Goal: Transaction & Acquisition: Purchase product/service

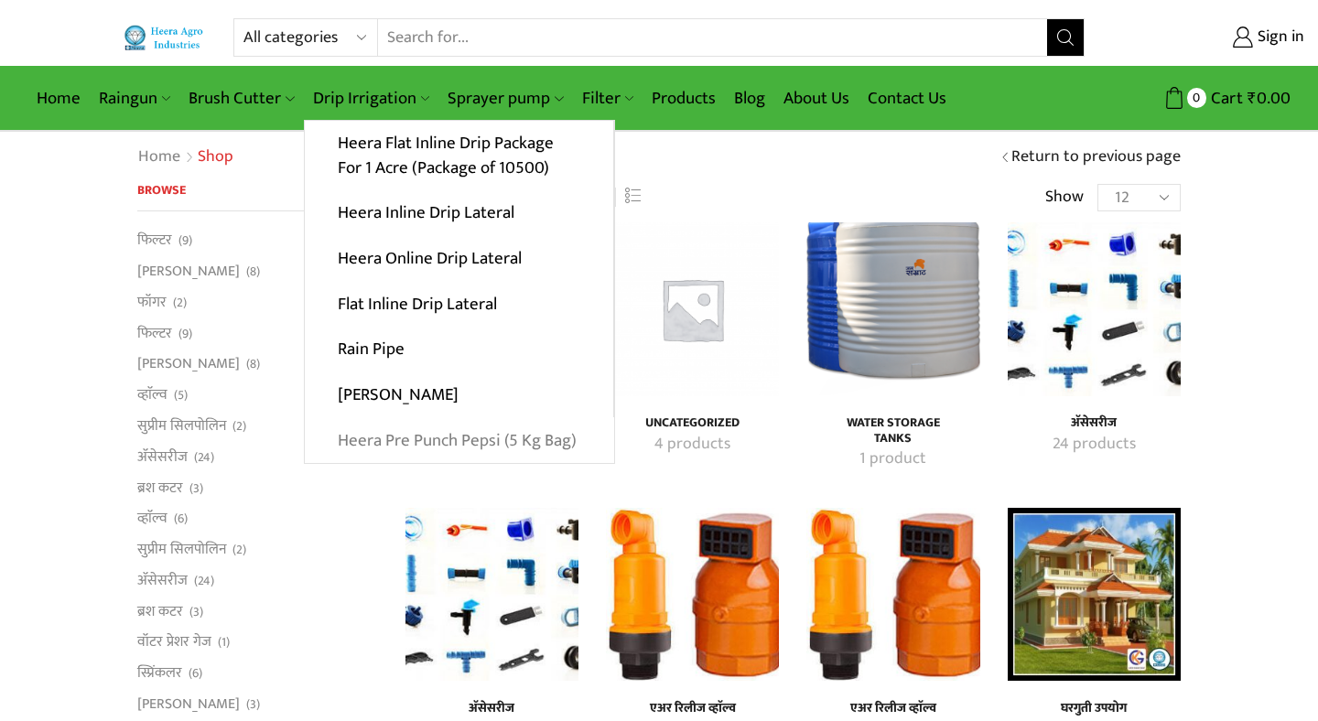
click at [384, 448] on link "Heera Pre Punch Pepsi (5 Kg Bag)" at bounding box center [459, 440] width 309 height 46
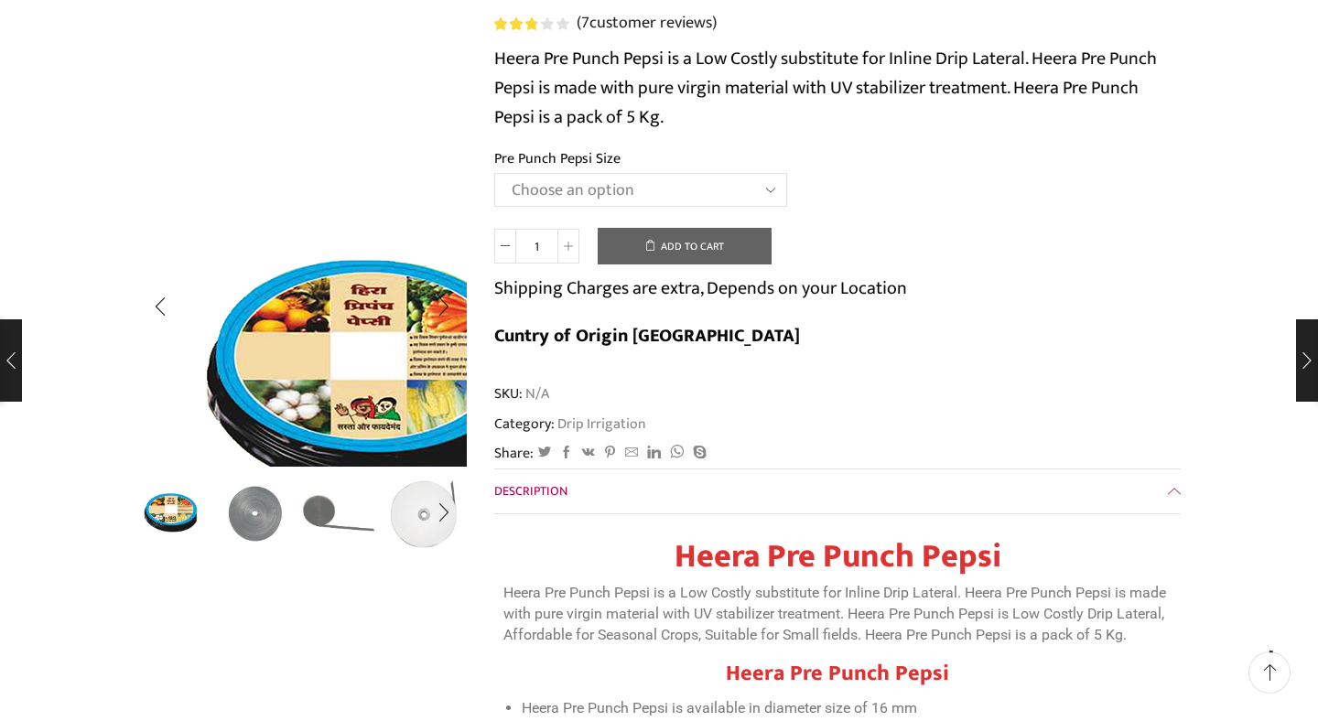
scroll to position [259, 0]
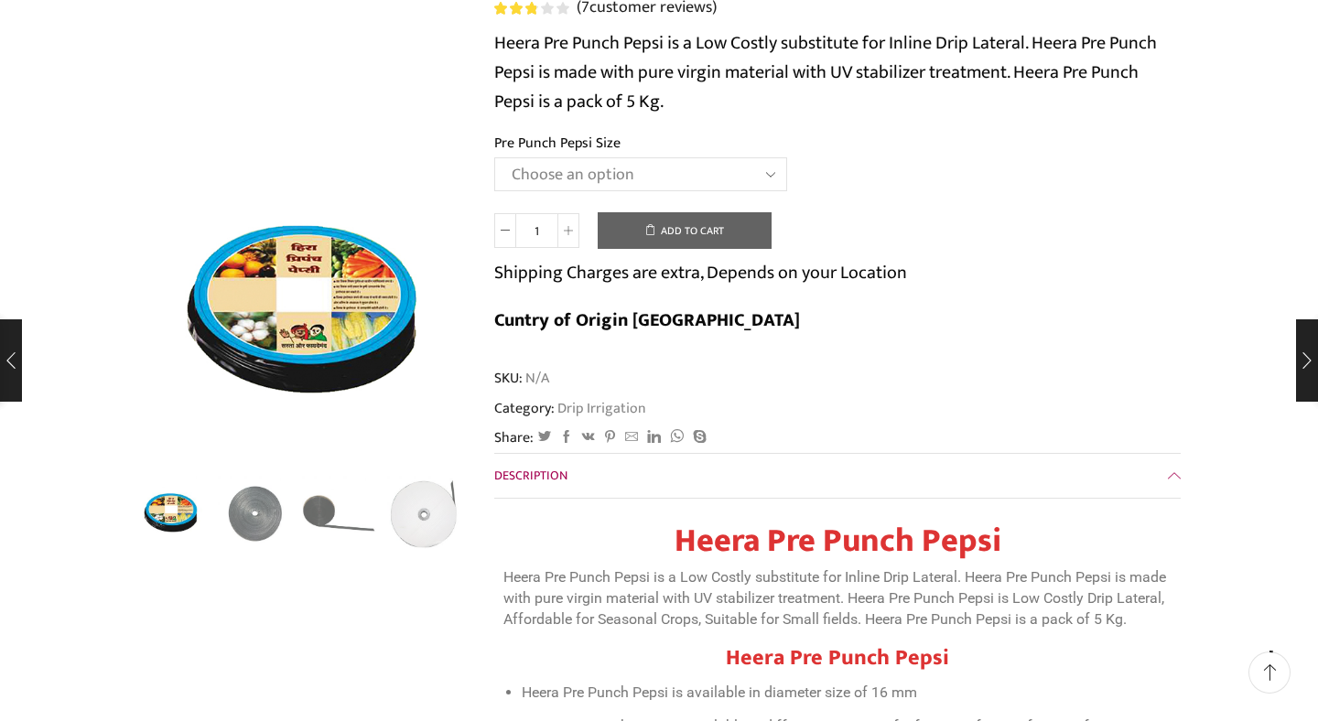
click at [782, 176] on select "Choose an option Heera Pre Punch Pepsi (1 Foot) Heera Pre Punch Pepsi (1.25 Fee…" at bounding box center [640, 174] width 293 height 34
select select "Heera Pre Punch Pepsi (1 Foot)"
click at [936, 208] on td "Choose an option Heera Pre Punch Pepsi (1 Foot) Heera Pre Punch Pepsi (1.25 Fee…" at bounding box center [837, 182] width 687 height 50
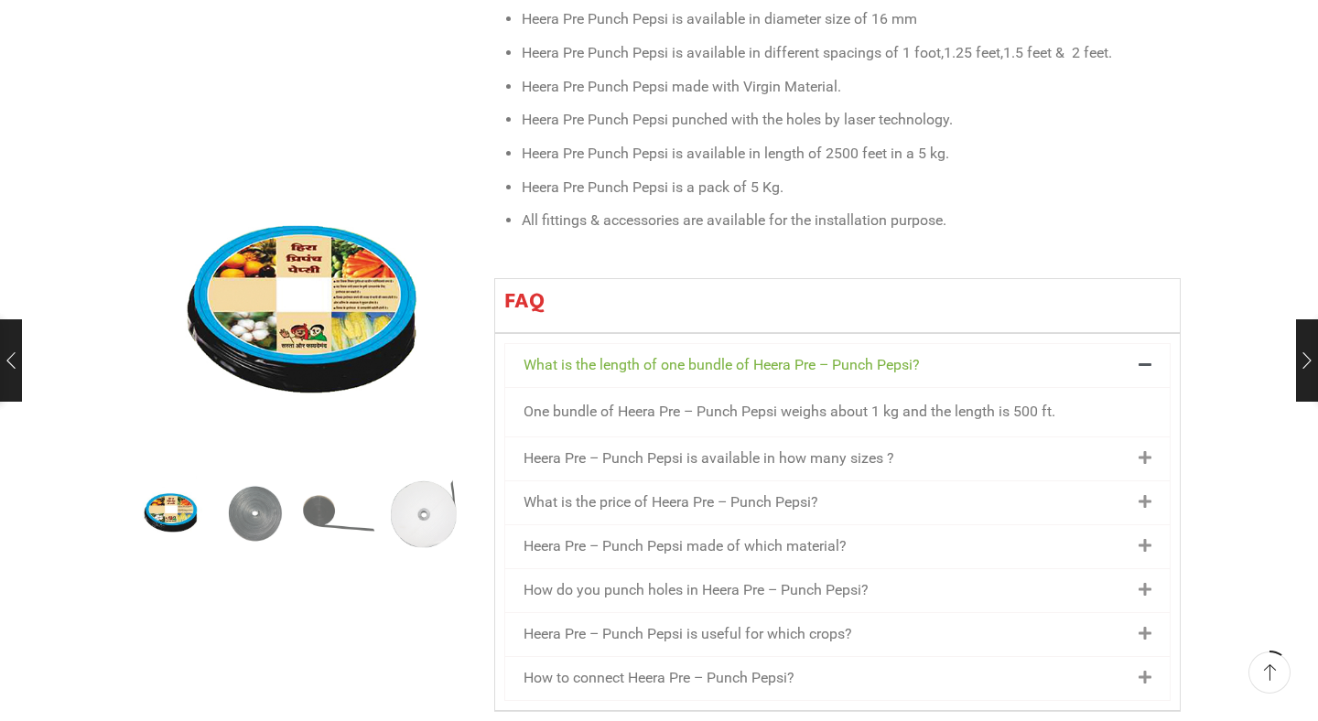
scroll to position [975, 0]
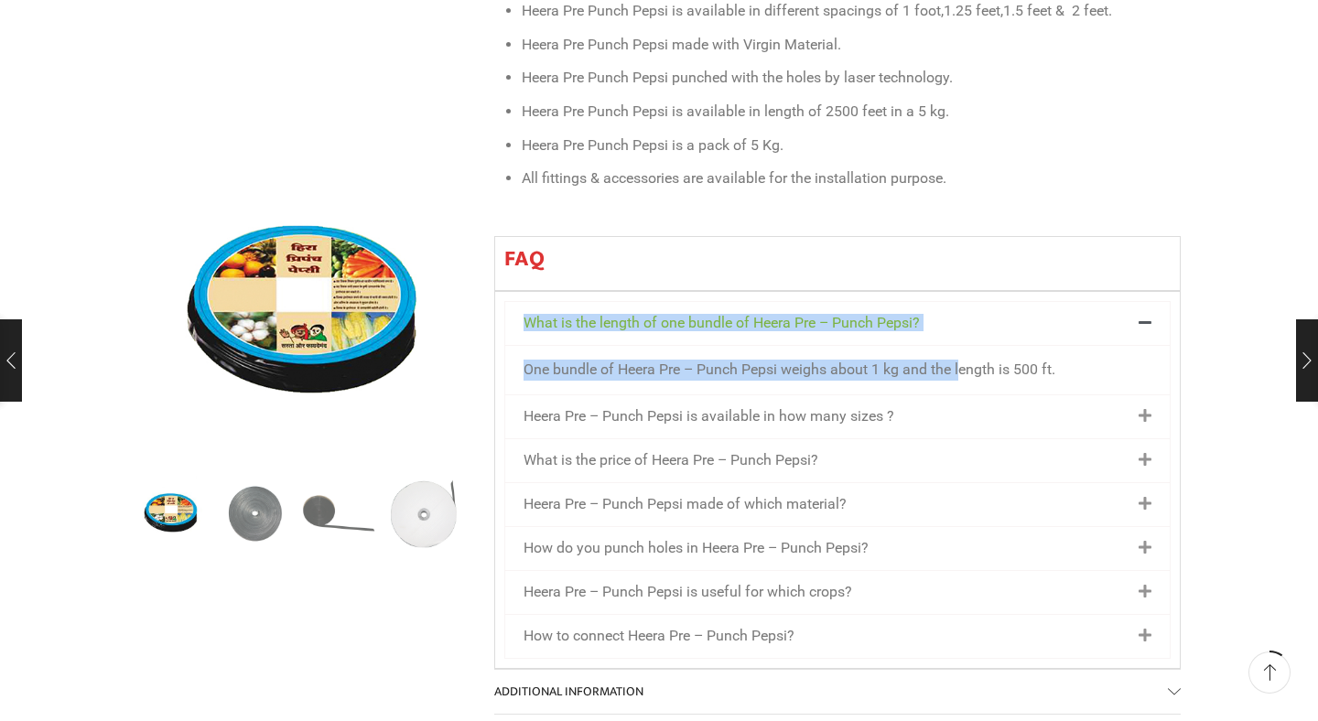
drag, startPoint x: 961, startPoint y: 325, endPoint x: 1043, endPoint y: 22, distance: 313.8
click at [1043, 22] on div "Heera Pre Punch Pepsi Heera Pre Punch Pepsi is a Low Costly substitute for Inli…" at bounding box center [837, 233] width 687 height 872
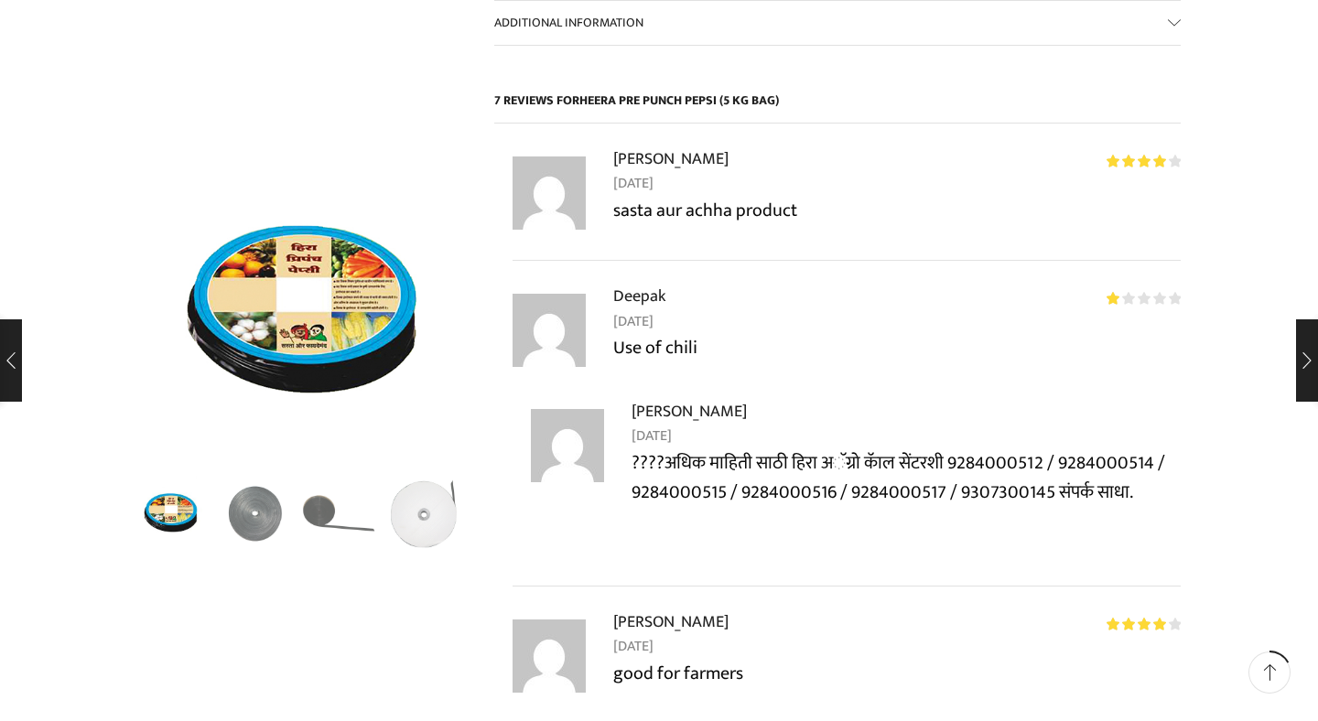
scroll to position [0, 0]
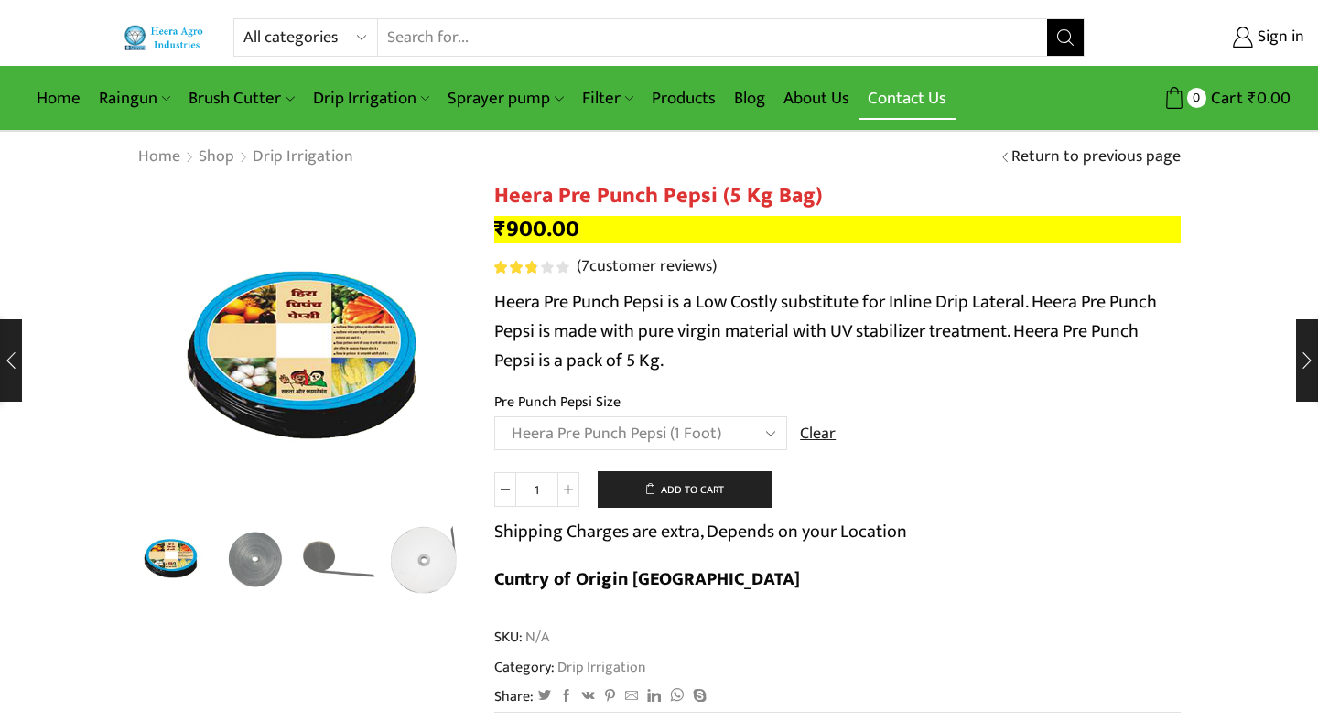
click at [931, 101] on link "Contact Us" at bounding box center [907, 98] width 97 height 43
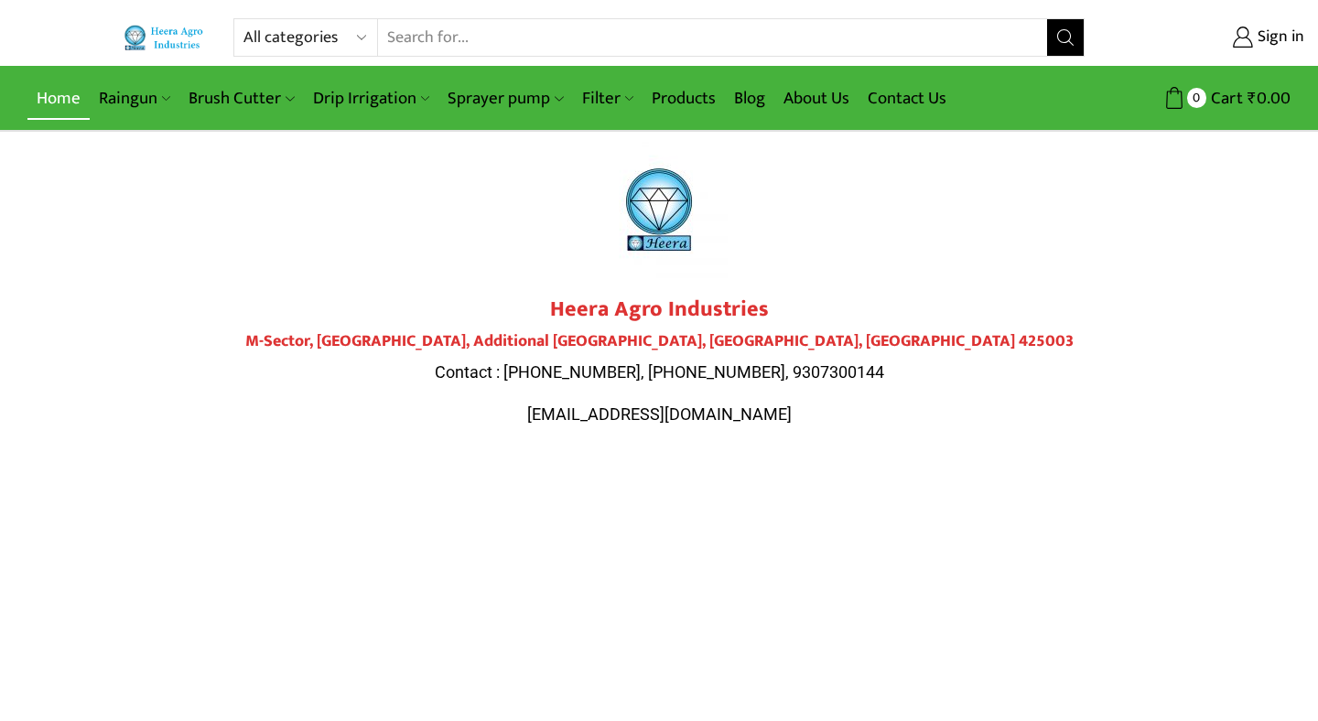
click at [65, 105] on link "Home" at bounding box center [58, 98] width 62 height 43
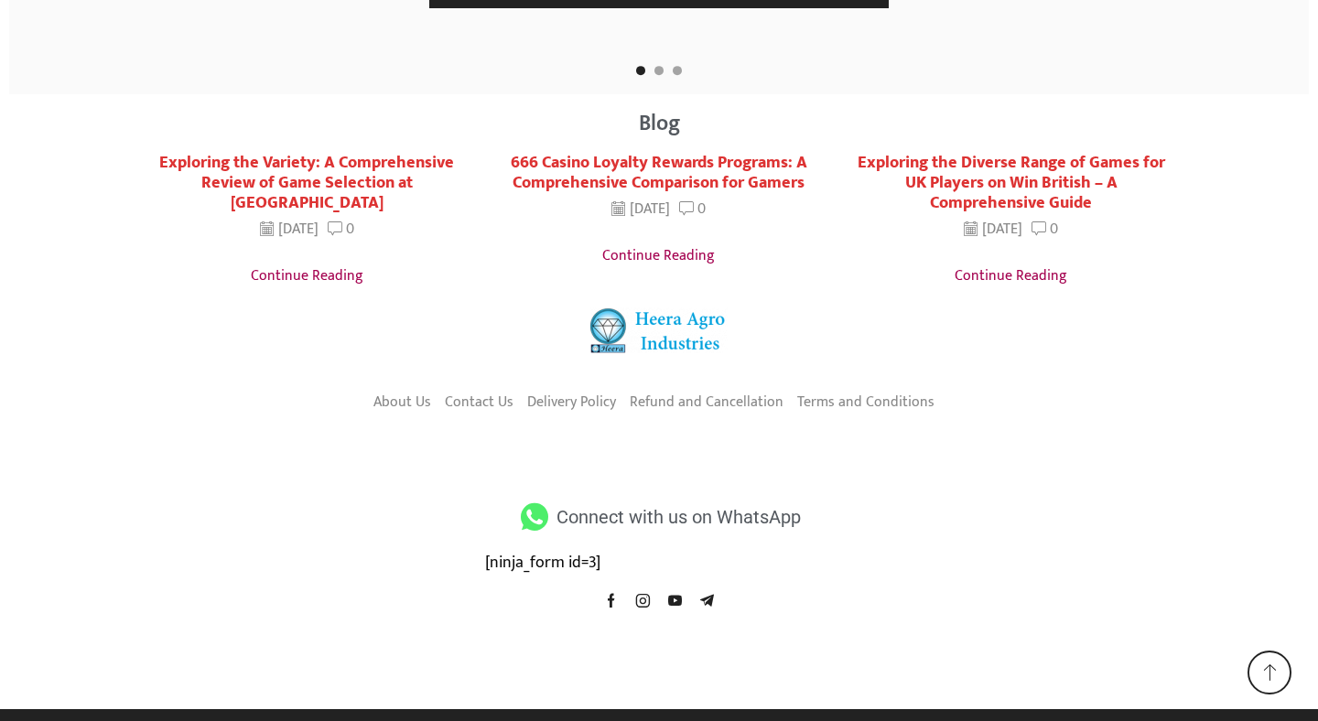
scroll to position [3528, 0]
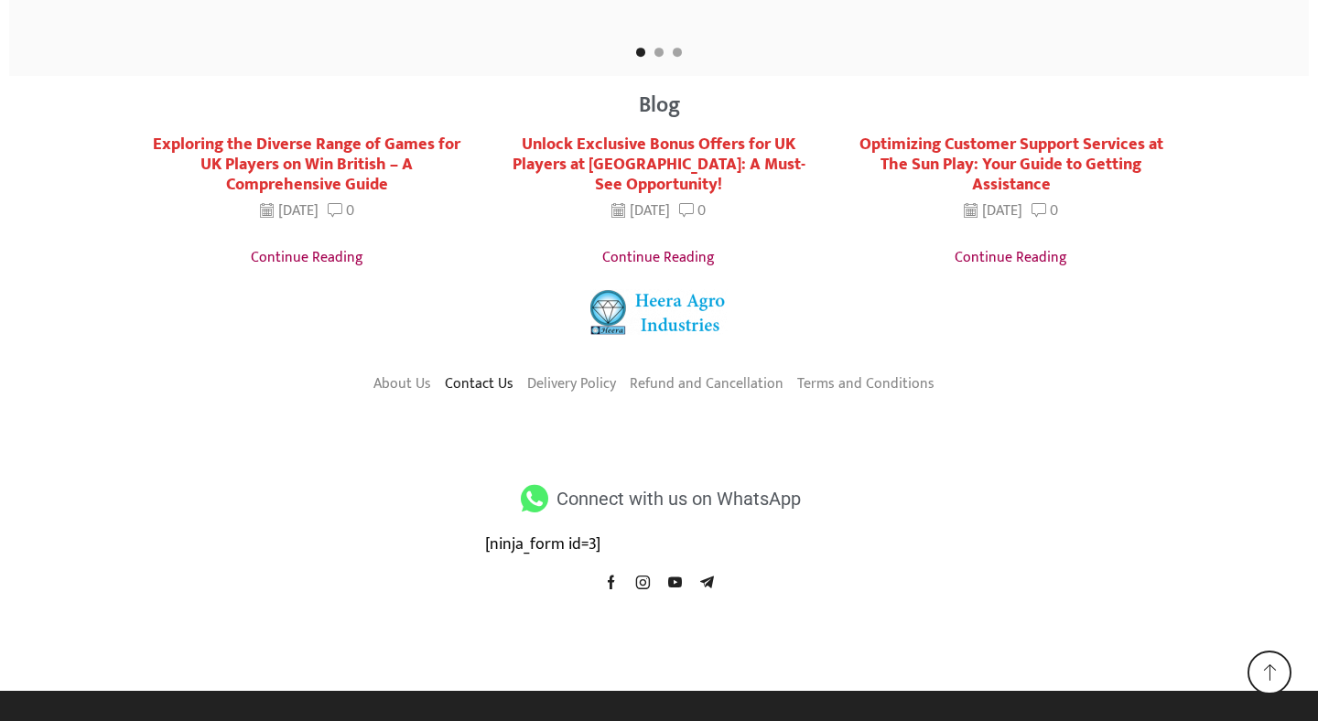
click at [492, 385] on link "Contact Us" at bounding box center [479, 384] width 69 height 31
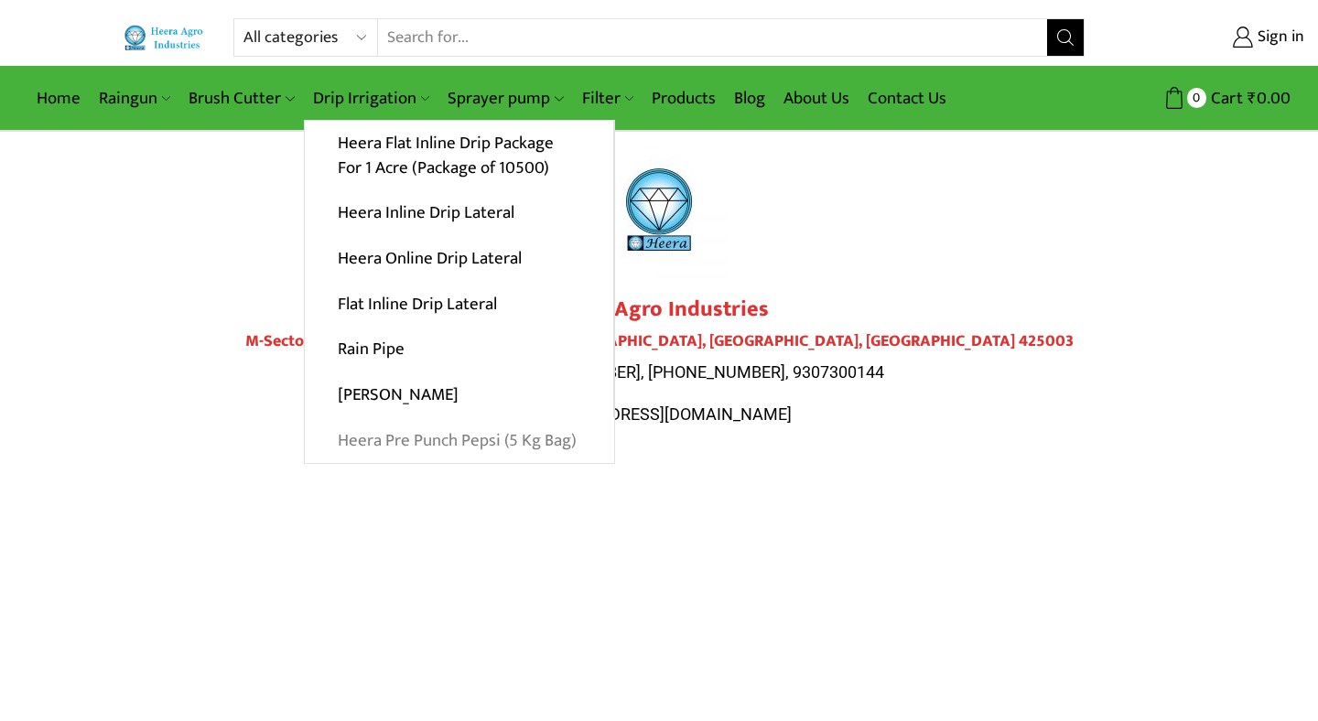
click at [443, 441] on link "Heera Pre Punch Pepsi (5 Kg Bag)" at bounding box center [459, 440] width 309 height 46
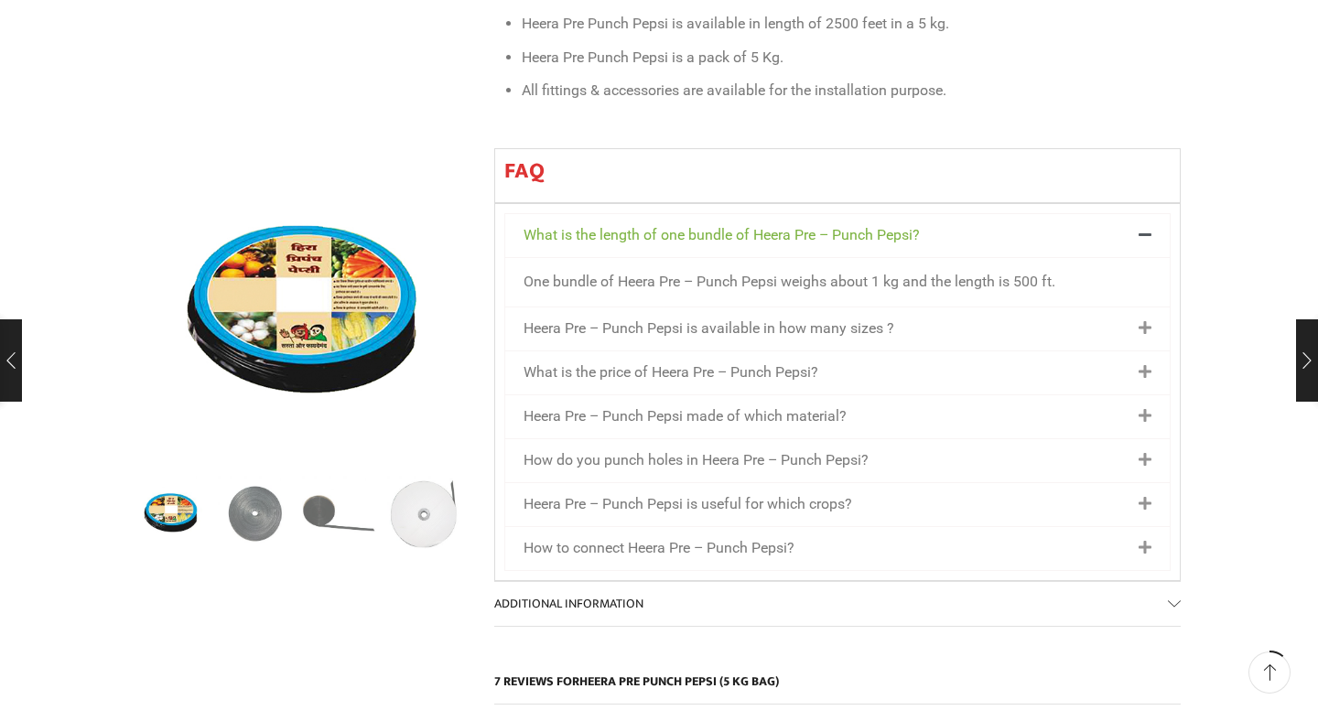
scroll to position [1067, 0]
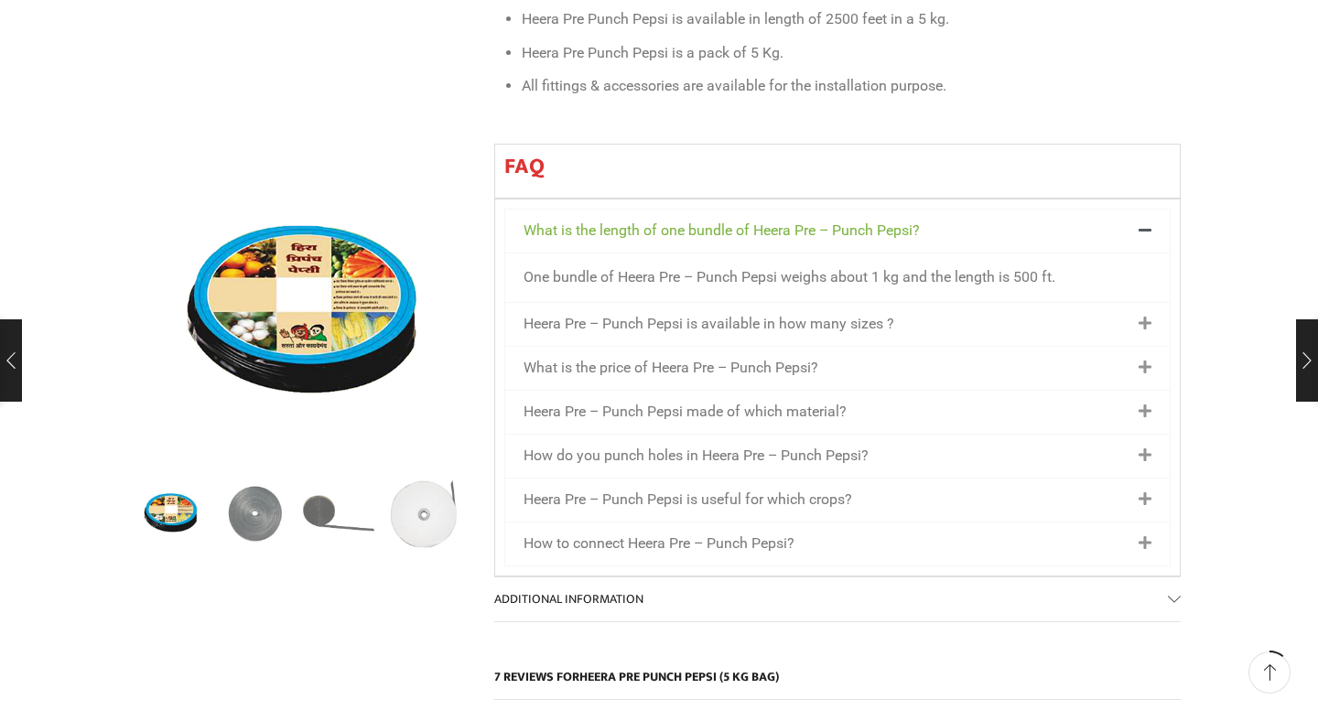
click at [1144, 405] on icon at bounding box center [1145, 412] width 13 height 15
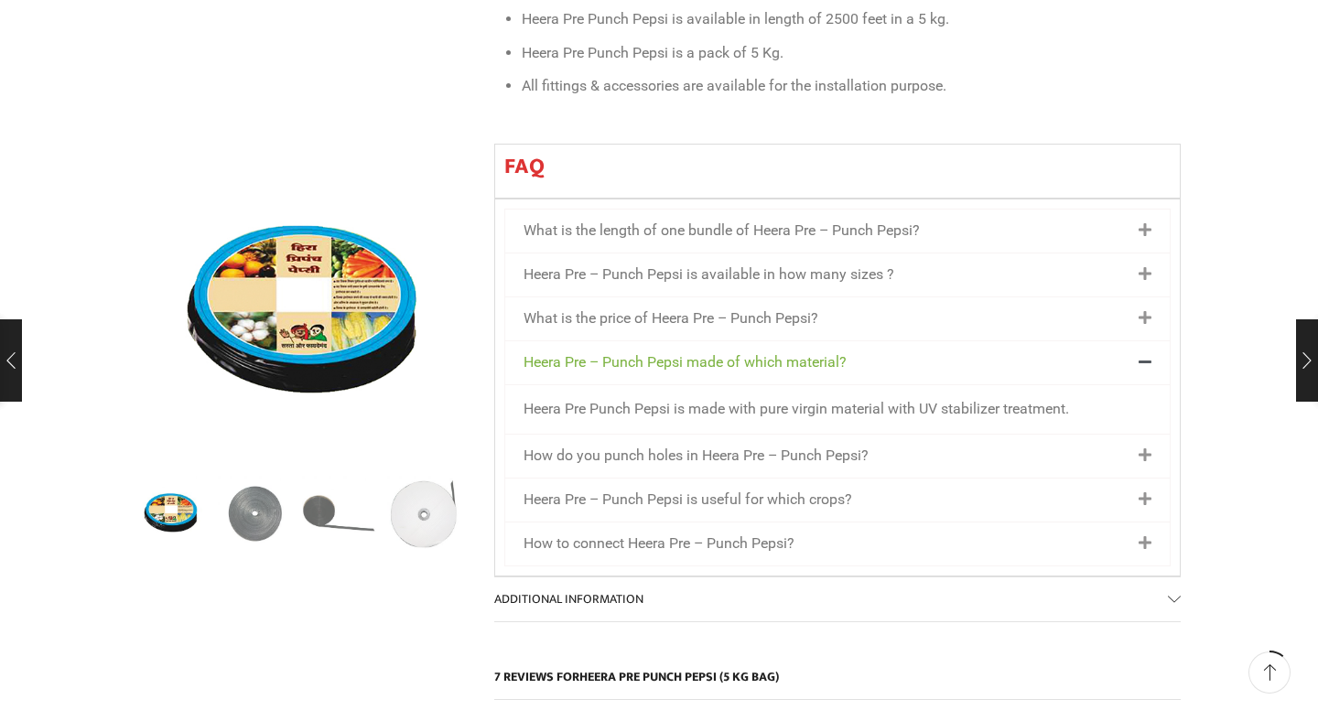
click at [1155, 435] on div "How do you punch holes in Heera Pre – Punch Pepsi?" at bounding box center [837, 456] width 665 height 43
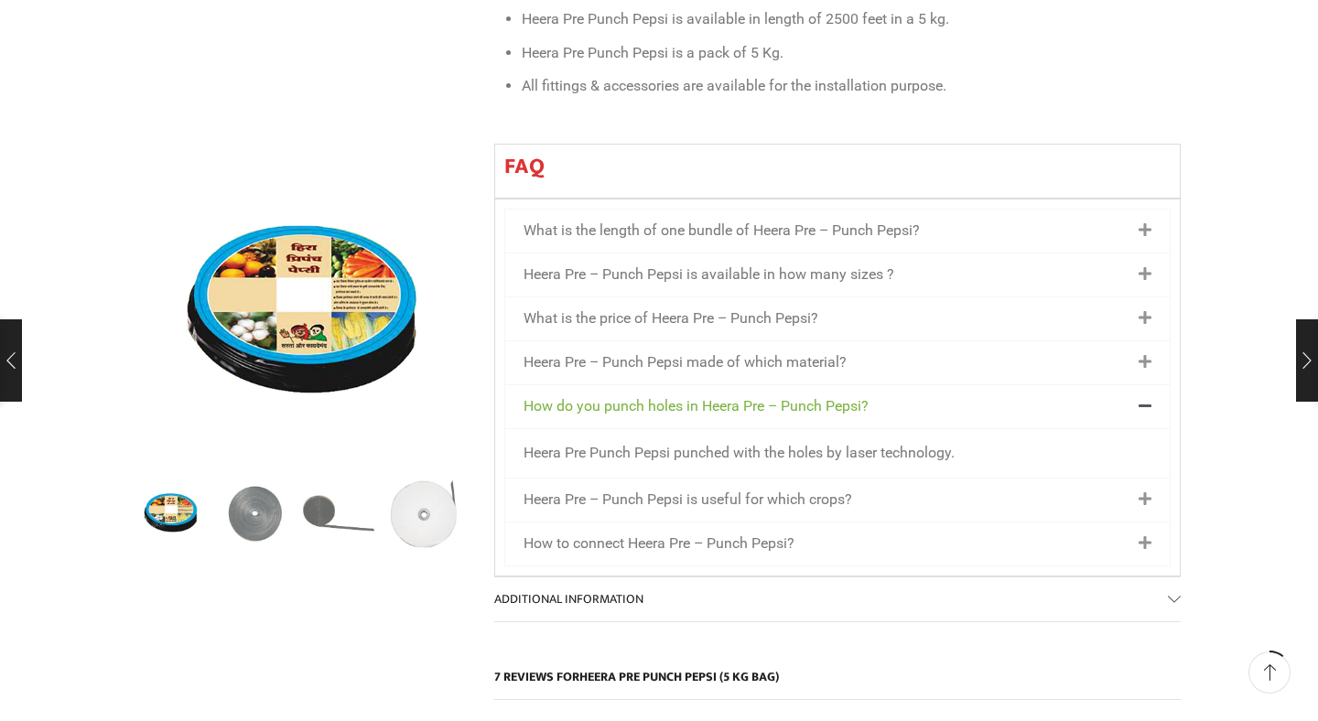
click at [1147, 492] on icon at bounding box center [1145, 499] width 13 height 15
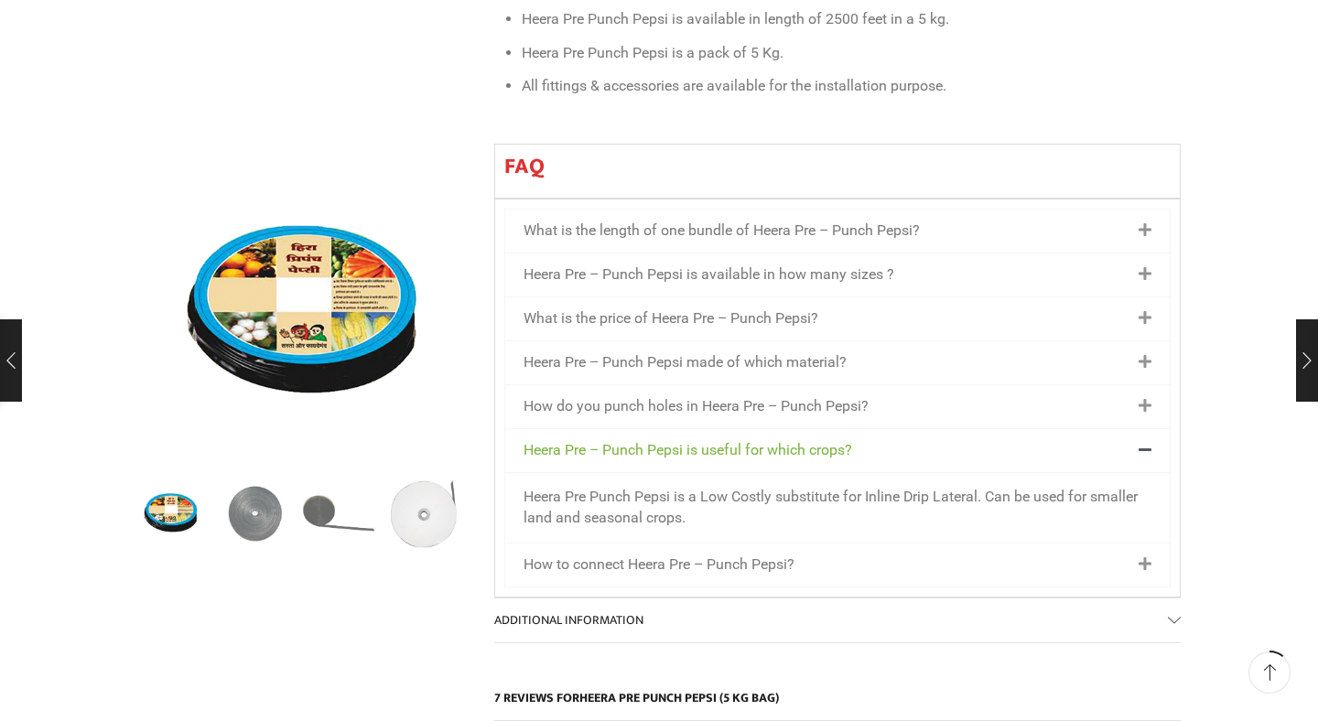
click at [1144, 557] on icon at bounding box center [1145, 564] width 13 height 15
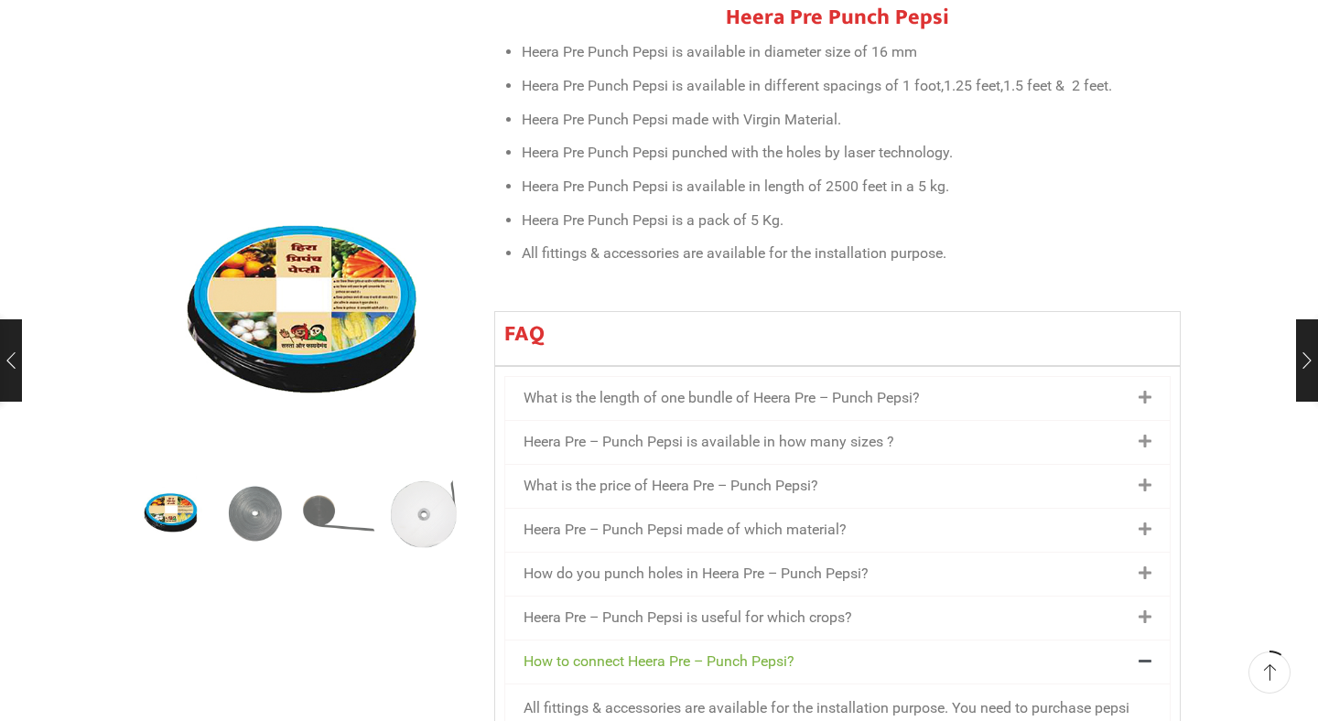
scroll to position [893, 0]
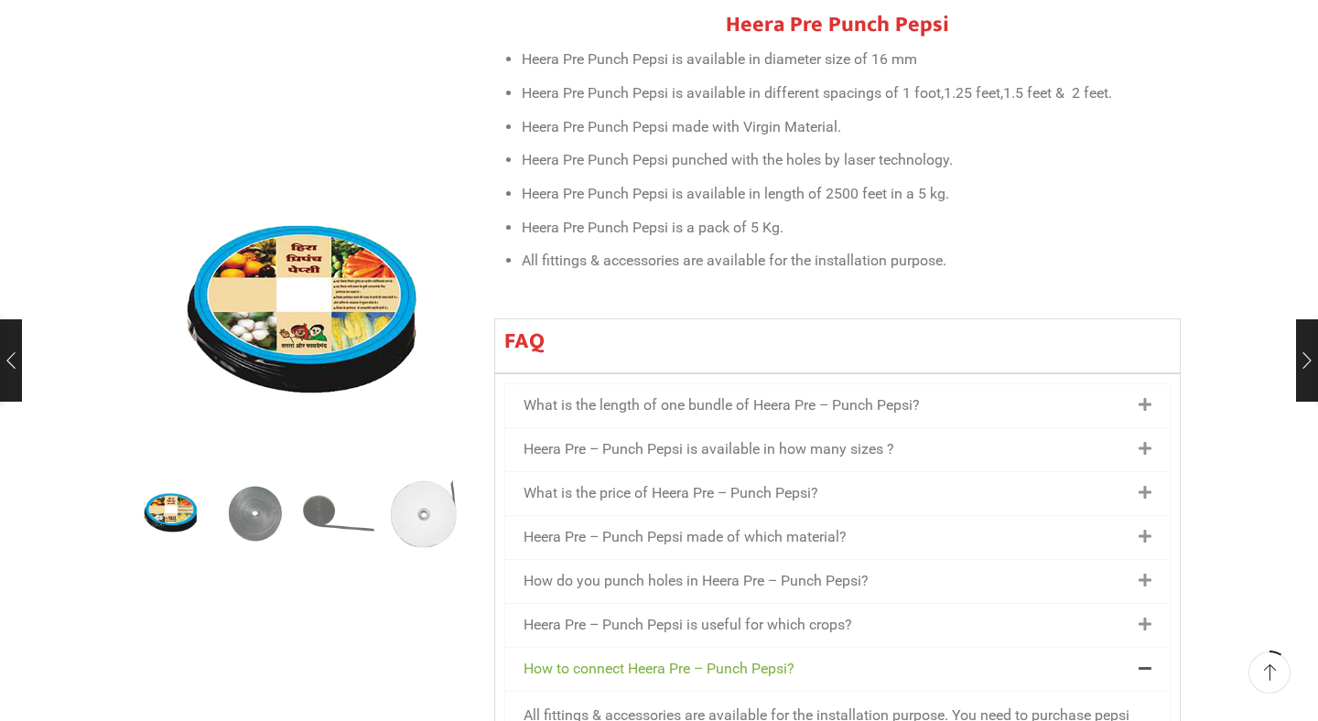
click at [1157, 384] on div "What is the length of one bundle of Heera Pre – Punch Pepsi?" at bounding box center [837, 405] width 665 height 43
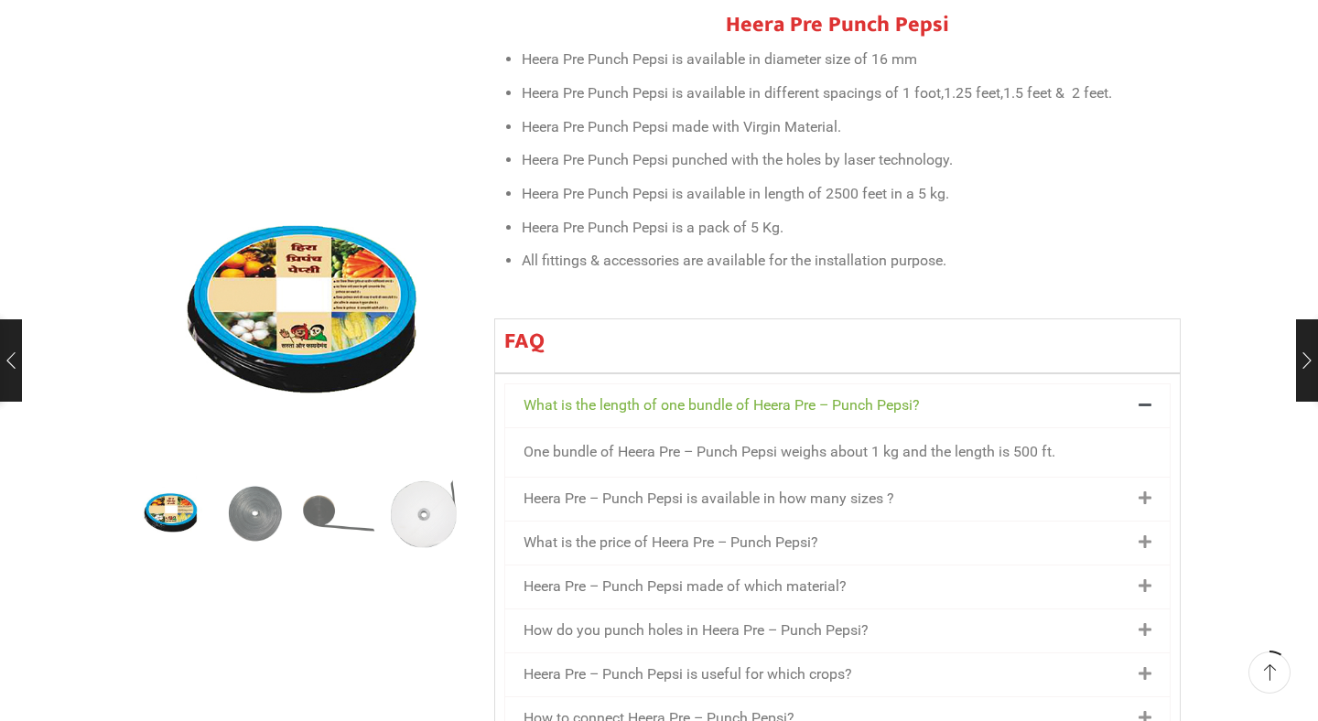
click at [1148, 492] on icon at bounding box center [1145, 499] width 13 height 15
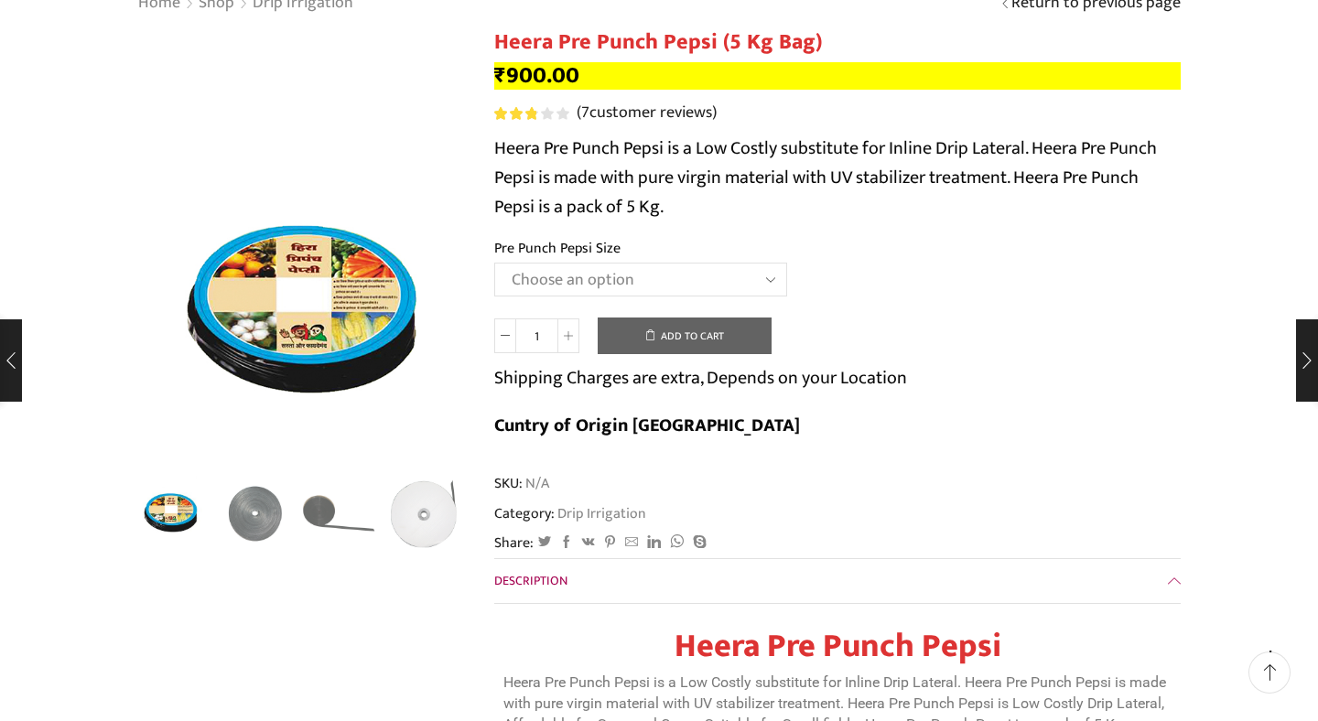
scroll to position [153, 0]
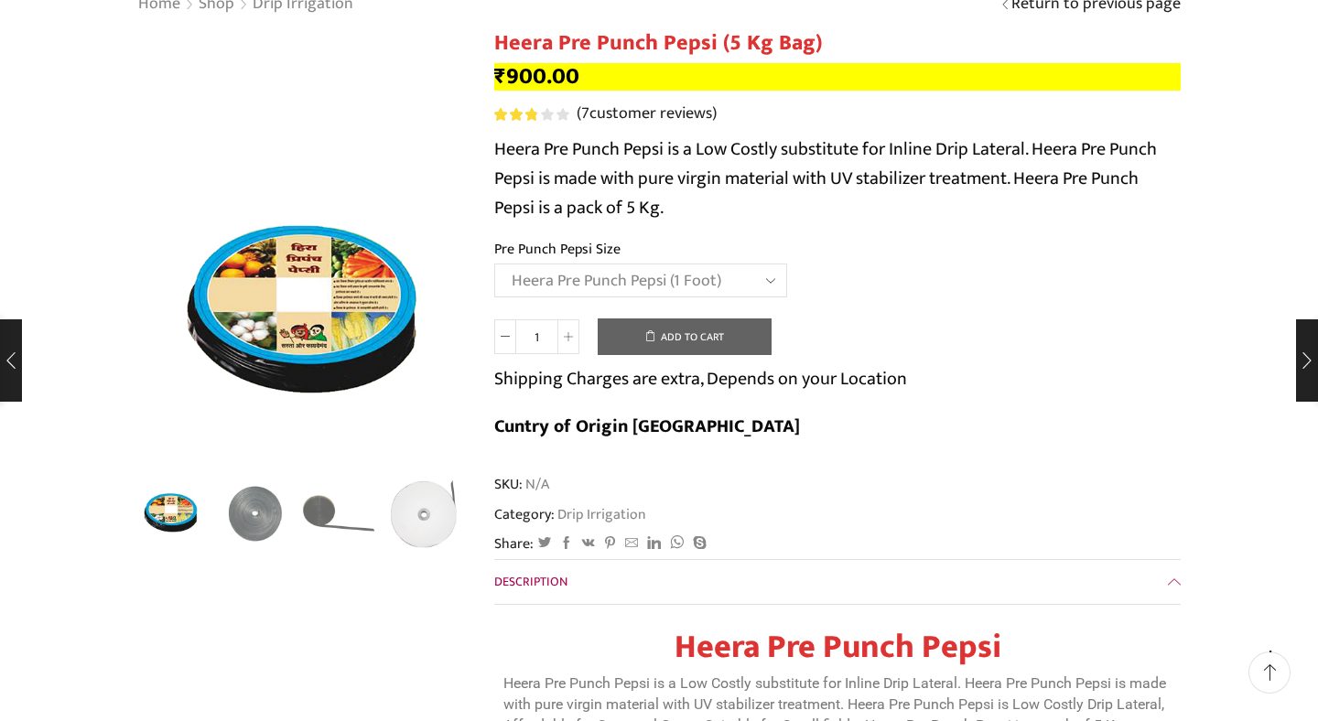
select select "Heera Pre Punch Pepsi (1 Foot)"
click at [569, 339] on icon at bounding box center [568, 336] width 9 height 9
type input "2"
click at [680, 343] on button "Add to cart" at bounding box center [685, 337] width 174 height 37
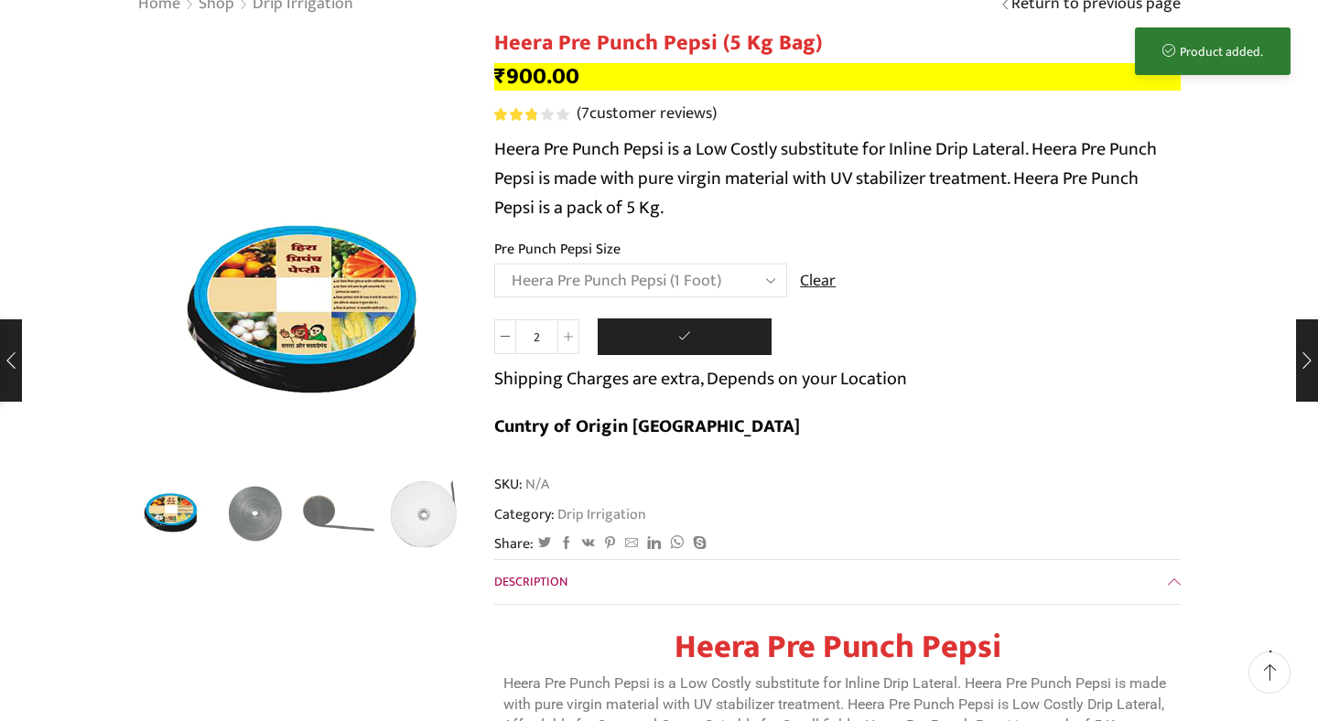
scroll to position [0, 0]
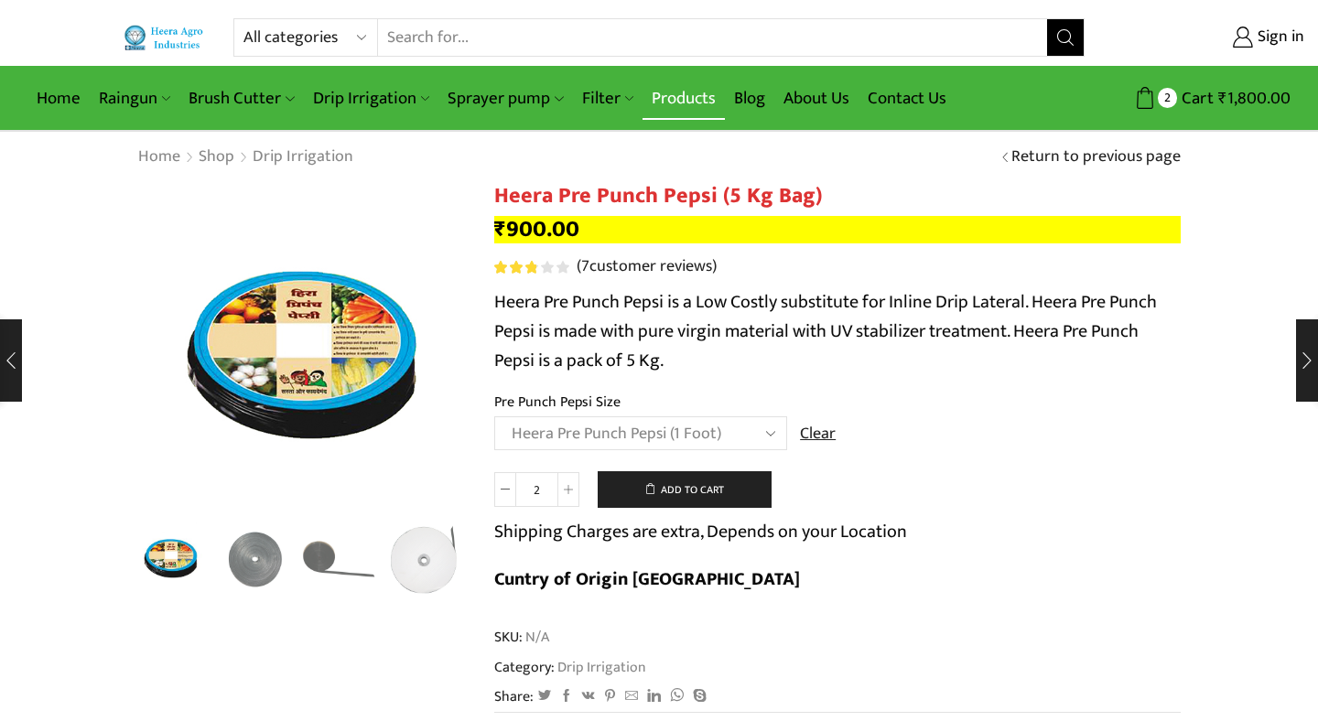
click at [678, 100] on link "Products" at bounding box center [684, 98] width 82 height 43
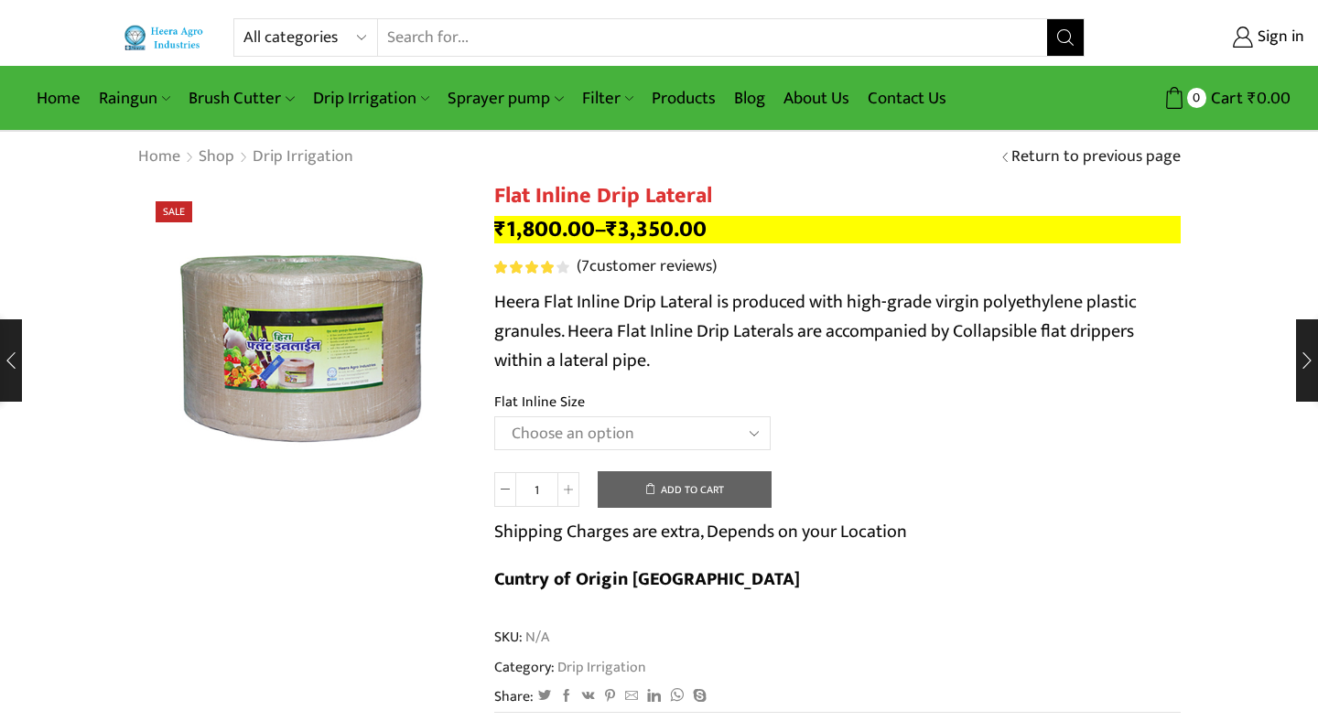
click at [494, 417] on select "Choose an option 12 MM 0.25 Thickness (30 CM) 12 MM 0.25 Thickness (40 CM) 12 M…" at bounding box center [632, 434] width 276 height 34
select select "16 MM 0.40 Thickness (30 CM)"
click option "16 MM 0.40 Thickness (30 CM)" at bounding box center [0, 0] width 0 height 0
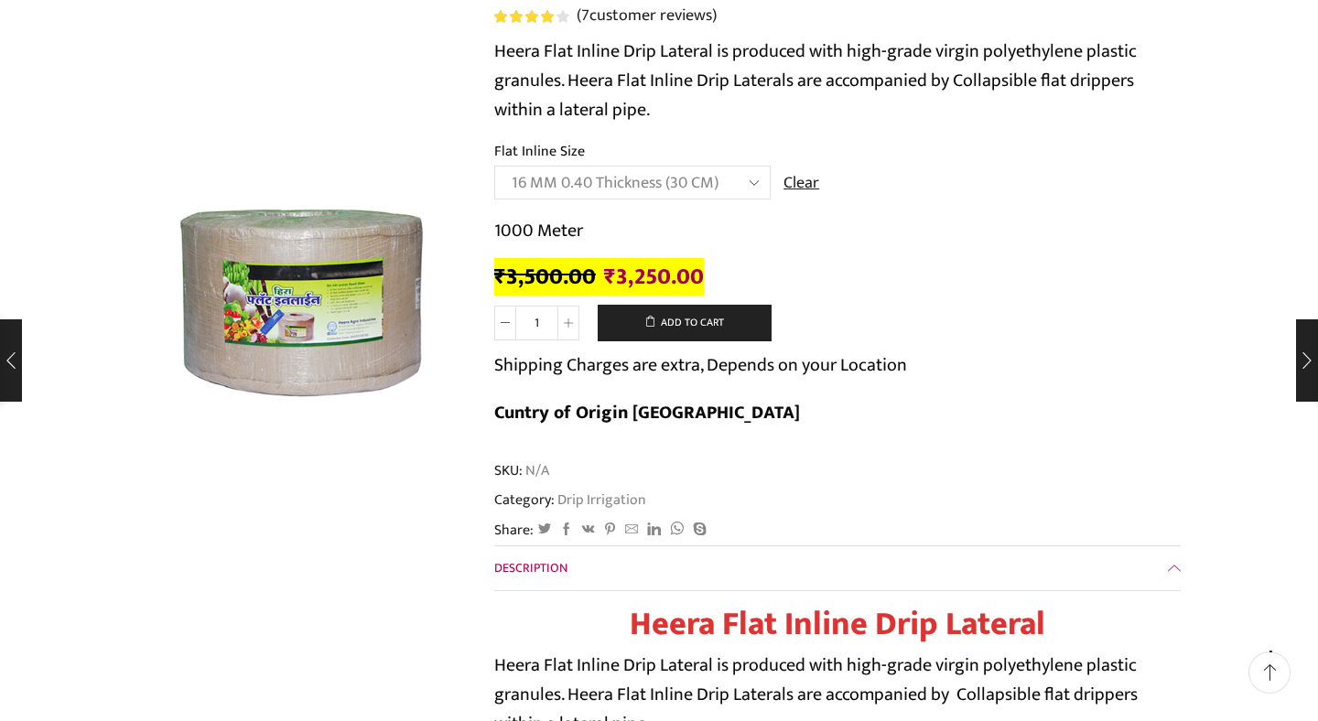
scroll to position [253, 0]
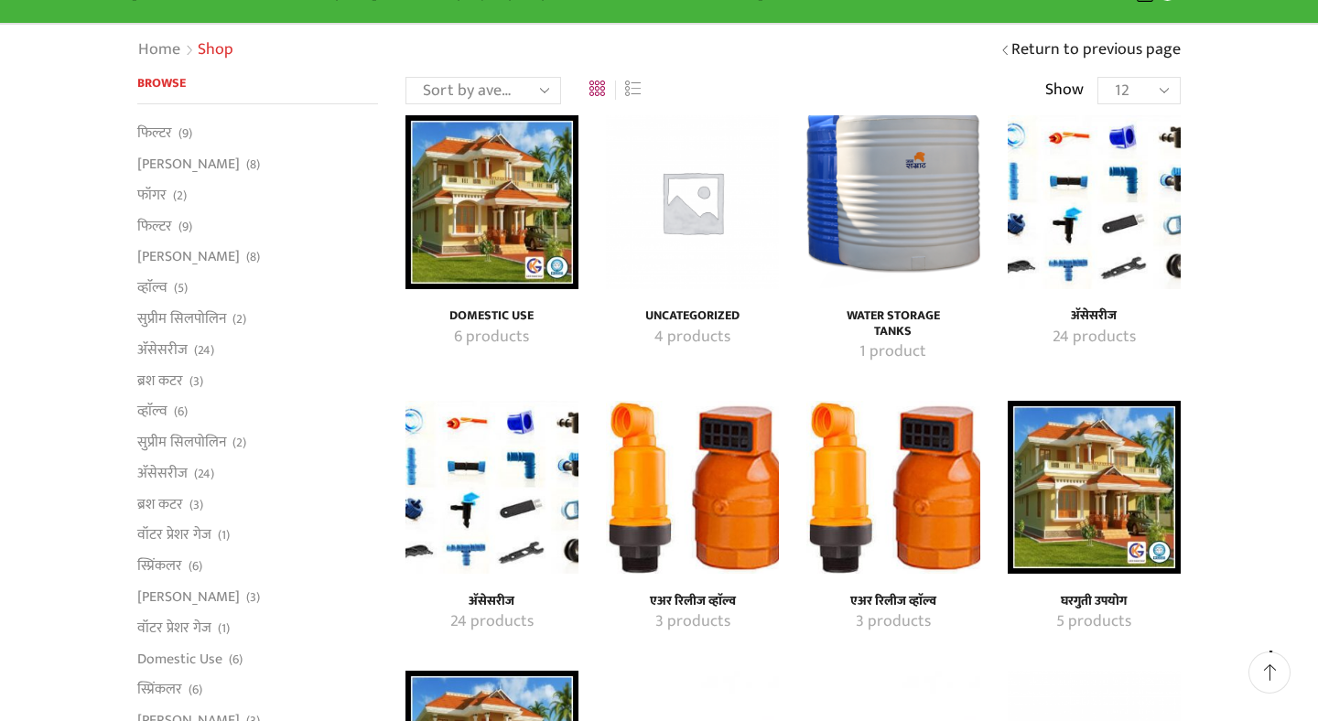
scroll to position [131, 0]
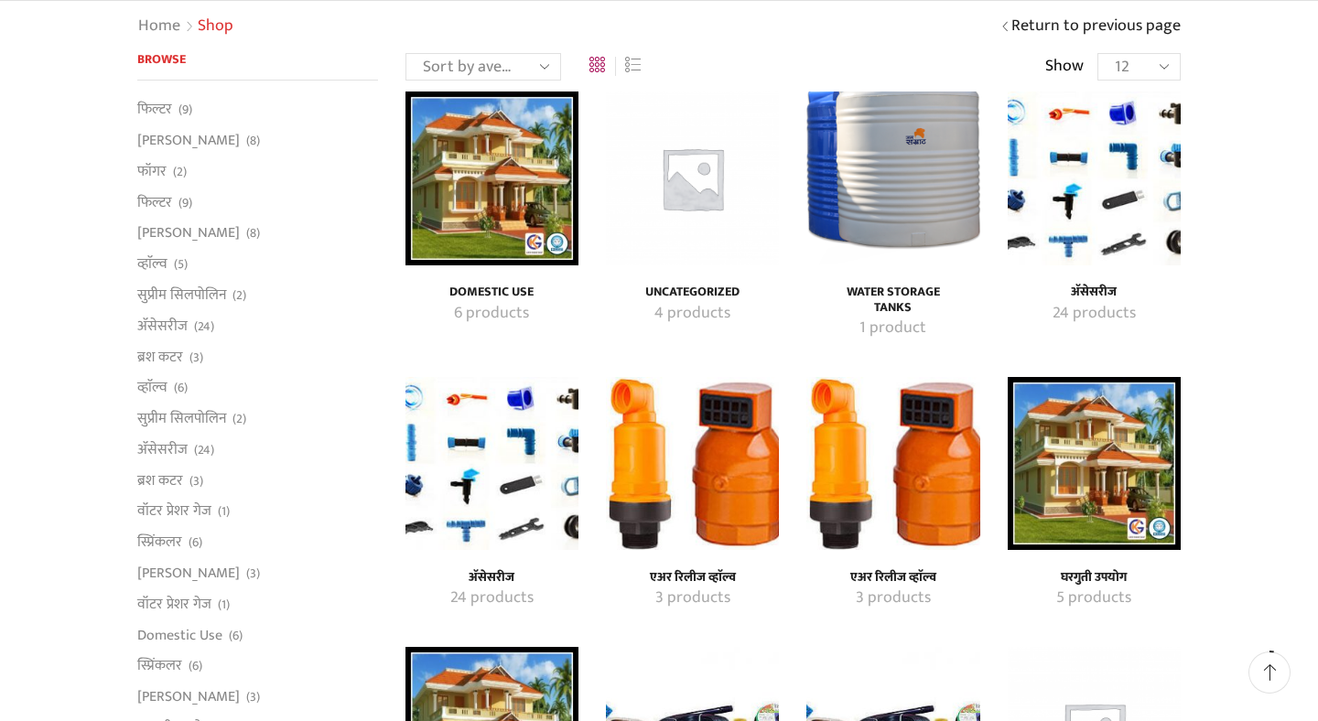
click at [696, 533] on img "Visit product category एअर रिलीज व्हाॅल्व" at bounding box center [692, 463] width 173 height 173
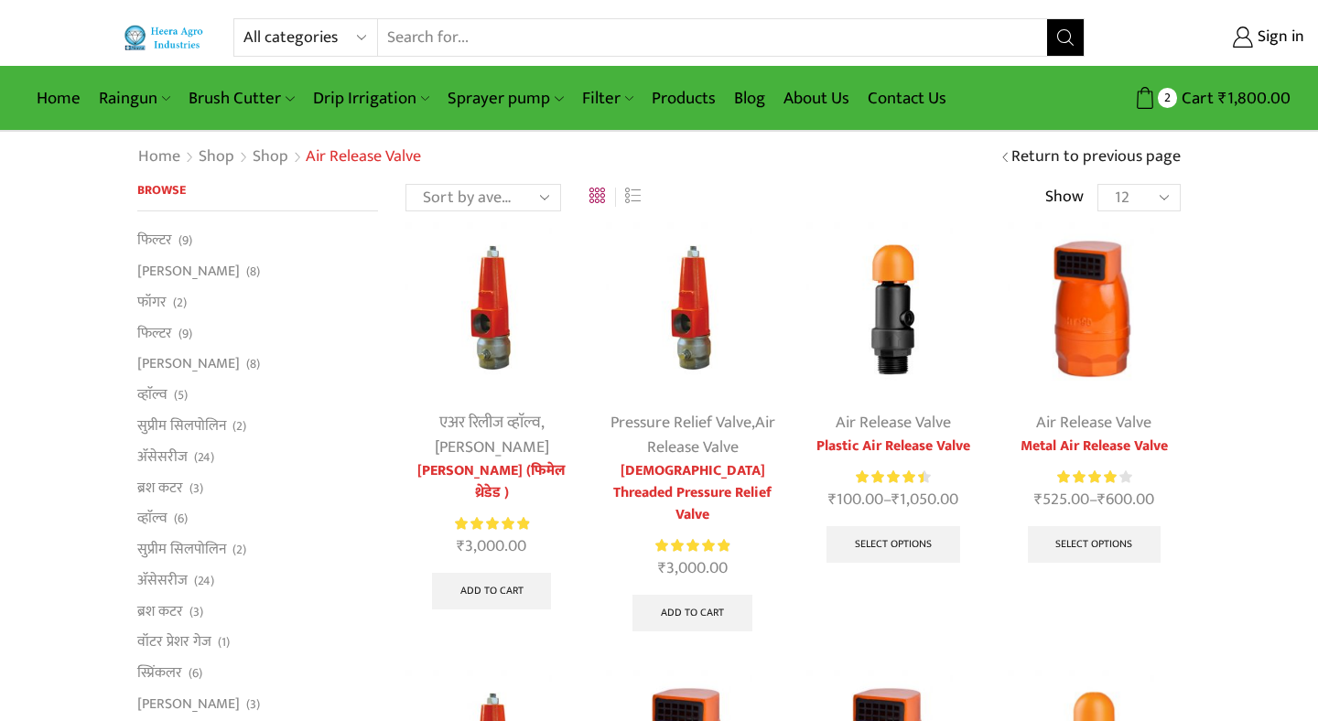
click at [901, 334] on img at bounding box center [892, 308] width 173 height 173
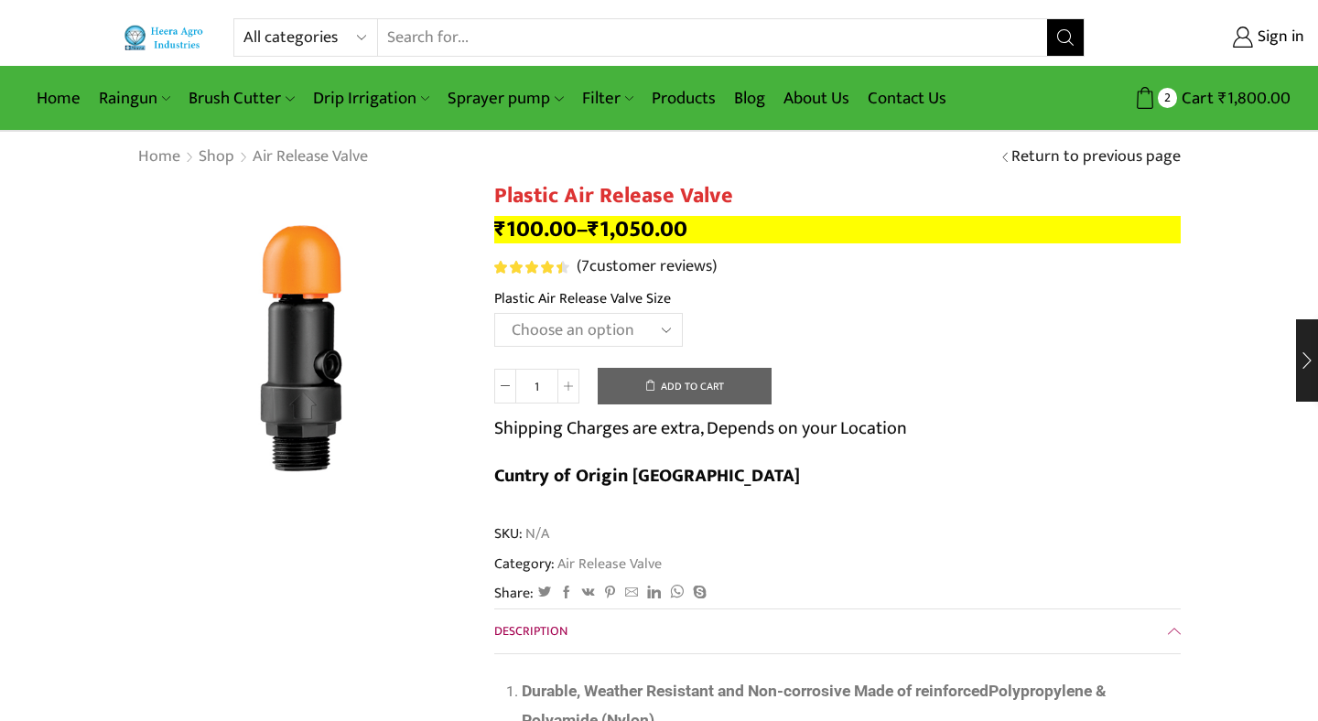
select select "ht88p-1"
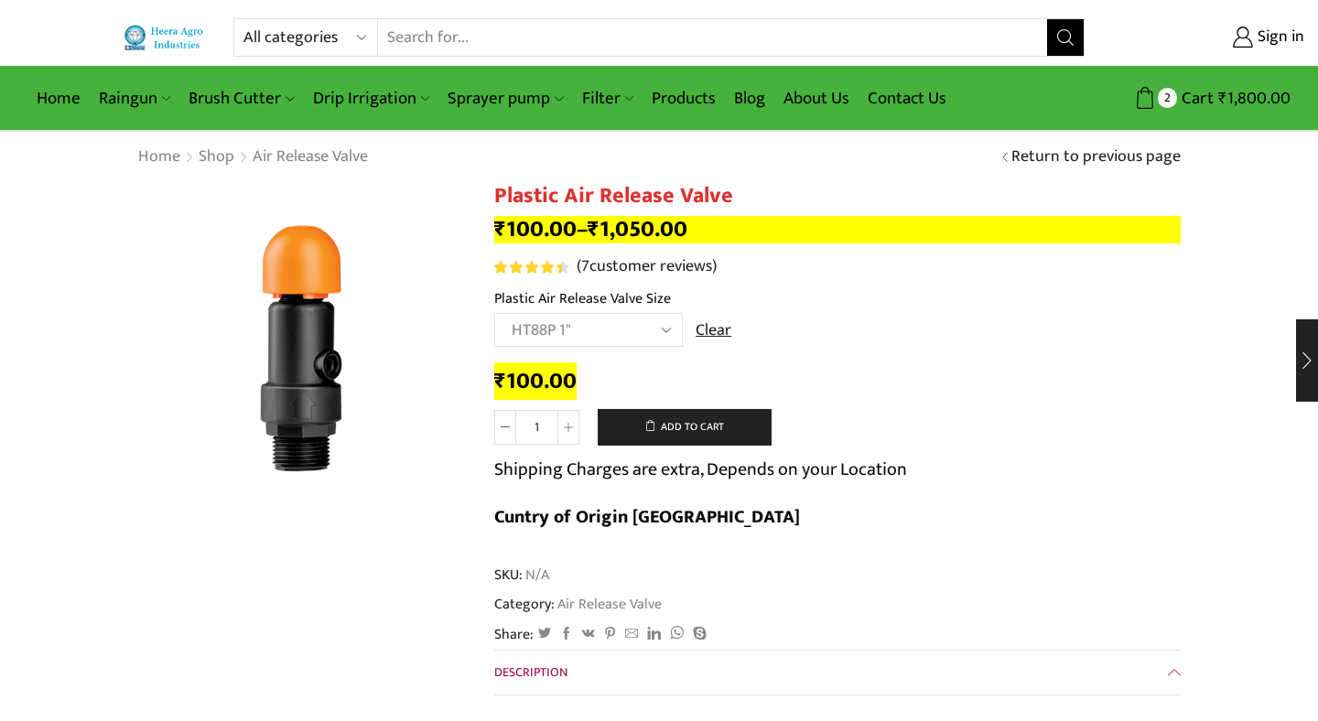
click at [835, 406] on div "₹ 100.00 Plastic Air Release Valve quantity 1 Add to cart Shipping Charges are …" at bounding box center [837, 456] width 687 height 186
click at [569, 432] on icon at bounding box center [568, 427] width 9 height 9
type input "2"
click at [682, 431] on button "Add to cart" at bounding box center [685, 427] width 174 height 37
click at [676, 103] on link "Products" at bounding box center [684, 98] width 82 height 43
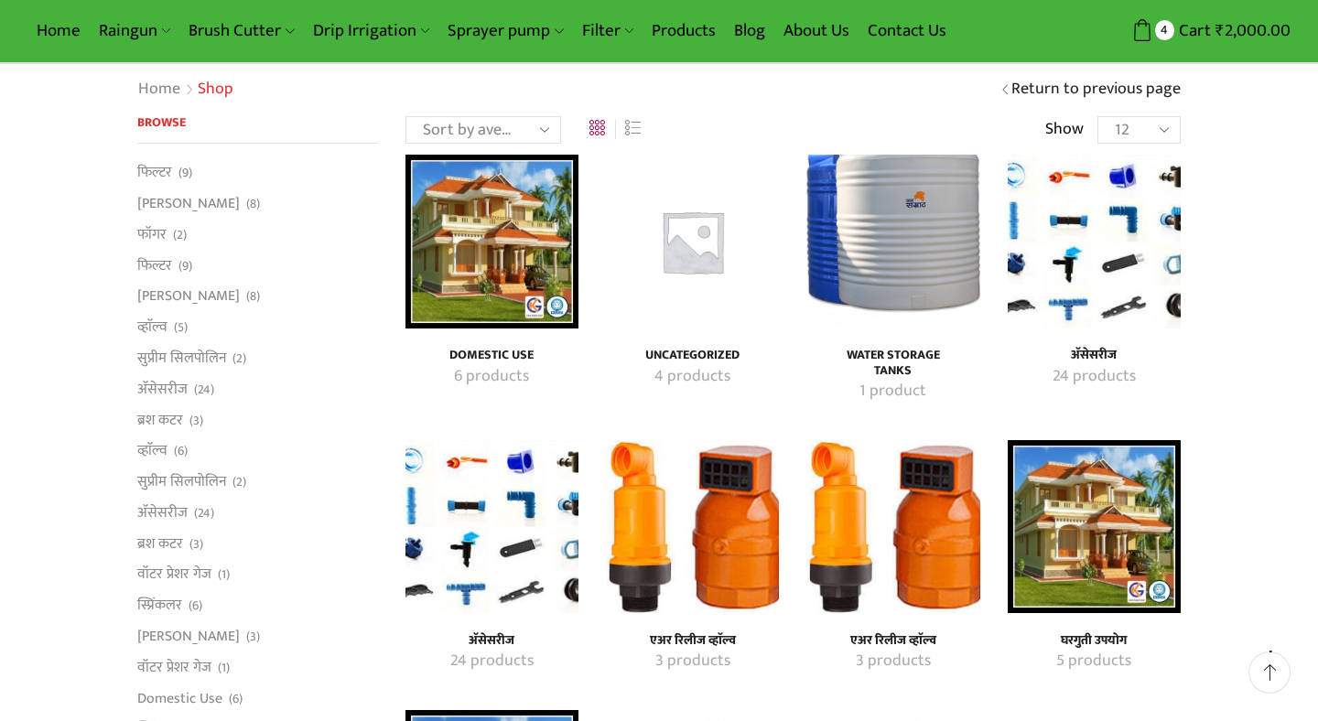
scroll to position [69, 0]
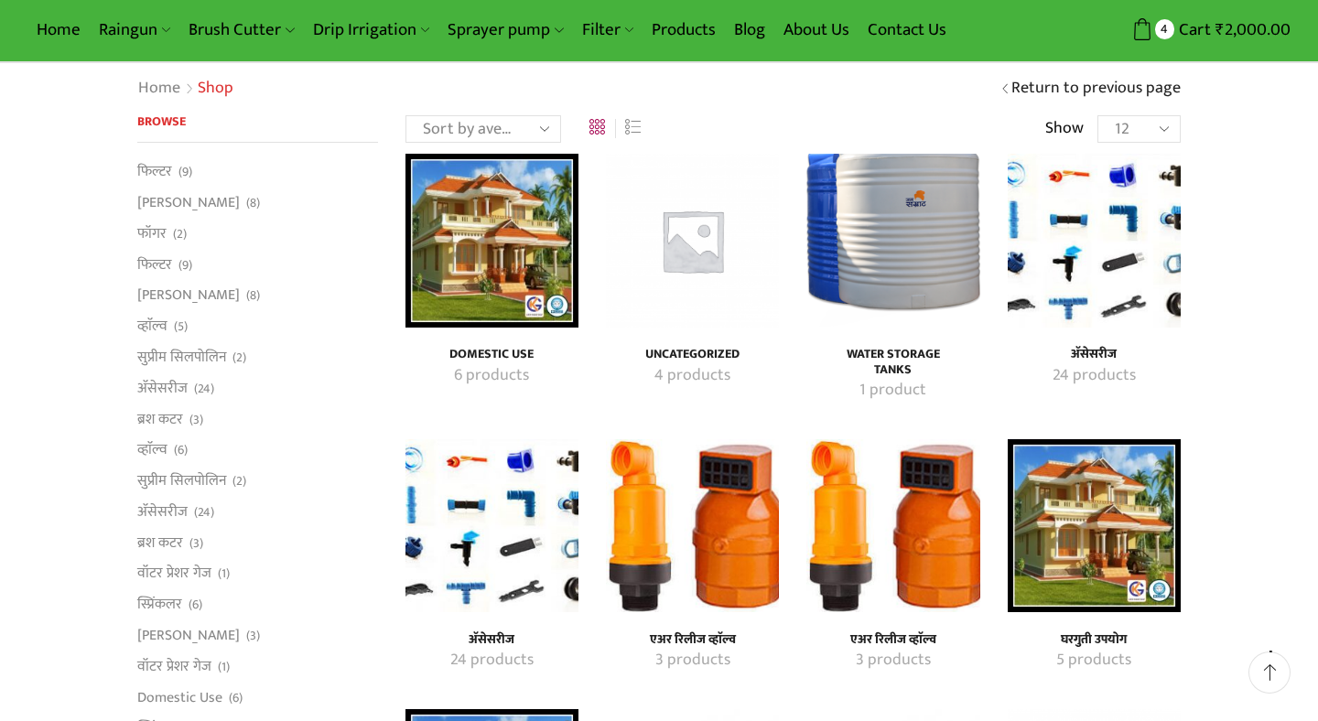
click at [692, 256] on img "Visit product category Uncategorized" at bounding box center [692, 240] width 173 height 173
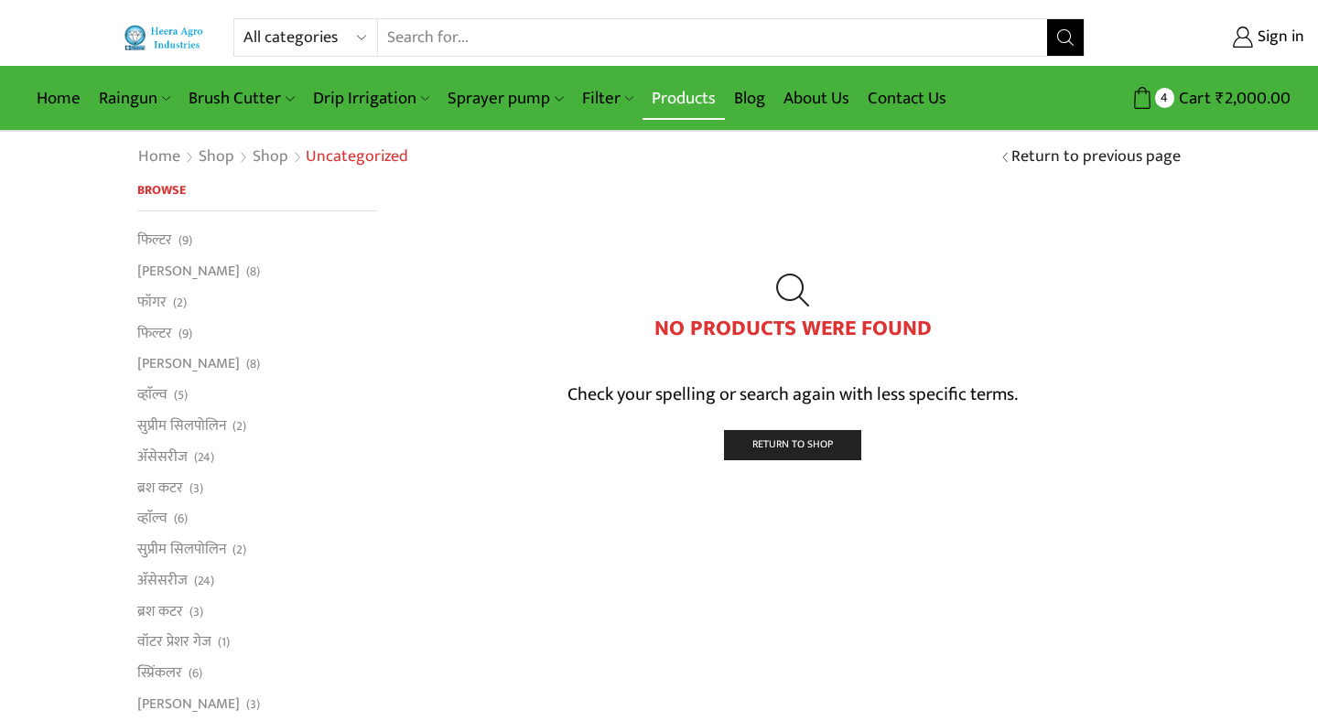
click at [687, 106] on link "Products" at bounding box center [684, 98] width 82 height 43
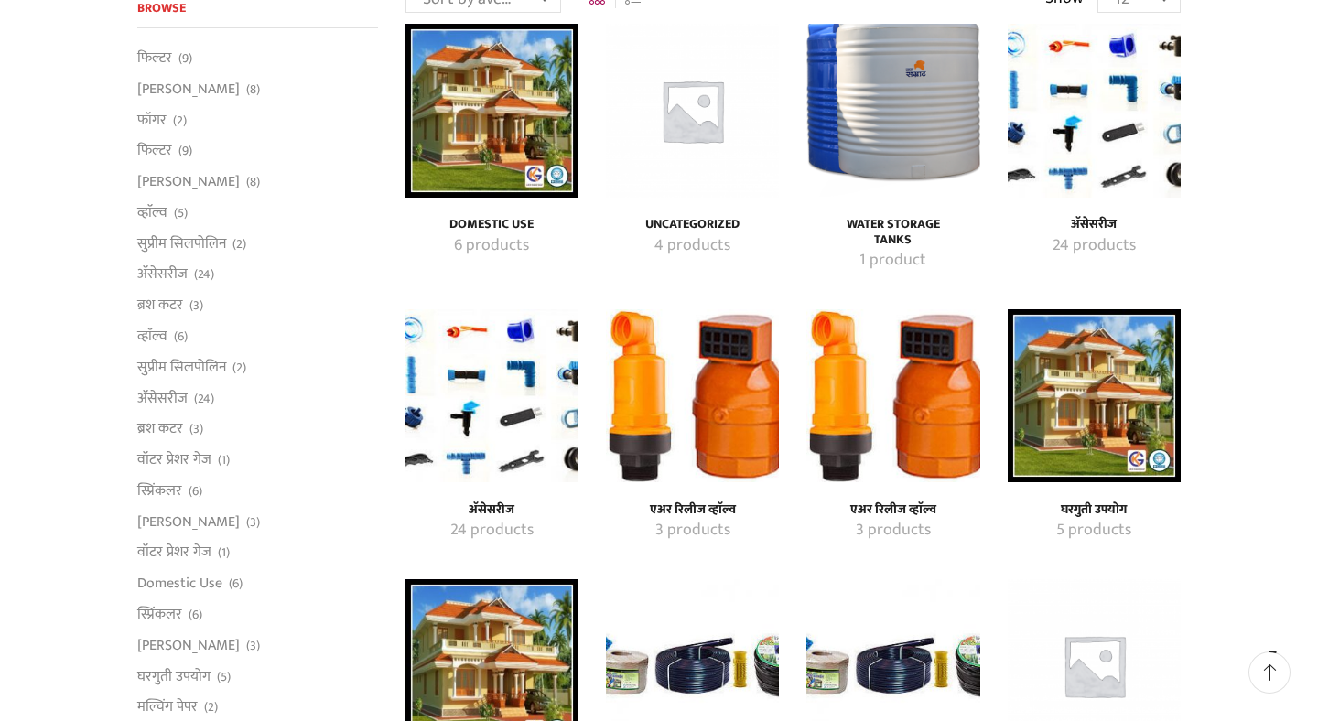
scroll to position [198, 0]
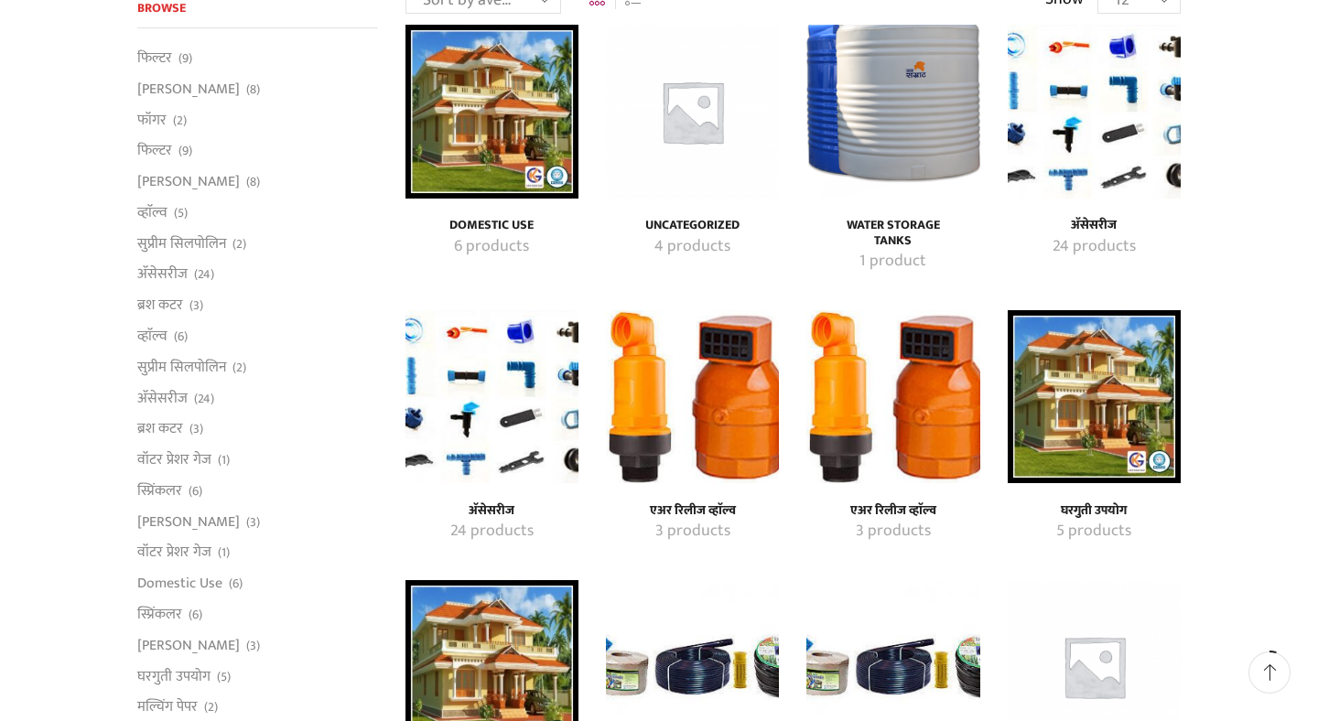
click at [1097, 159] on img "Visit product category अ‍ॅसेसरीज" at bounding box center [1094, 111] width 173 height 173
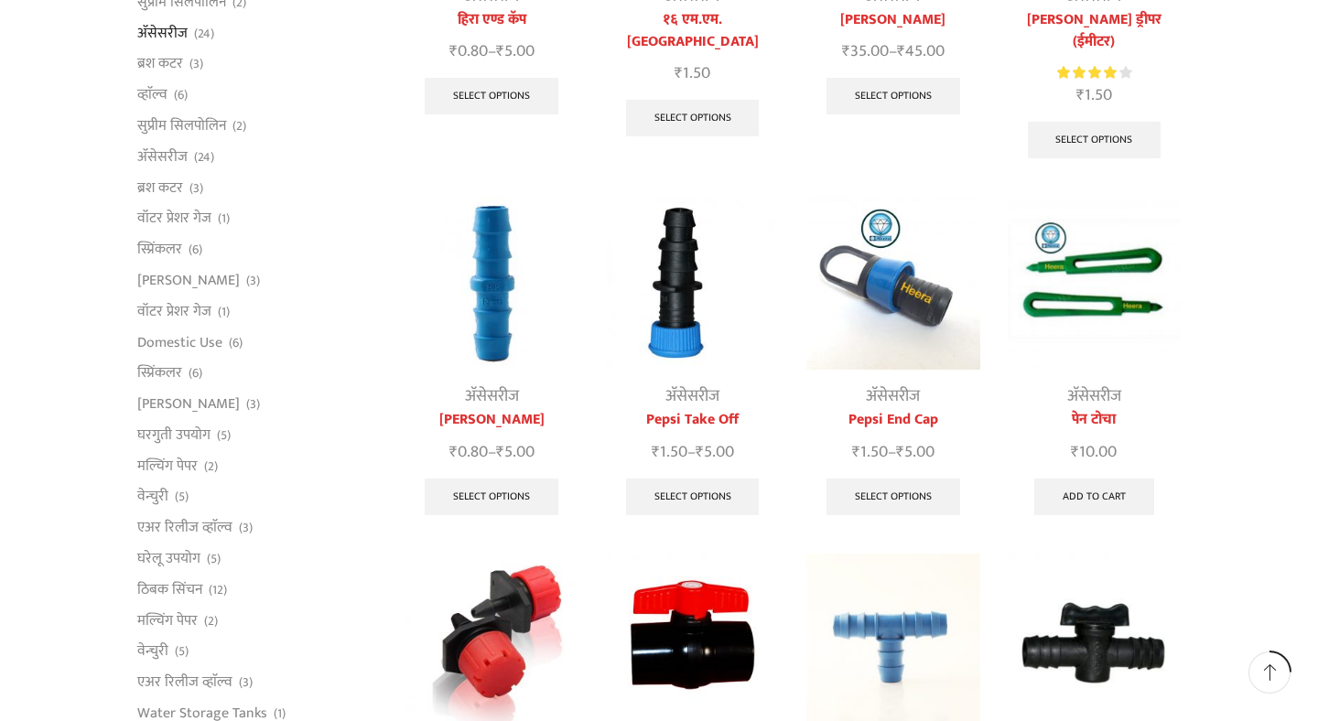
scroll to position [428, 0]
click at [688, 338] on img at bounding box center [692, 282] width 173 height 173
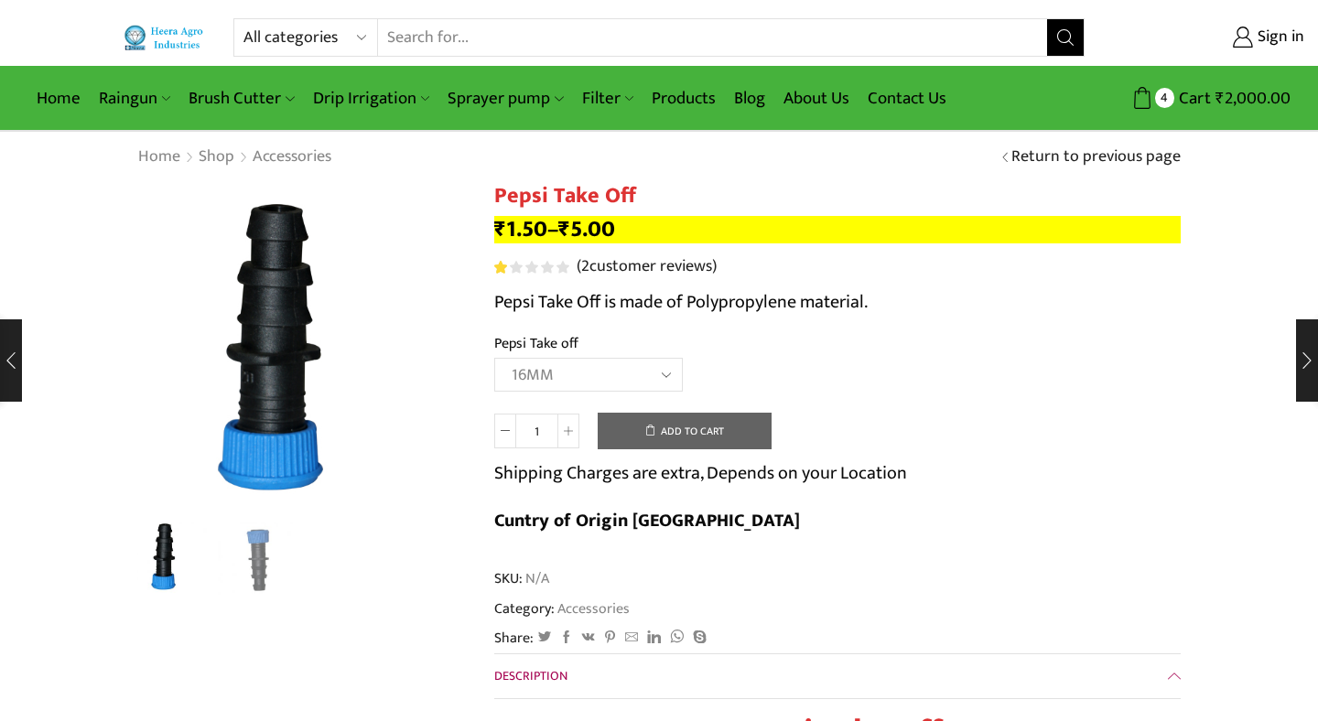
select select "16MM"
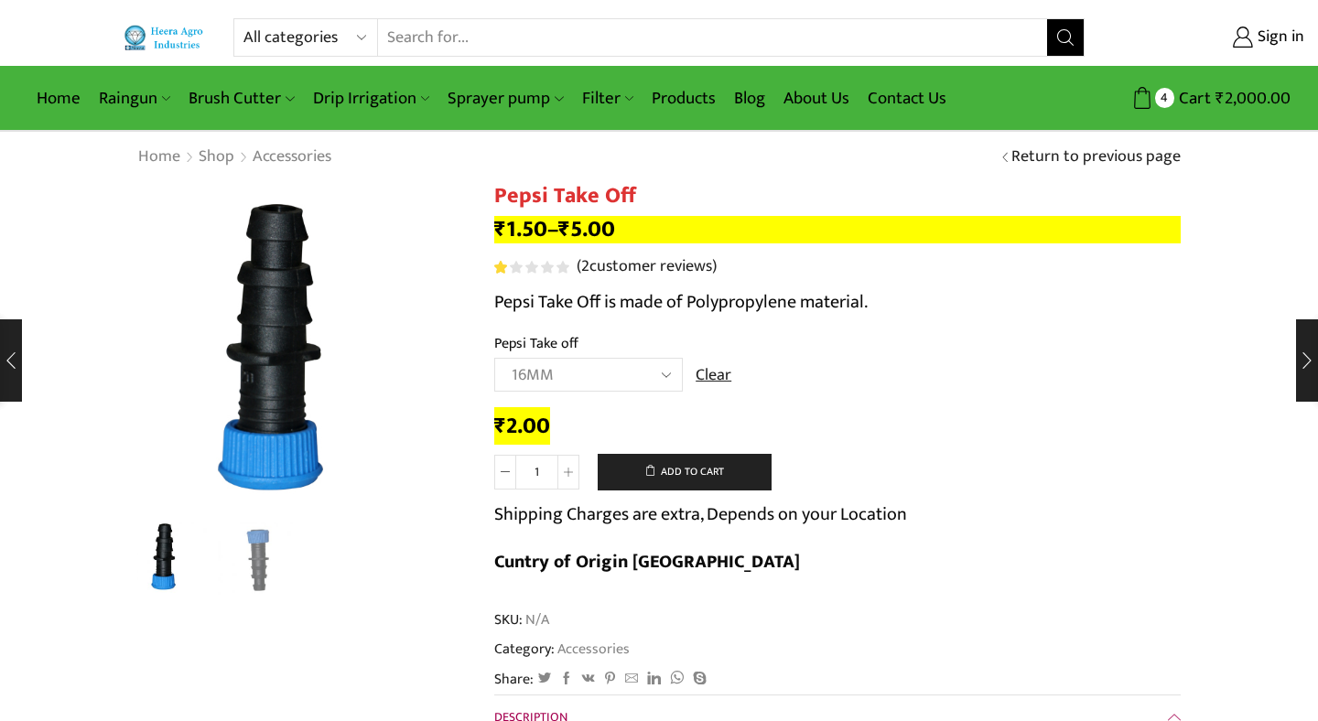
click at [550, 474] on input "1" at bounding box center [536, 472] width 41 height 35
type input "100"
click at [681, 474] on button "Add to cart" at bounding box center [685, 472] width 174 height 37
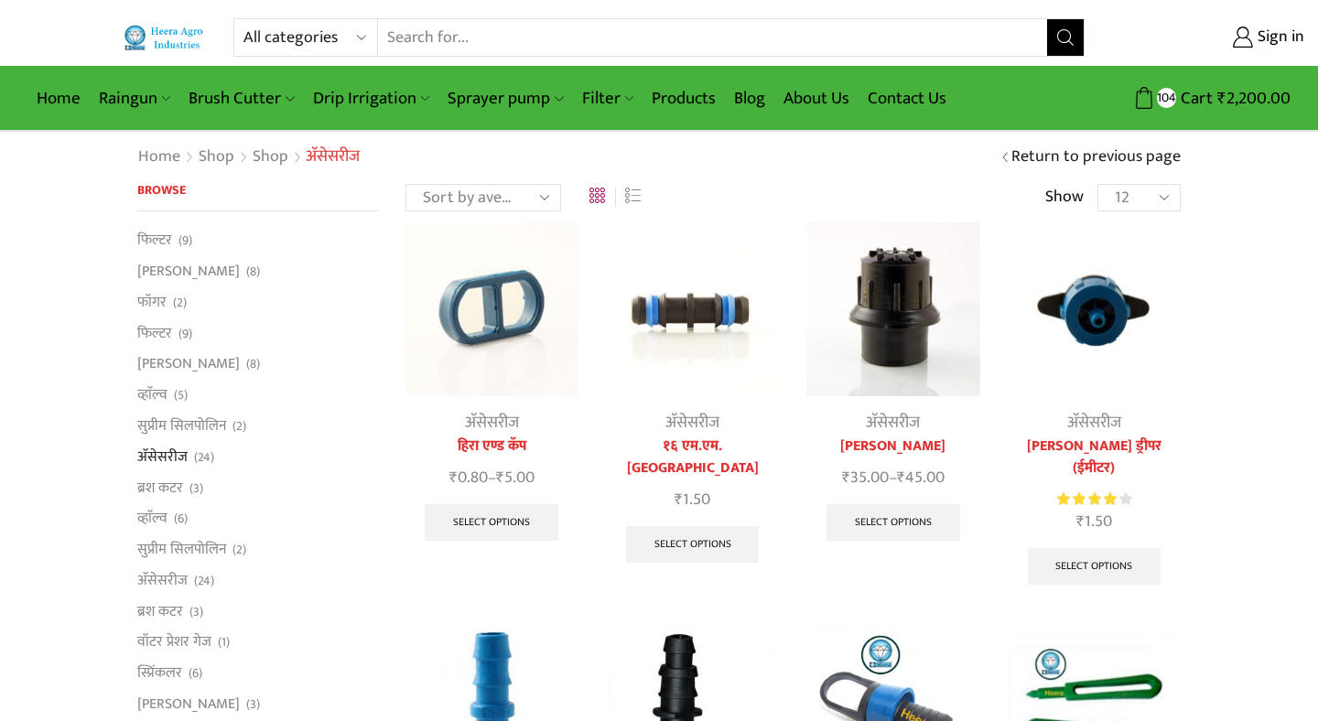
scroll to position [428, 0]
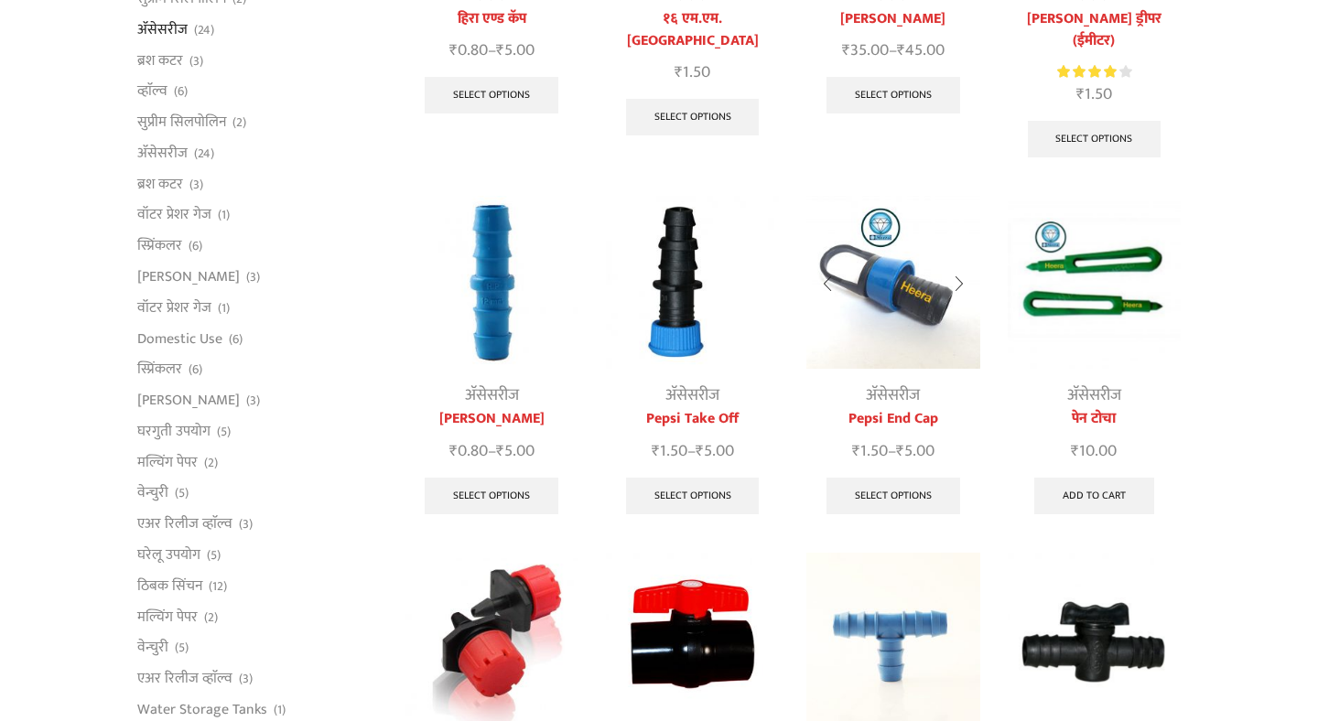
click at [896, 323] on img at bounding box center [892, 282] width 173 height 173
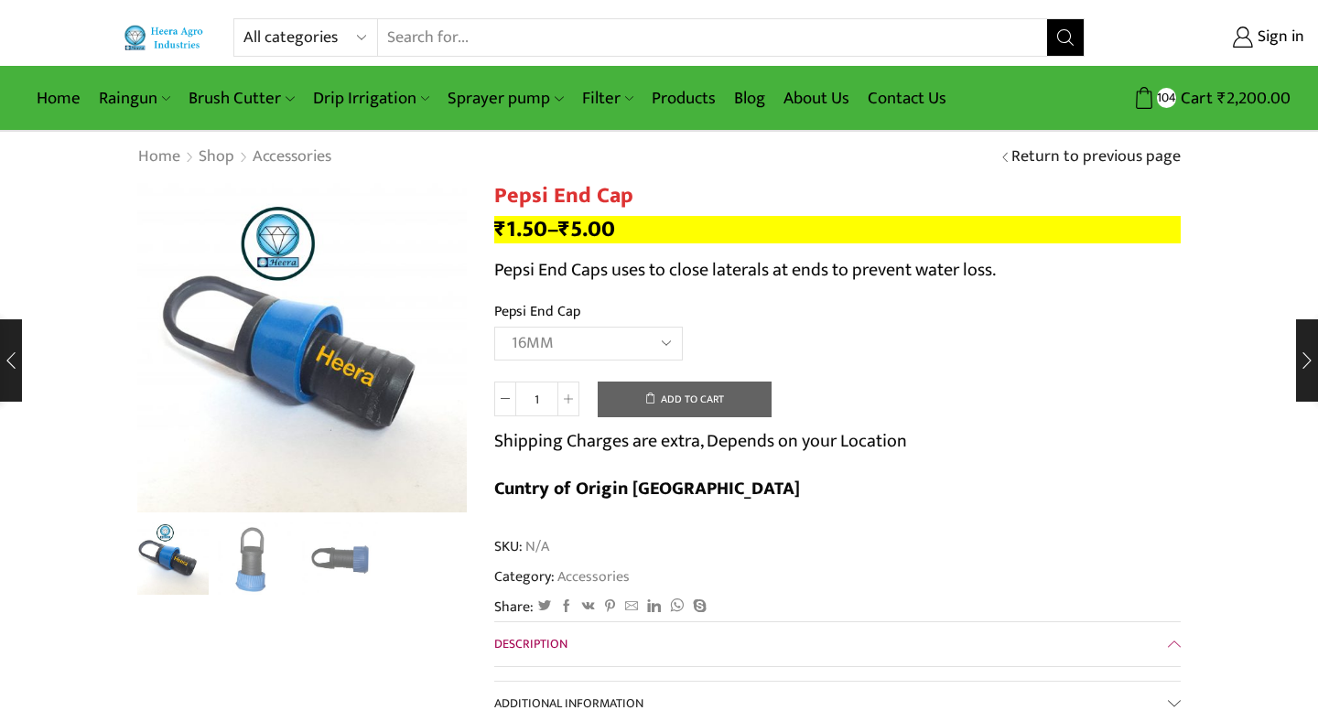
select select "16MM"
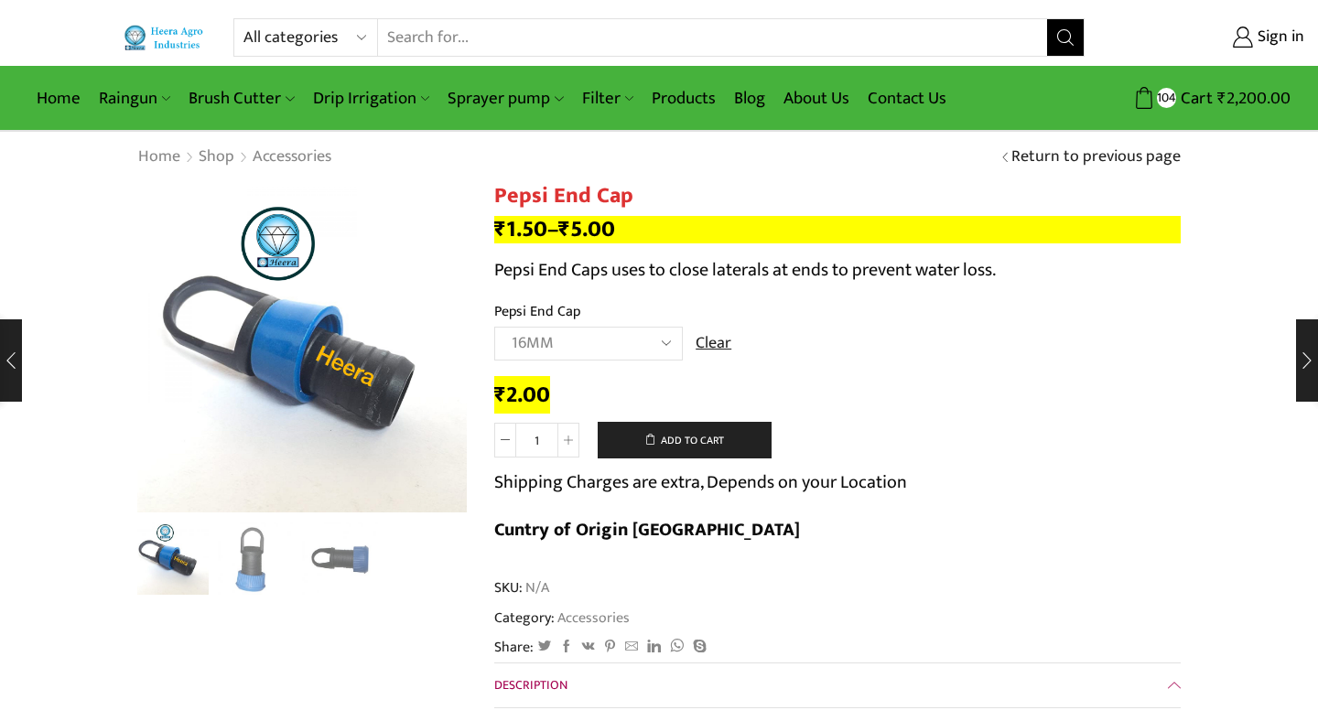
click at [550, 443] on input "1" at bounding box center [536, 440] width 41 height 35
type input "100"
click at [681, 444] on button "Add to cart" at bounding box center [685, 440] width 174 height 37
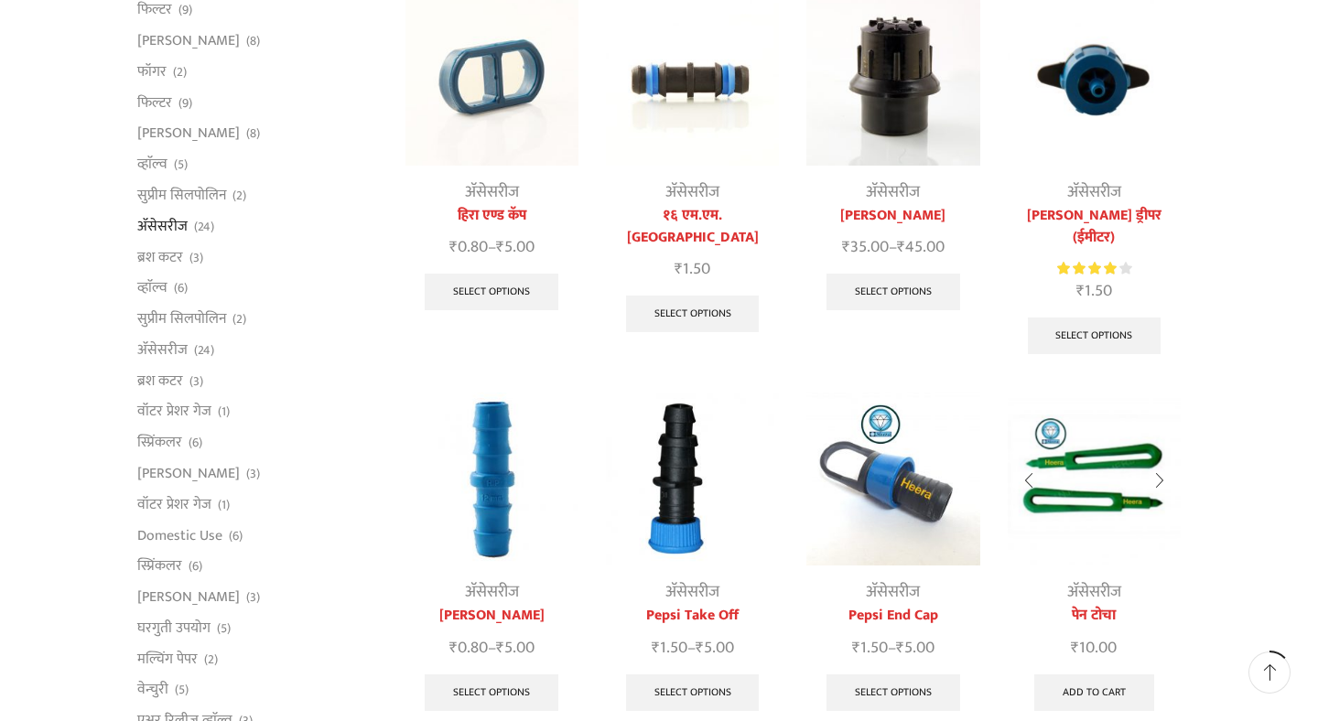
scroll to position [234, 0]
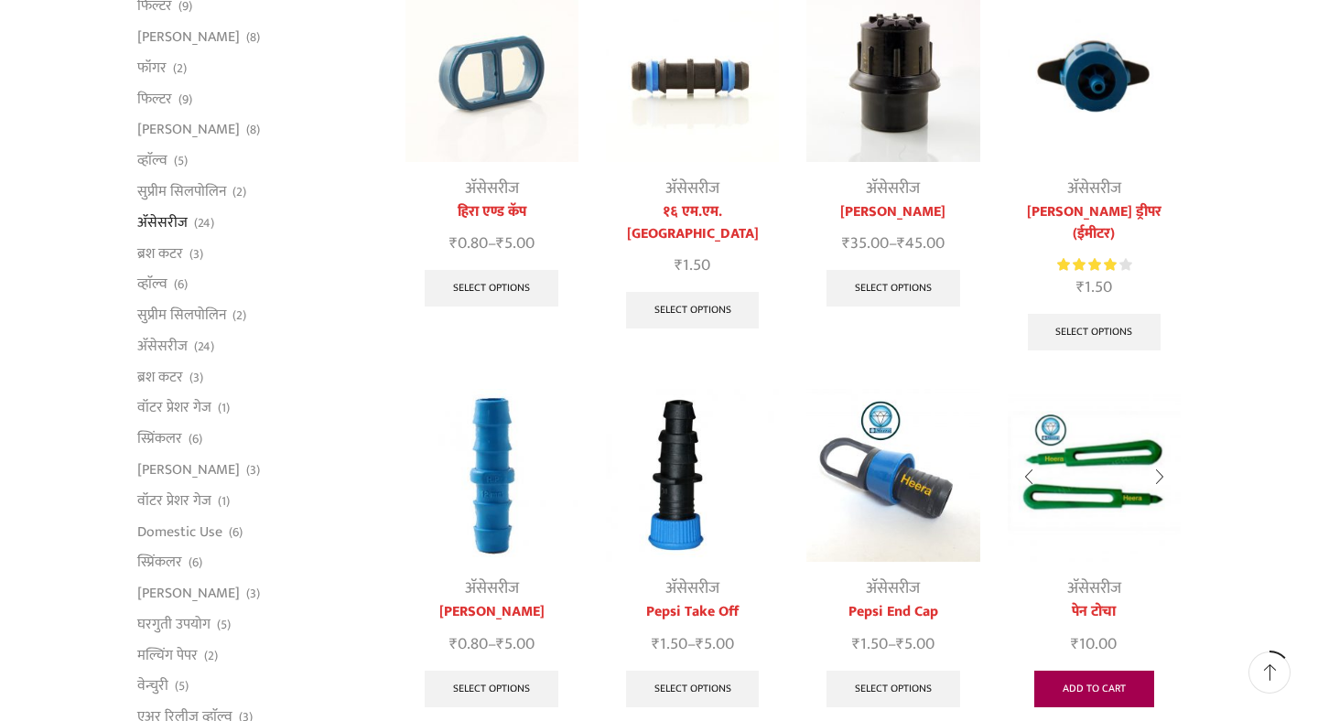
click at [1088, 671] on link "Add to cart" at bounding box center [1094, 689] width 120 height 37
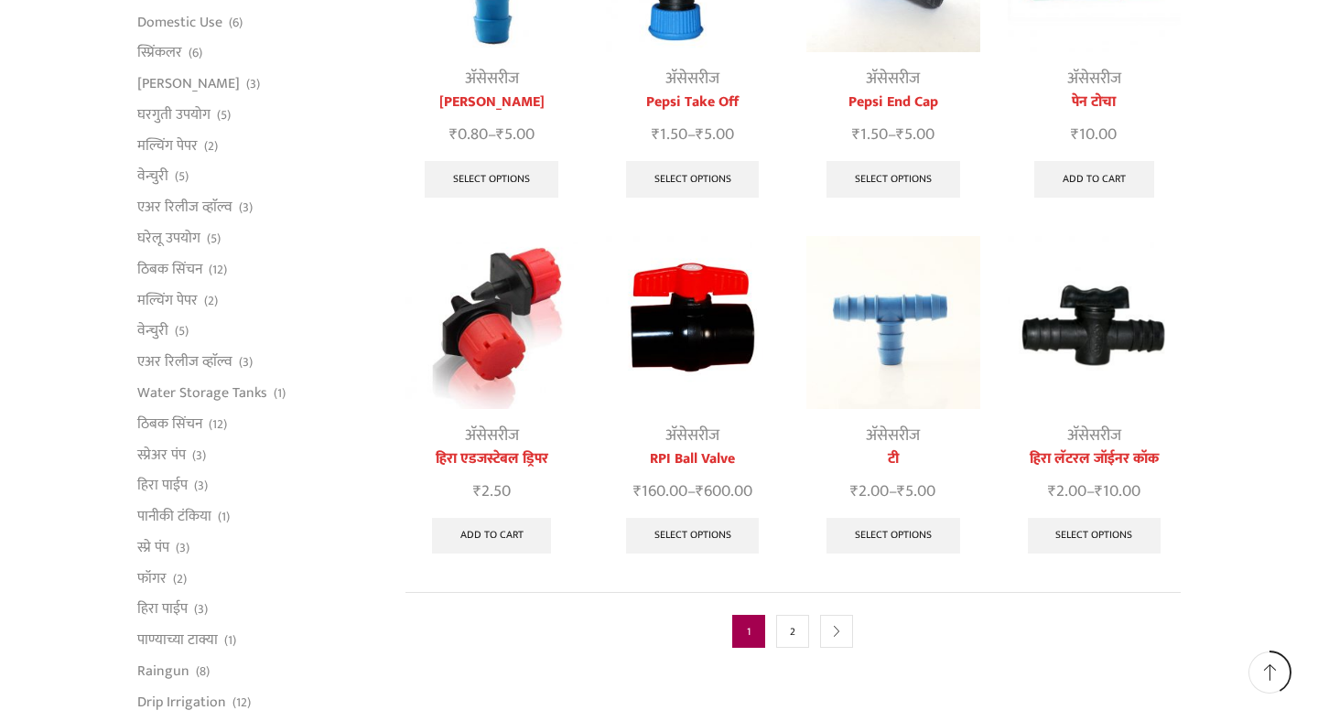
scroll to position [752, 0]
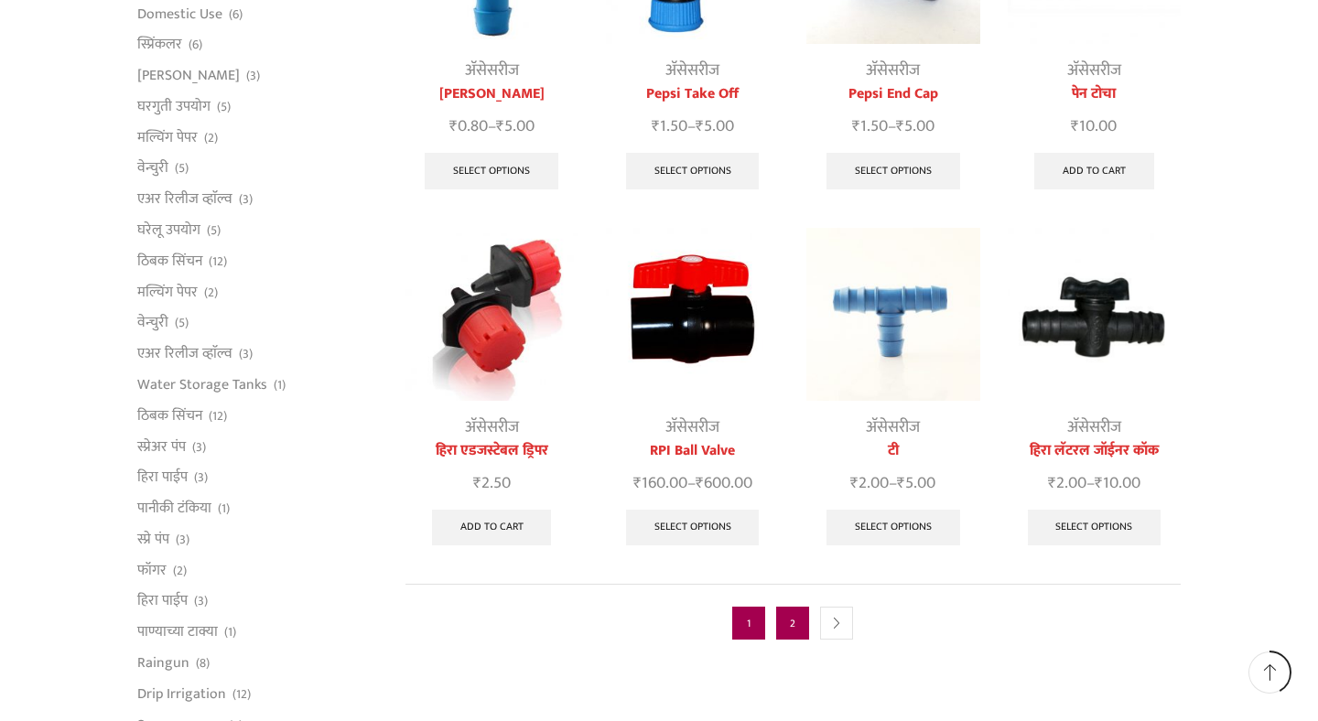
click at [792, 607] on link "2" at bounding box center [792, 623] width 33 height 33
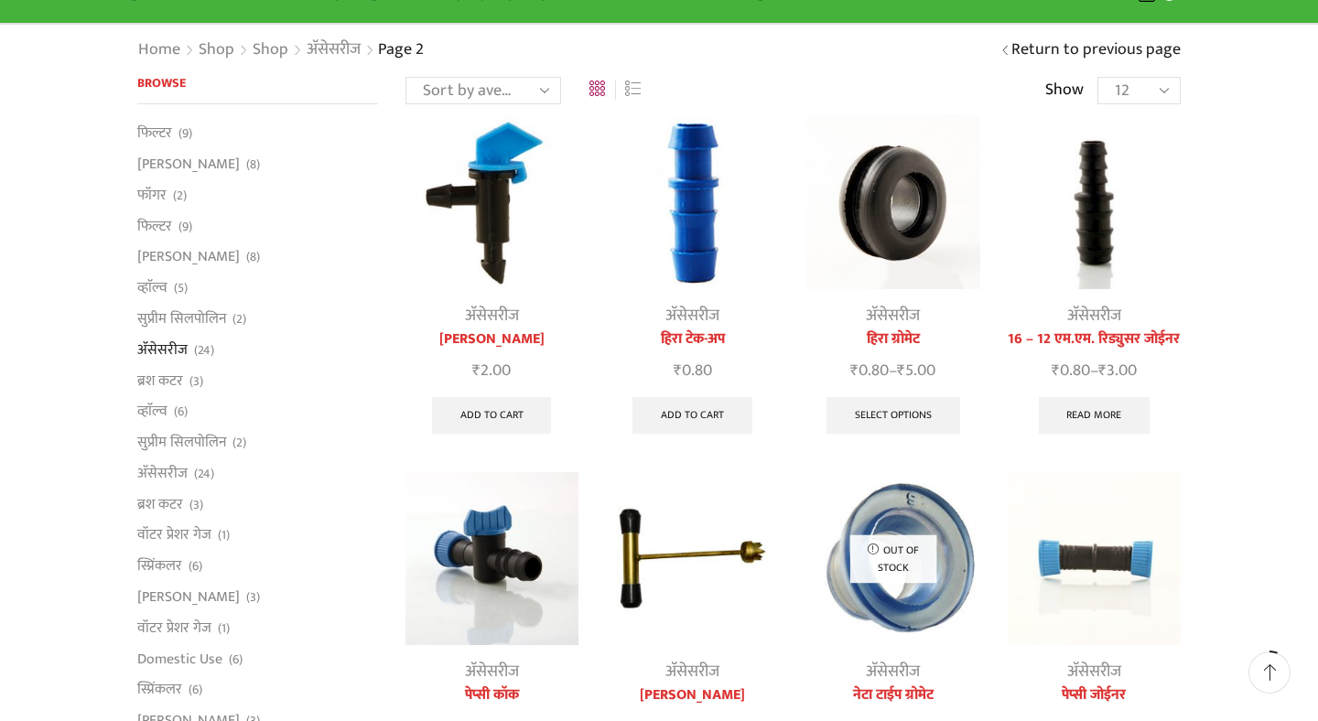
scroll to position [110, 0]
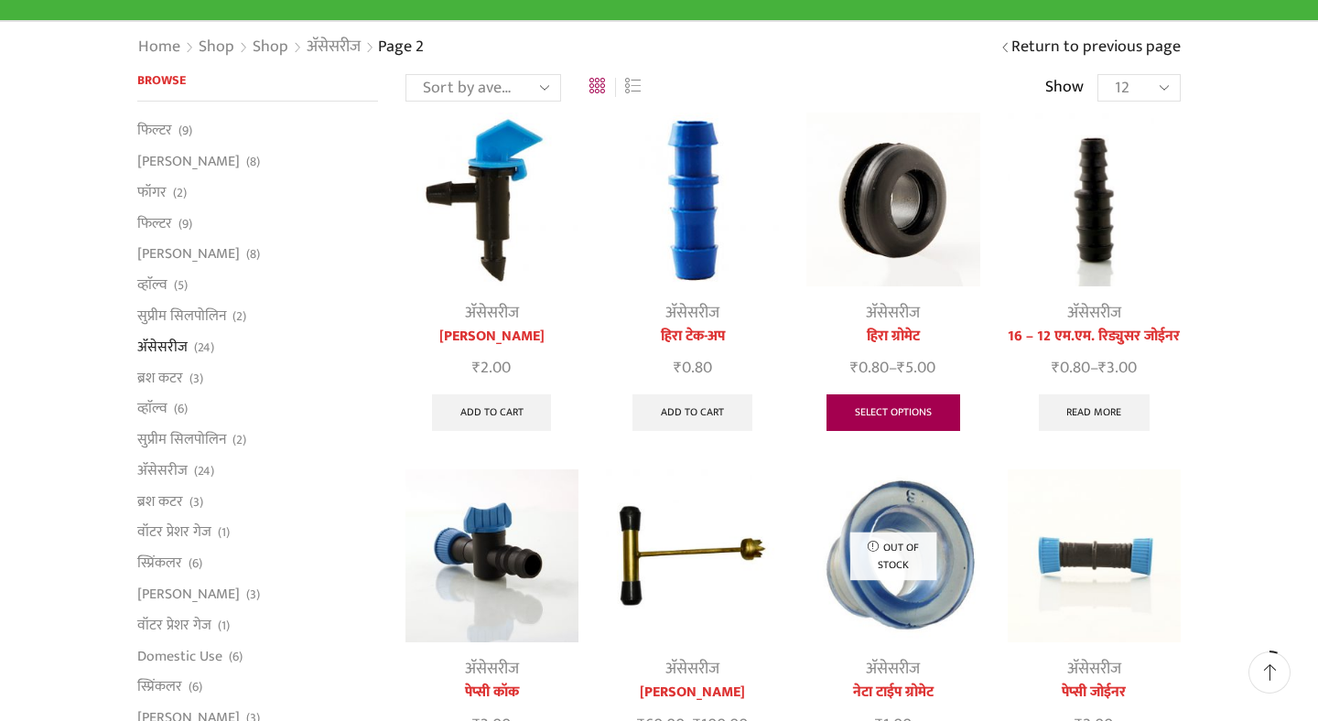
click at [871, 417] on link "Select options" at bounding box center [894, 413] width 134 height 37
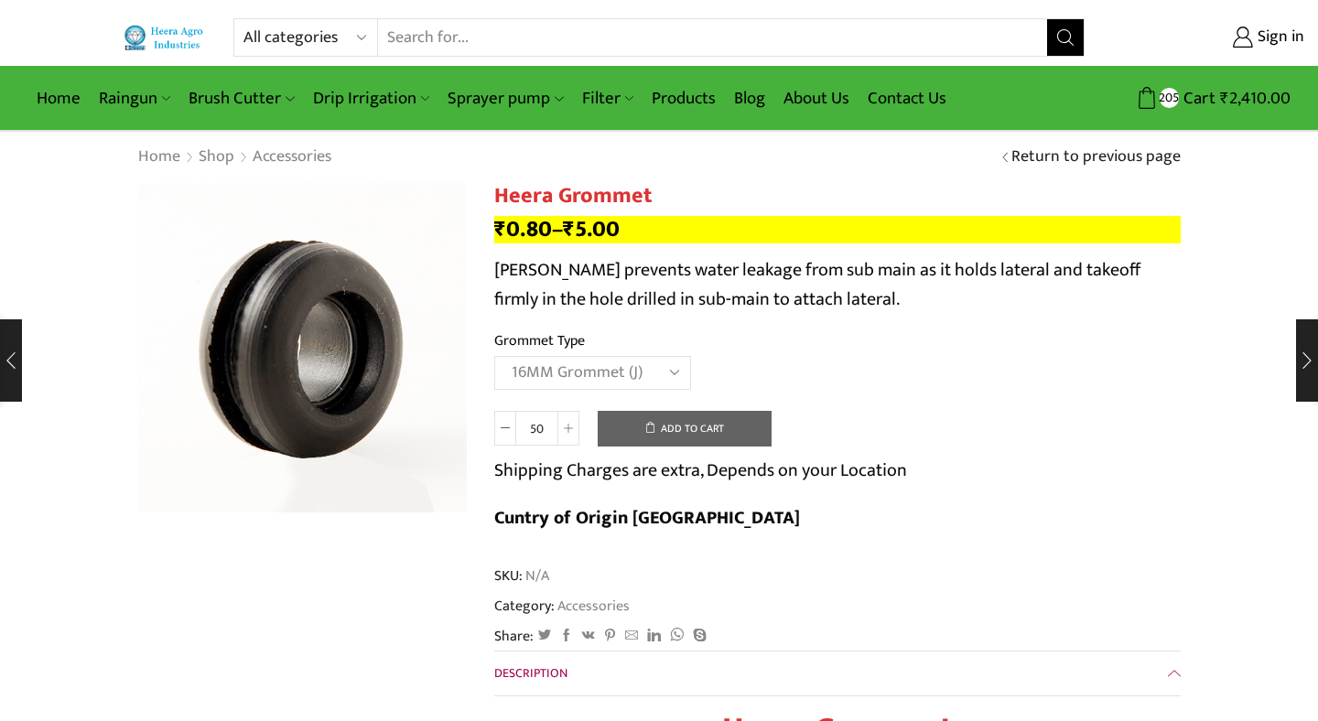
select select "16MM Grommet (J)"
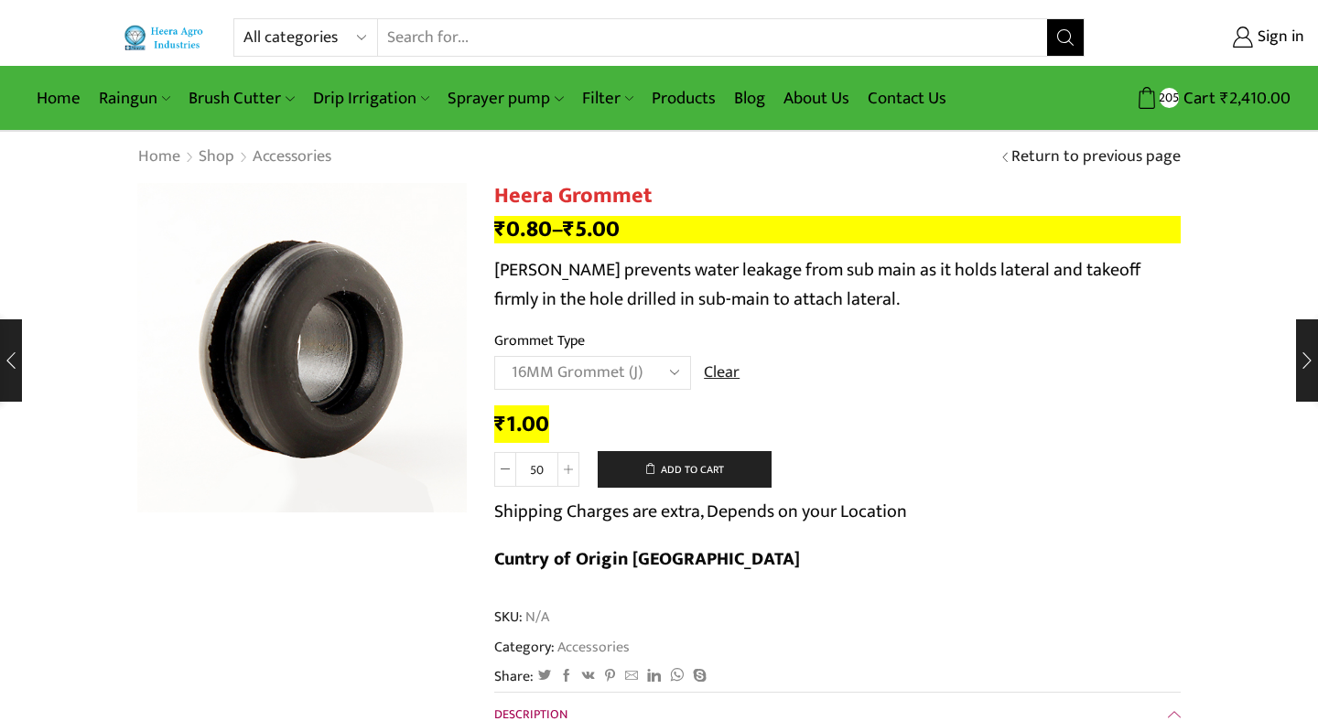
click at [536, 478] on input "50" at bounding box center [536, 469] width 41 height 35
click at [678, 474] on button "Add to cart" at bounding box center [685, 469] width 174 height 37
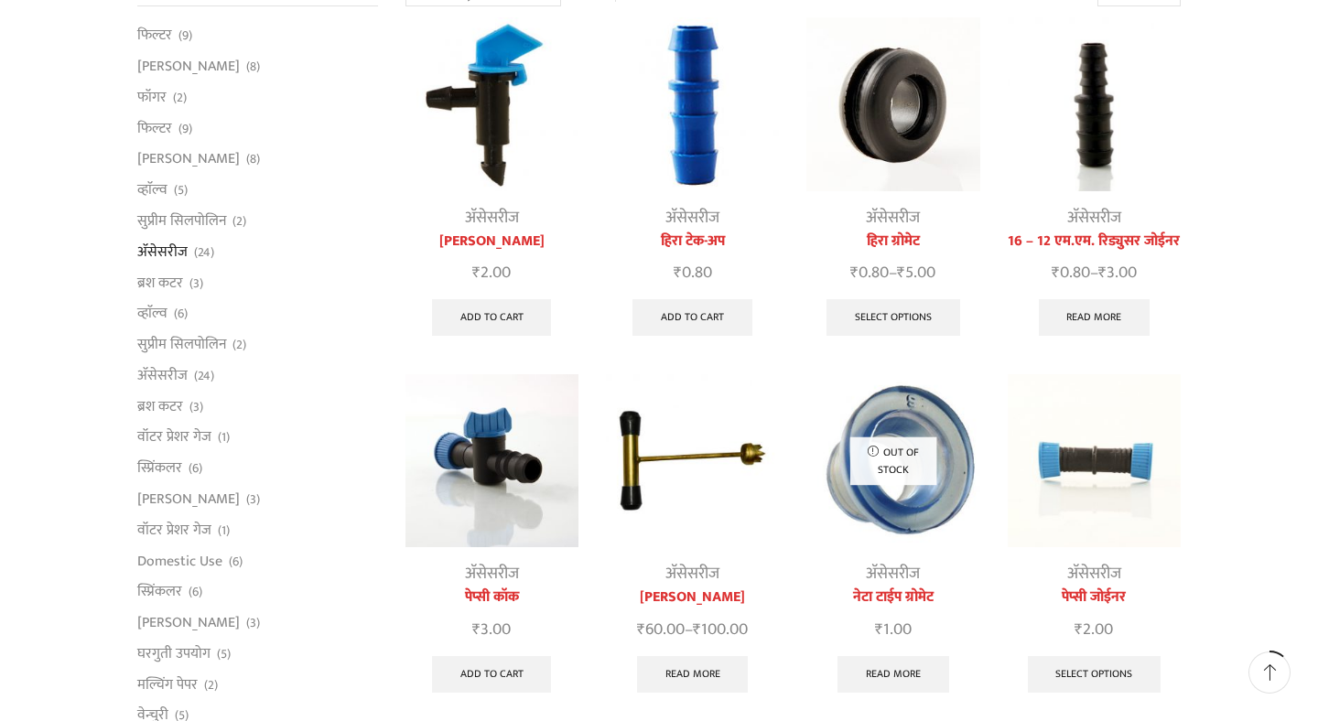
scroll to position [207, 0]
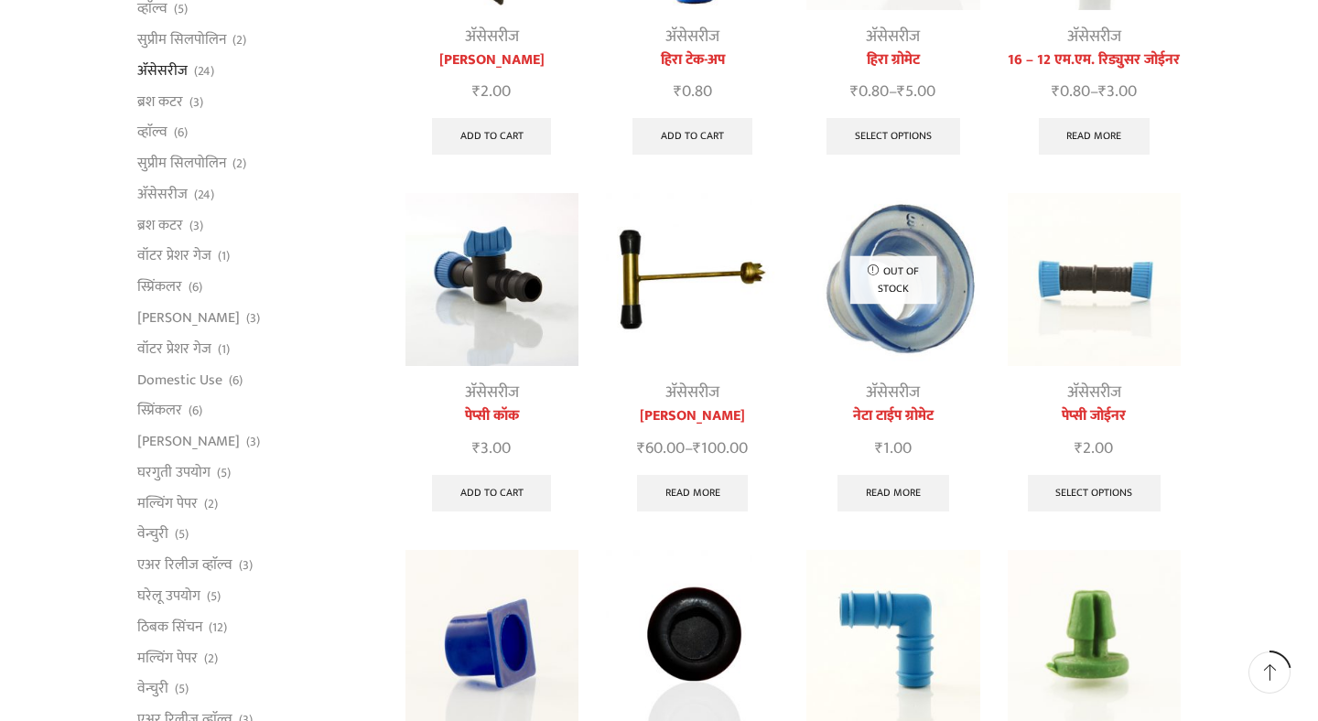
scroll to position [401, 0]
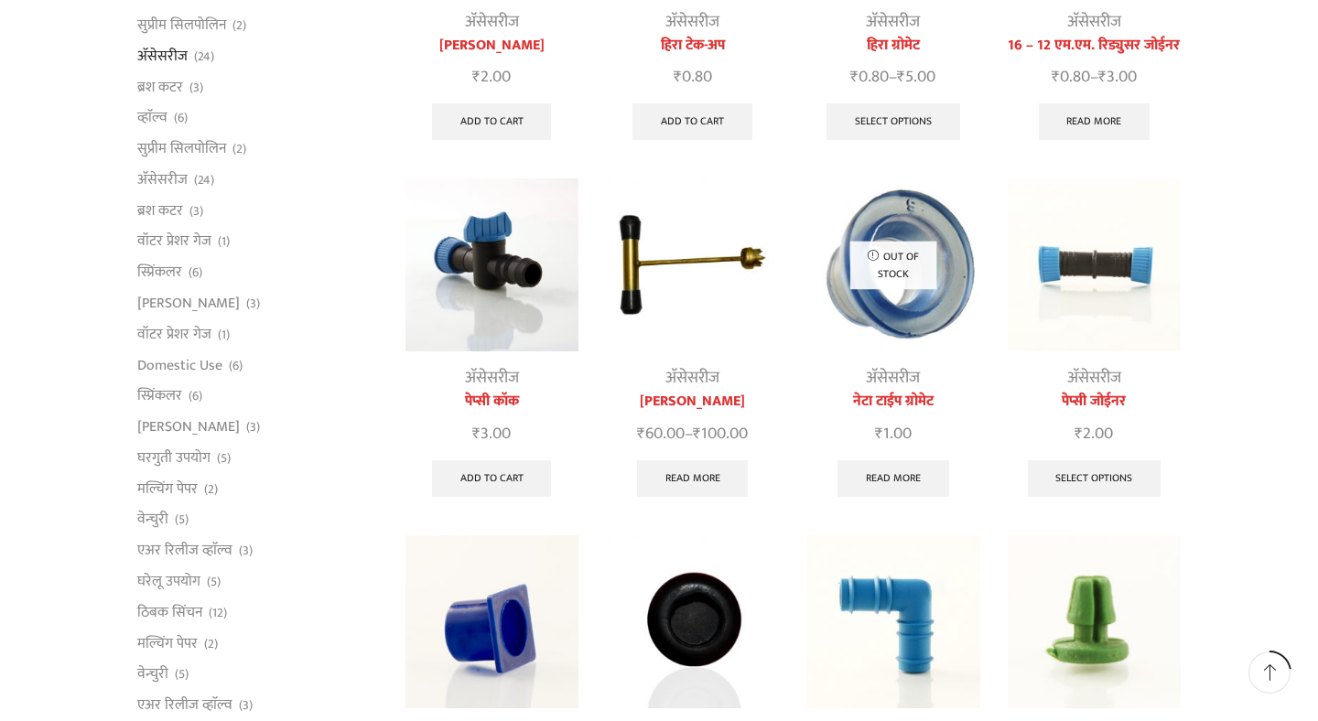
click at [506, 311] on img at bounding box center [492, 265] width 173 height 173
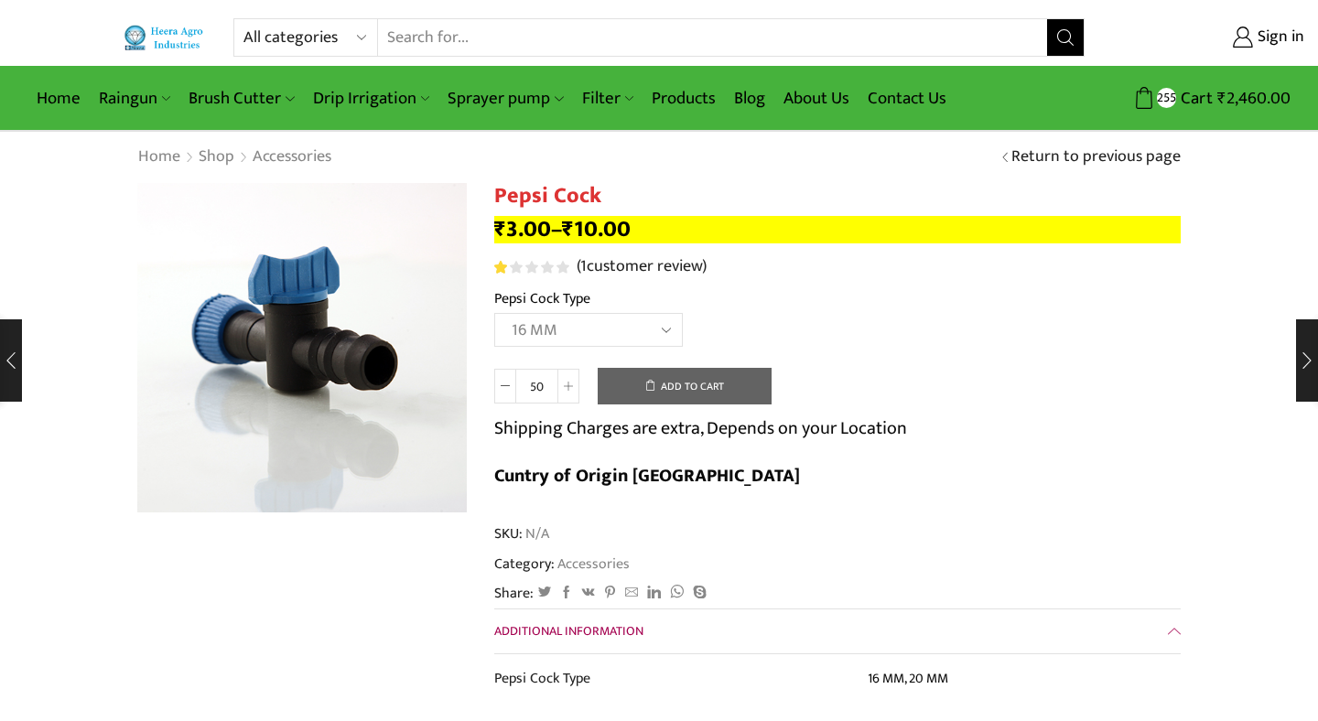
select select "16 MM"
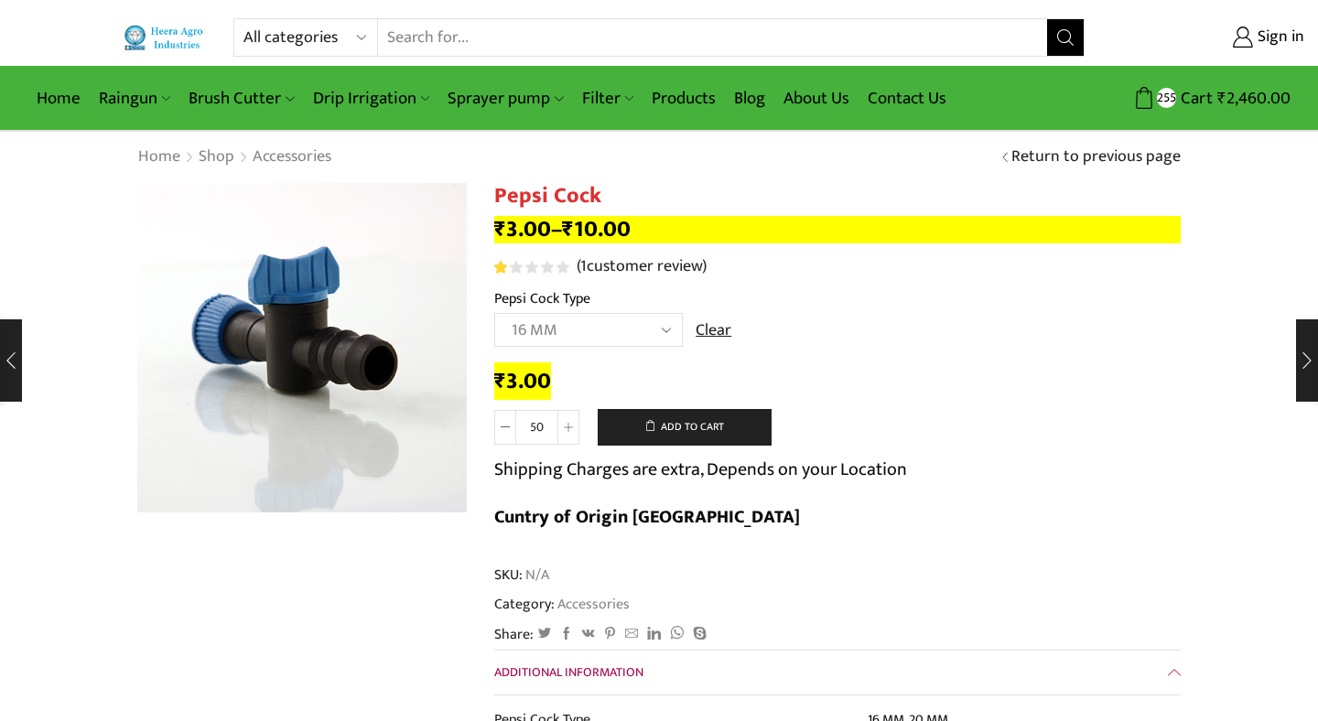
click at [538, 429] on input "50" at bounding box center [536, 427] width 41 height 35
type input "100"
click at [687, 427] on button "Add to cart" at bounding box center [685, 427] width 174 height 37
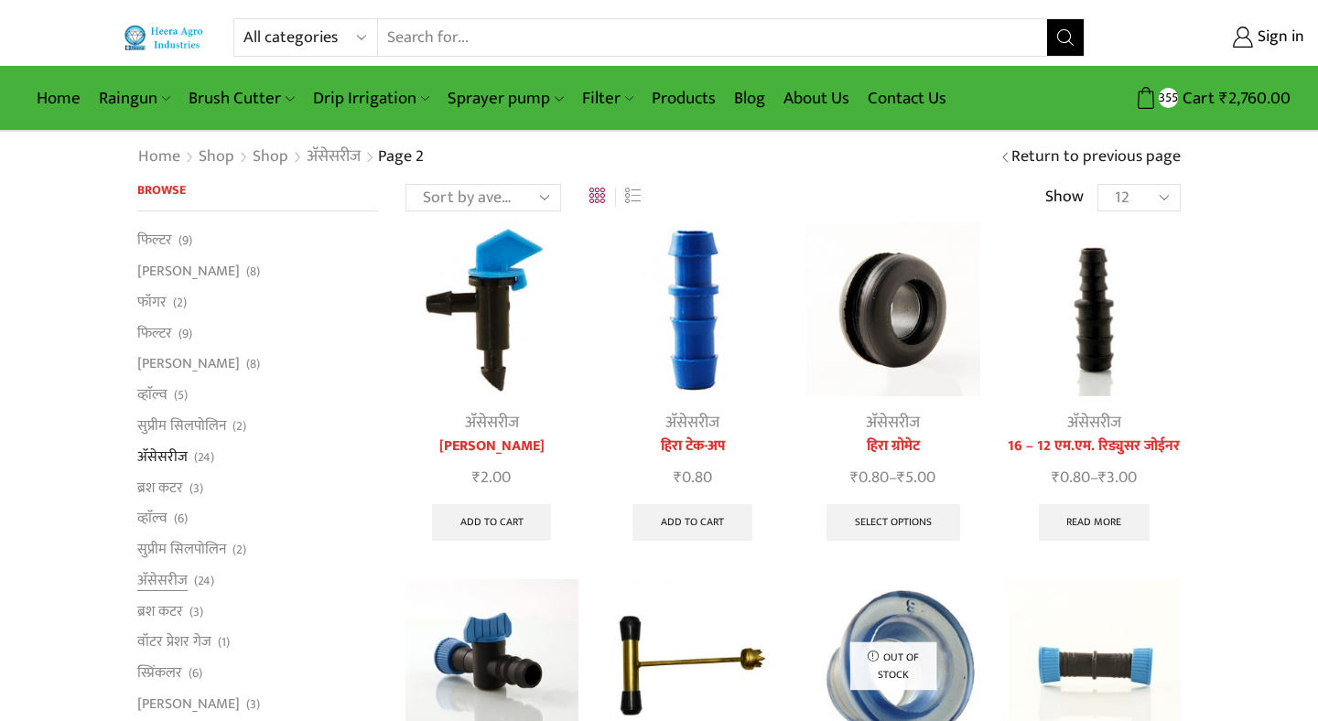
scroll to position [401, 0]
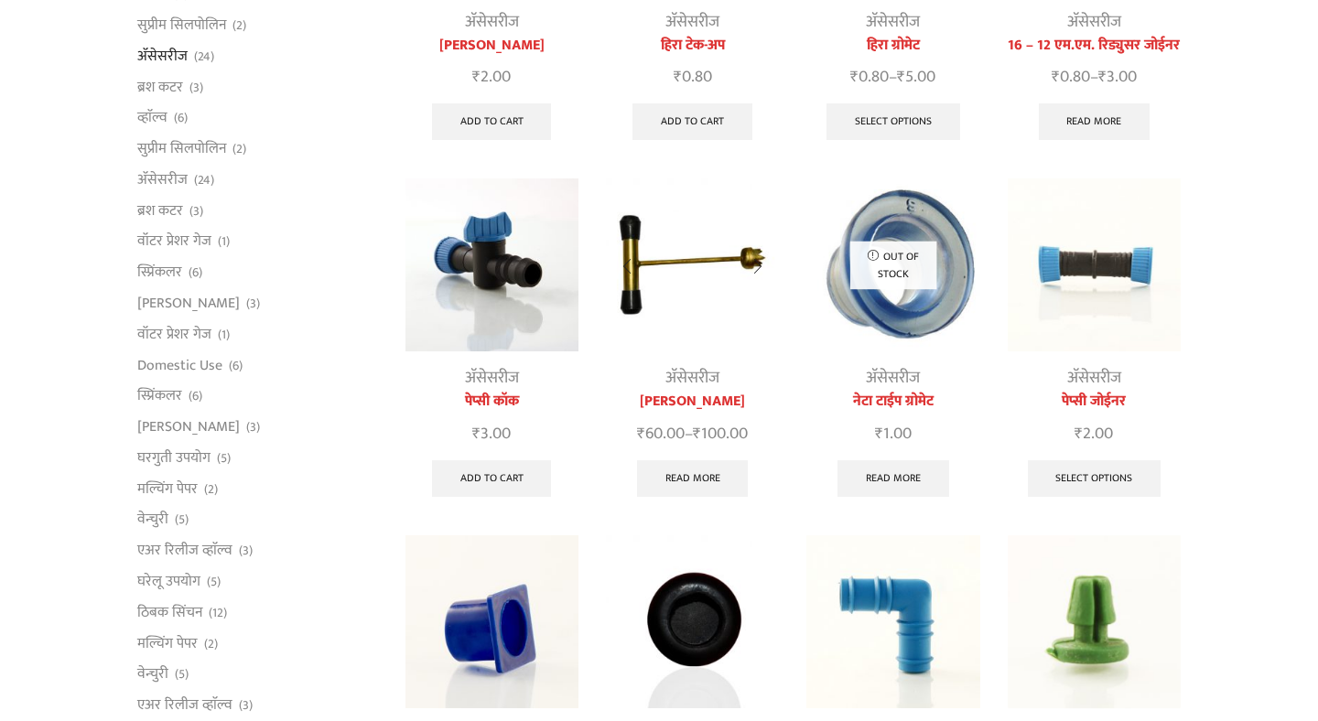
click at [690, 290] on img at bounding box center [692, 265] width 173 height 173
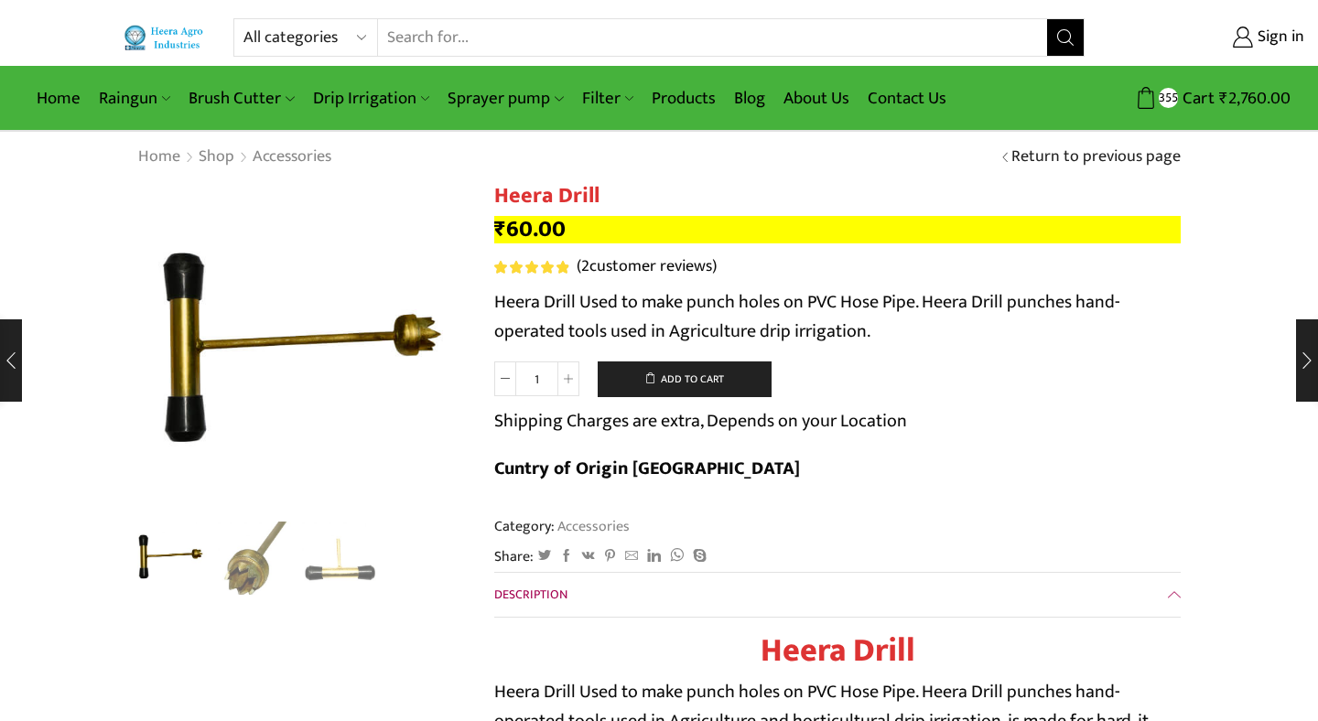
click at [636, 276] on link "( 2 customer reviews)" at bounding box center [647, 267] width 140 height 24
click at [692, 388] on button "Add to cart" at bounding box center [685, 380] width 174 height 37
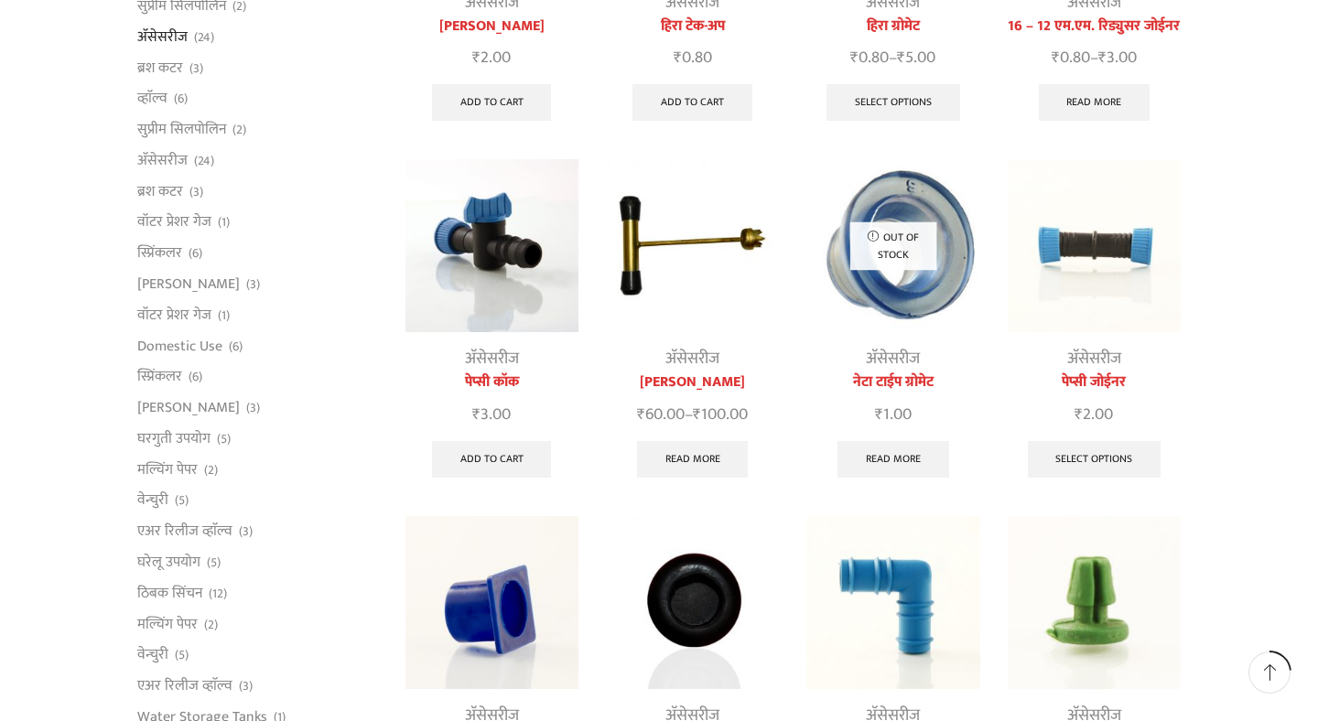
scroll to position [428, 0]
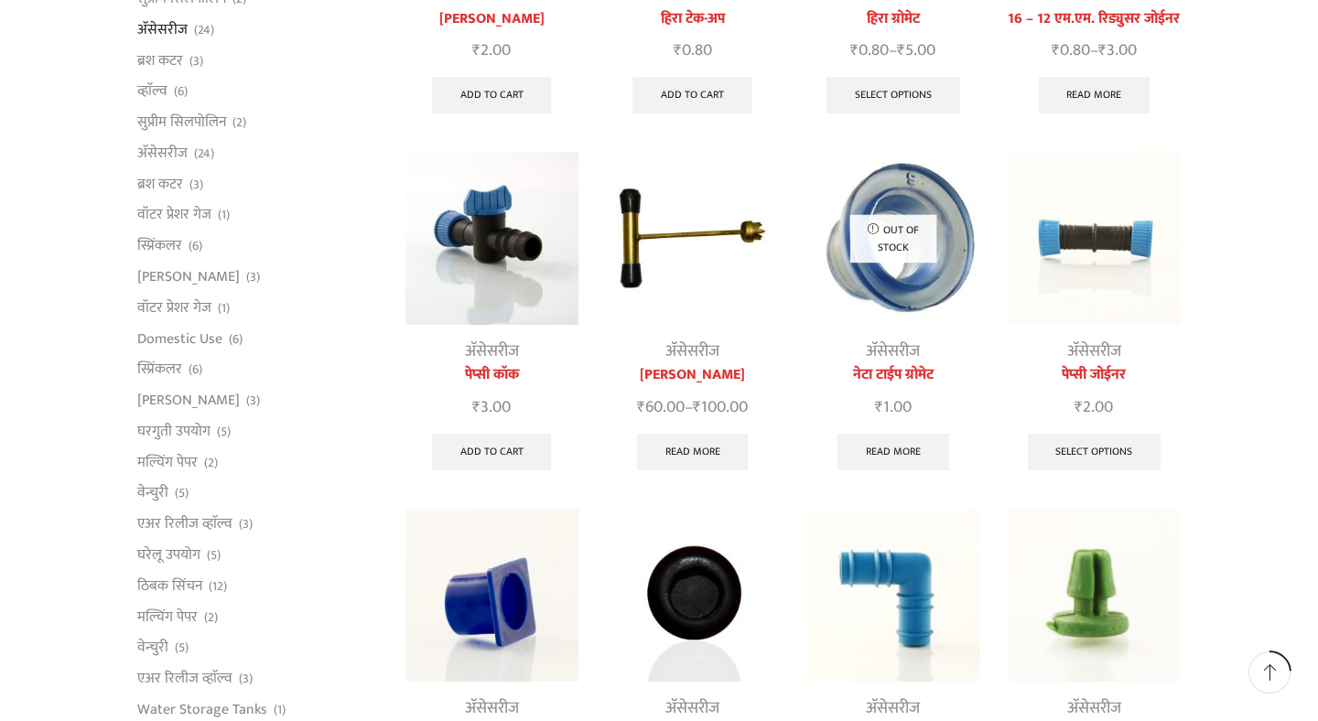
click at [1093, 258] on img at bounding box center [1094, 238] width 173 height 173
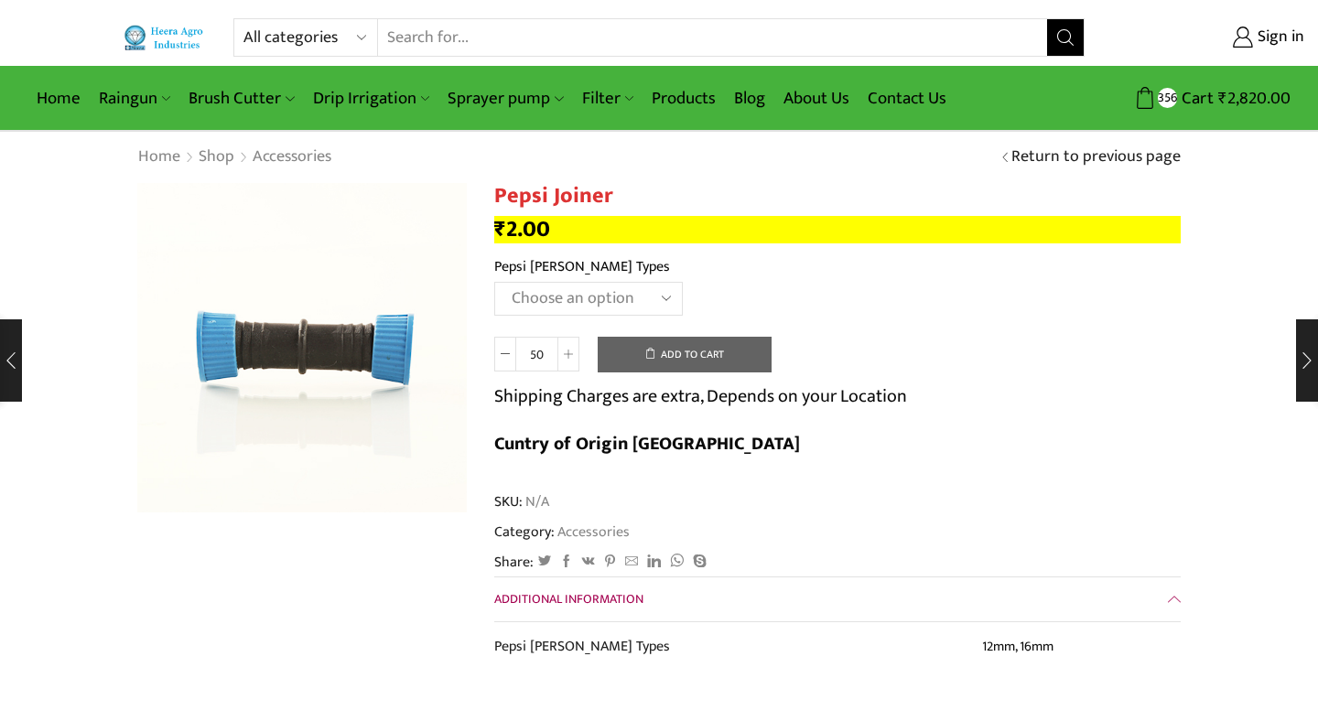
select select "16mm"
click at [690, 362] on button "Add to cart" at bounding box center [685, 355] width 174 height 37
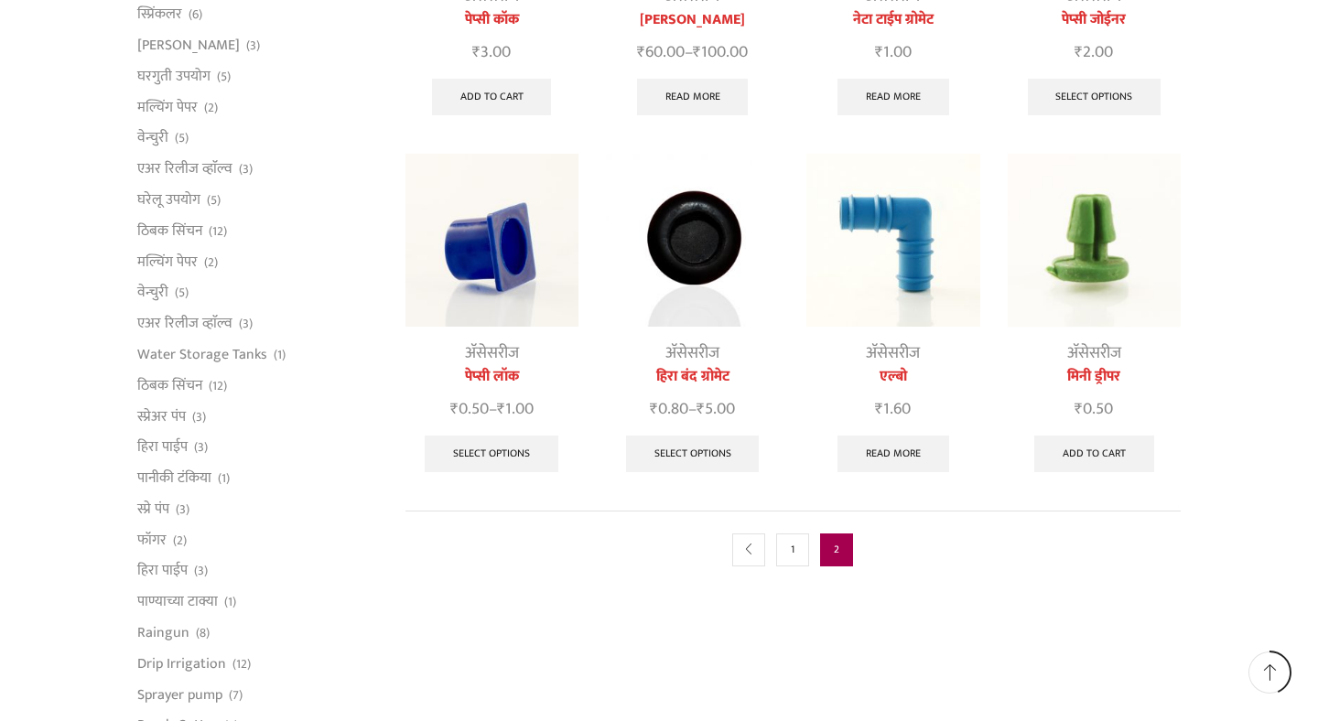
scroll to position [784, 0]
click at [494, 461] on link "Select options" at bounding box center [492, 453] width 134 height 37
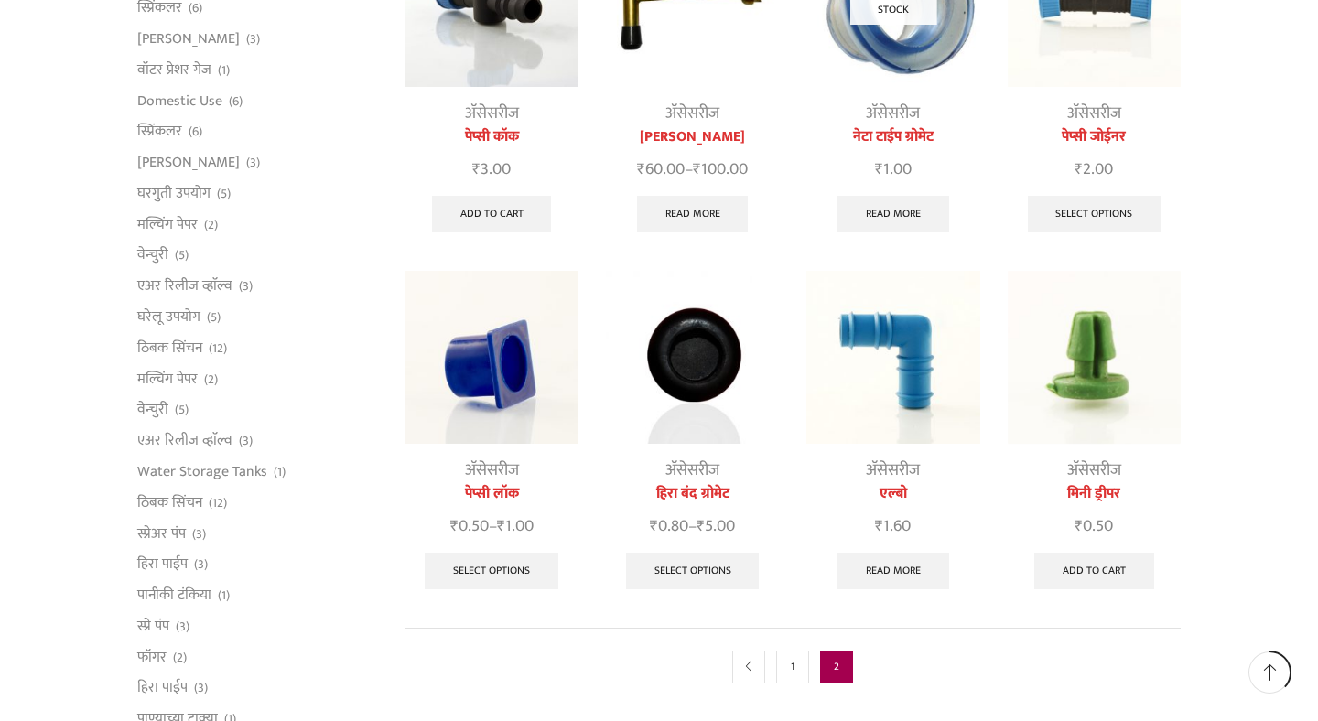
scroll to position [666, 0]
click at [705, 366] on img at bounding box center [692, 356] width 173 height 173
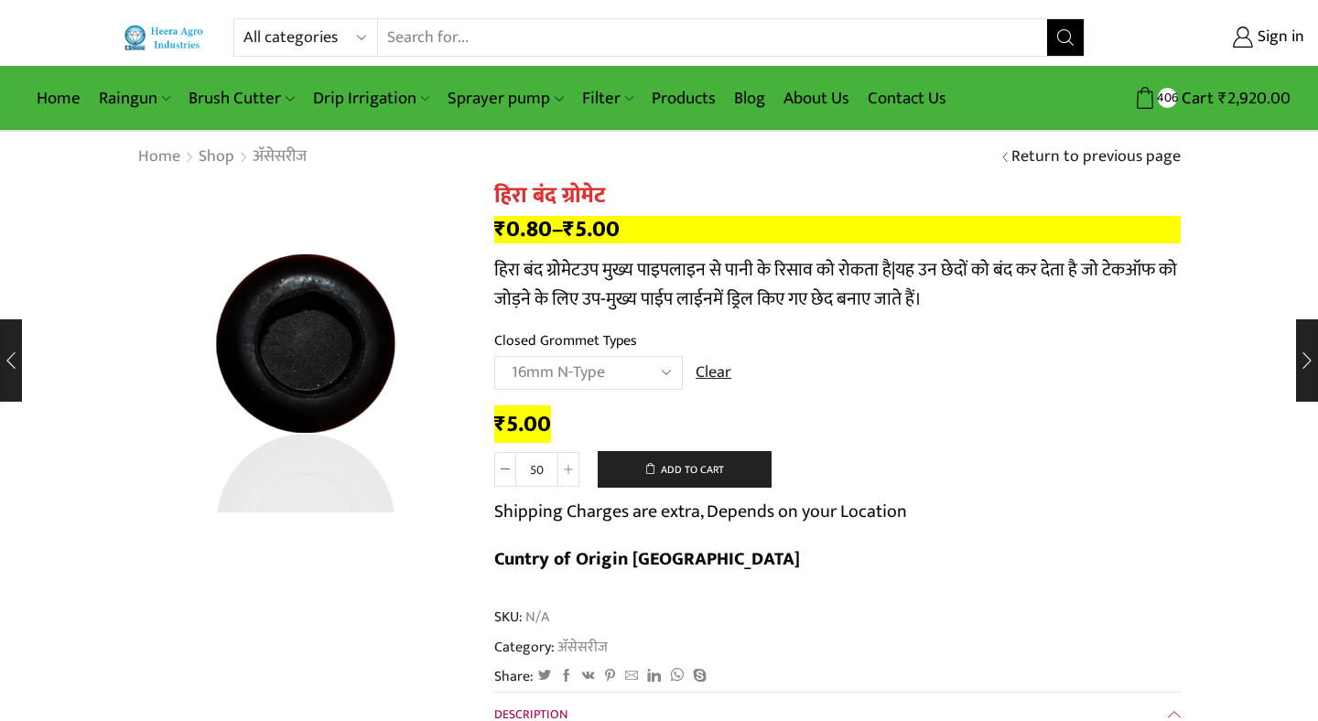
select select "16mm N-Type"
click at [676, 473] on button "Add to cart" at bounding box center [685, 469] width 174 height 37
click at [678, 102] on link "Products" at bounding box center [684, 98] width 82 height 43
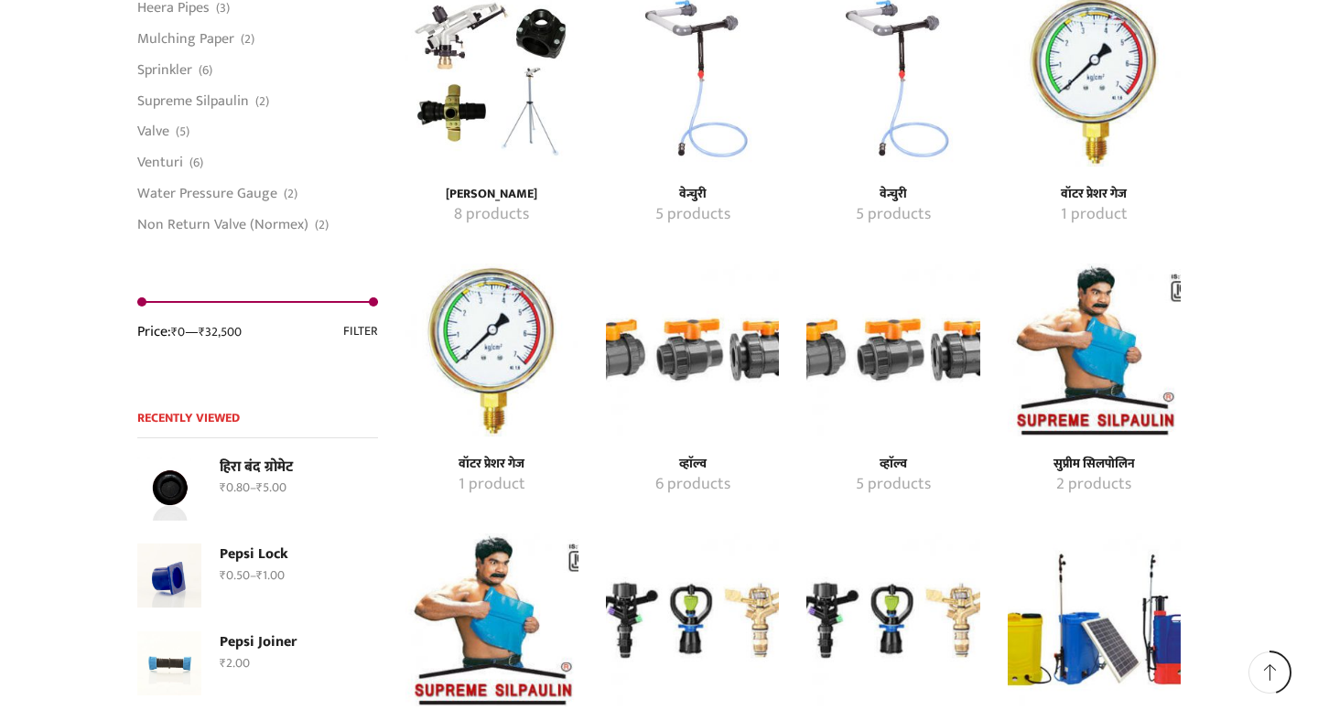
scroll to position [1879, 0]
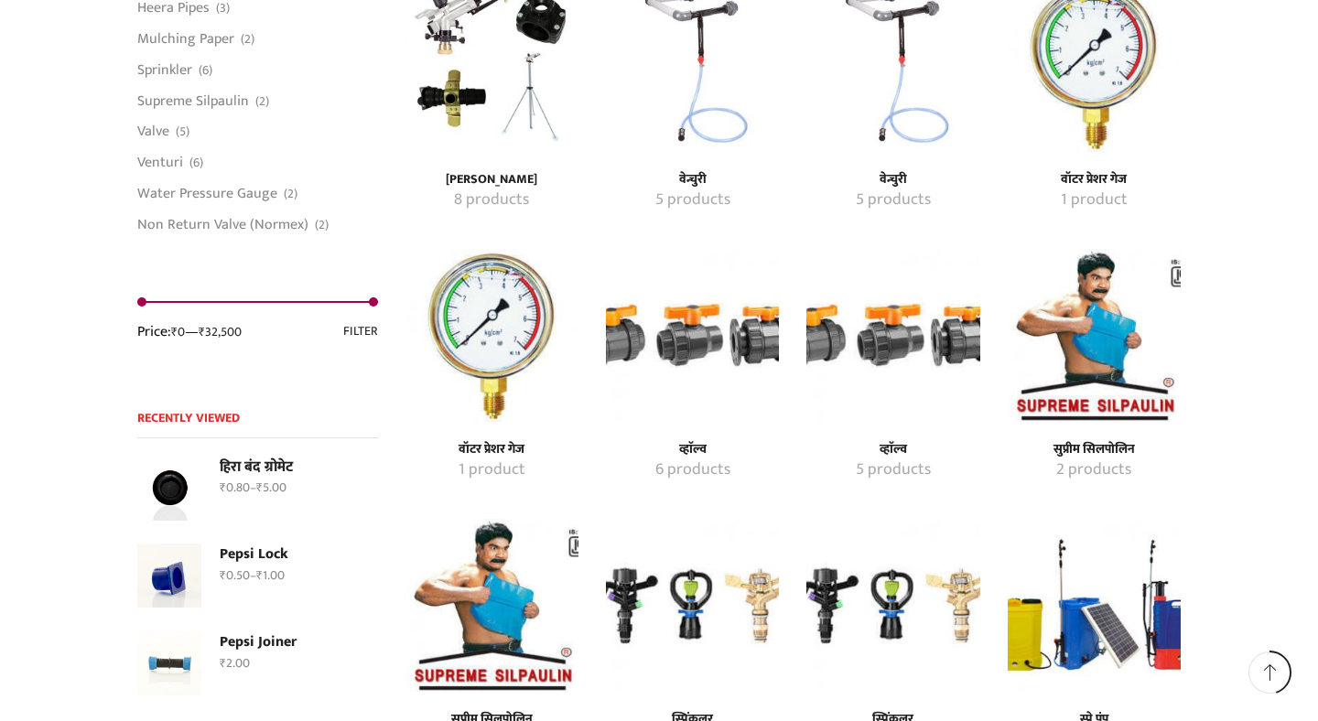
click at [1097, 85] on img "Visit product category वॉटर प्रेशर गेज" at bounding box center [1094, 65] width 173 height 173
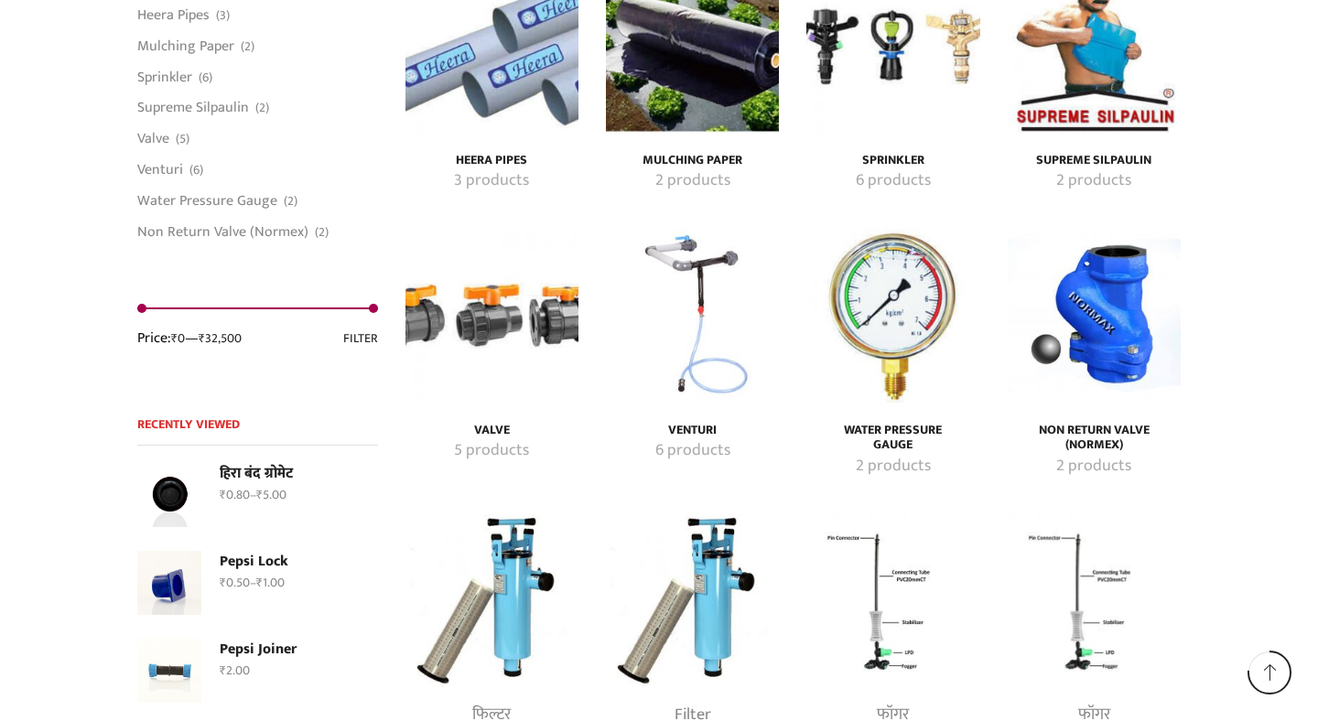
scroll to position [3536, 0]
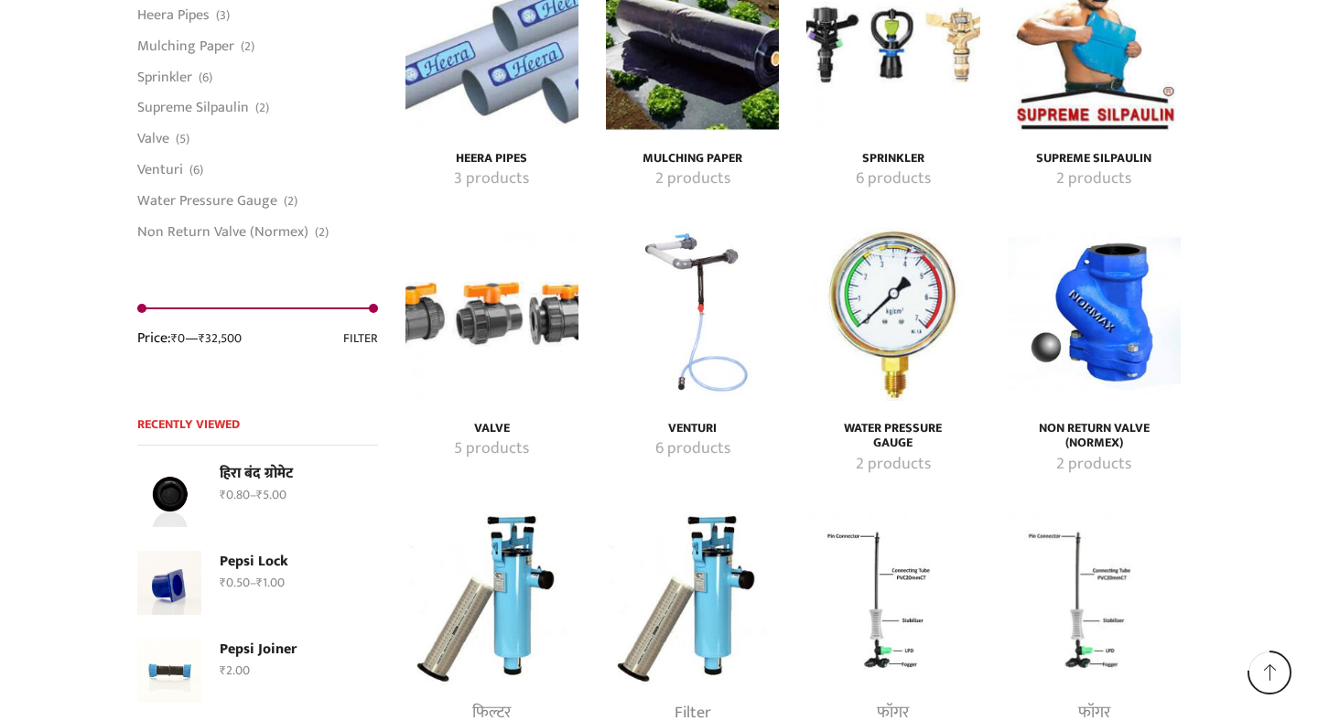
click at [876, 300] on img "Visit product category Water Pressure Gauge" at bounding box center [892, 313] width 173 height 173
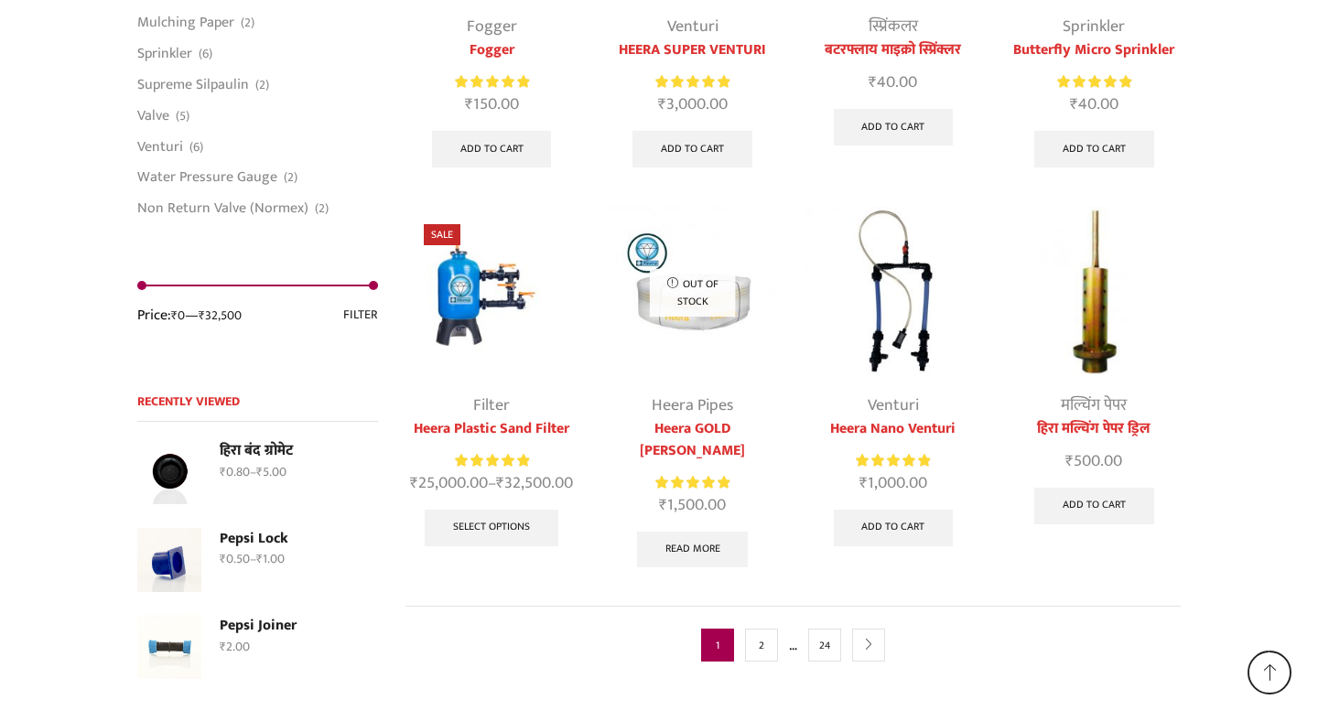
scroll to position [4605, 0]
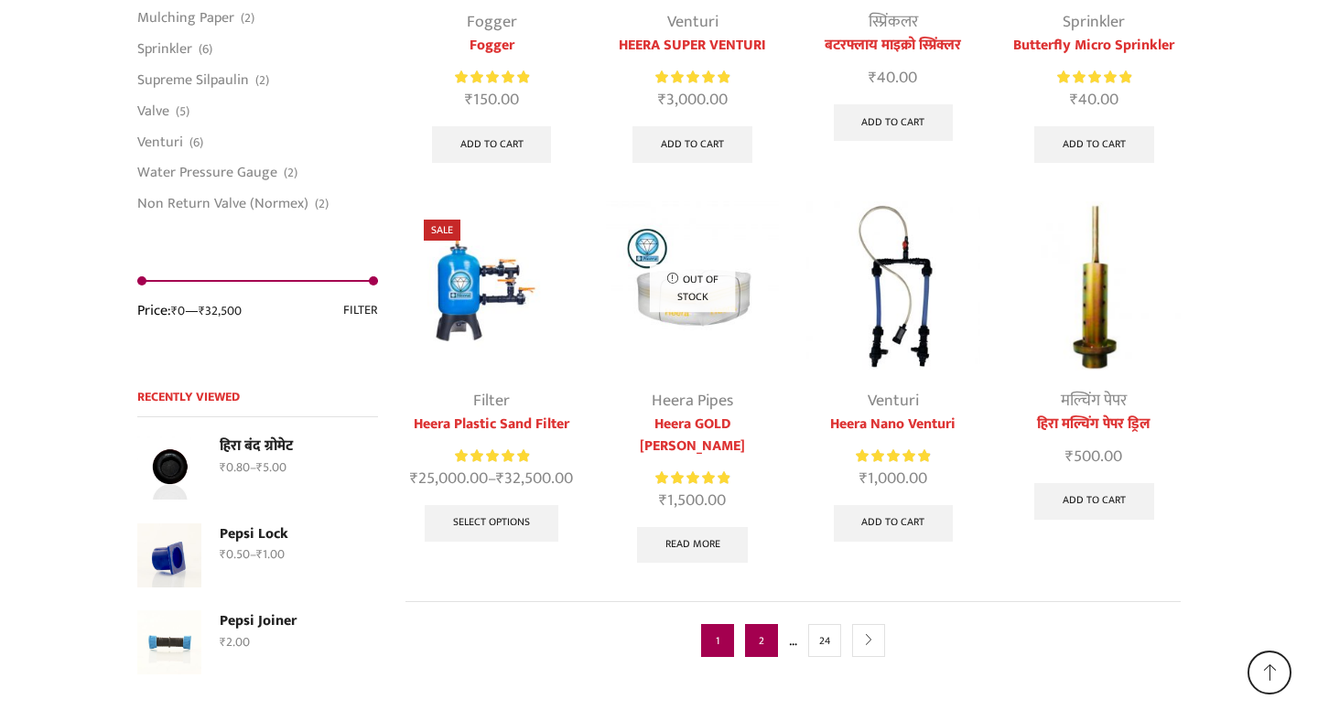
click at [767, 624] on link "2" at bounding box center [761, 640] width 33 height 33
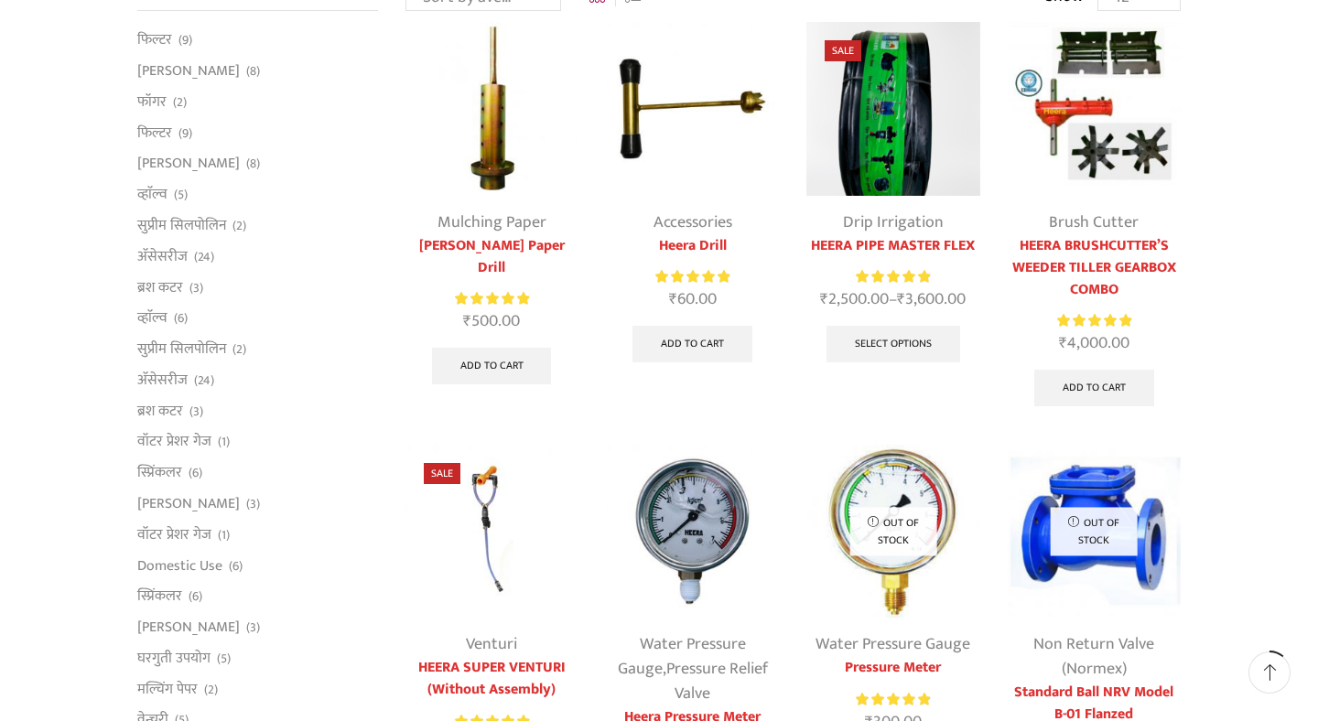
scroll to position [203, 0]
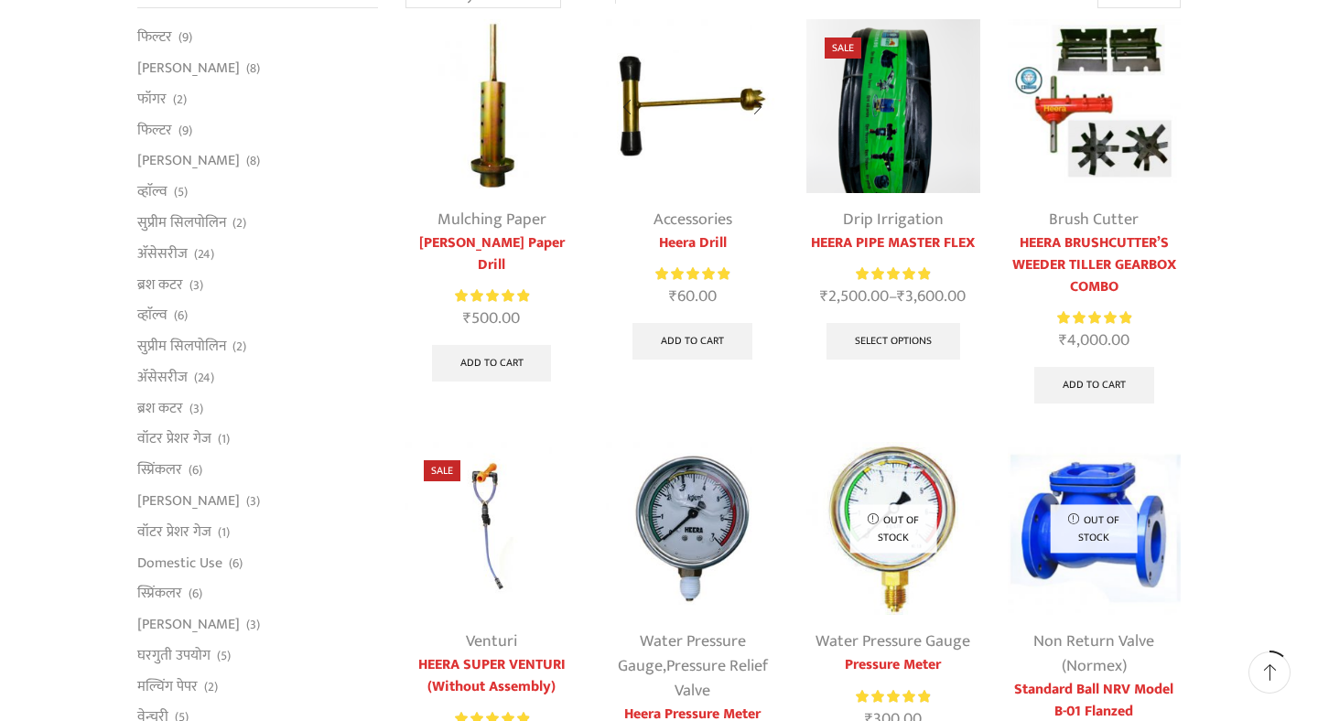
click at [690, 222] on link "Accessories" at bounding box center [693, 219] width 79 height 27
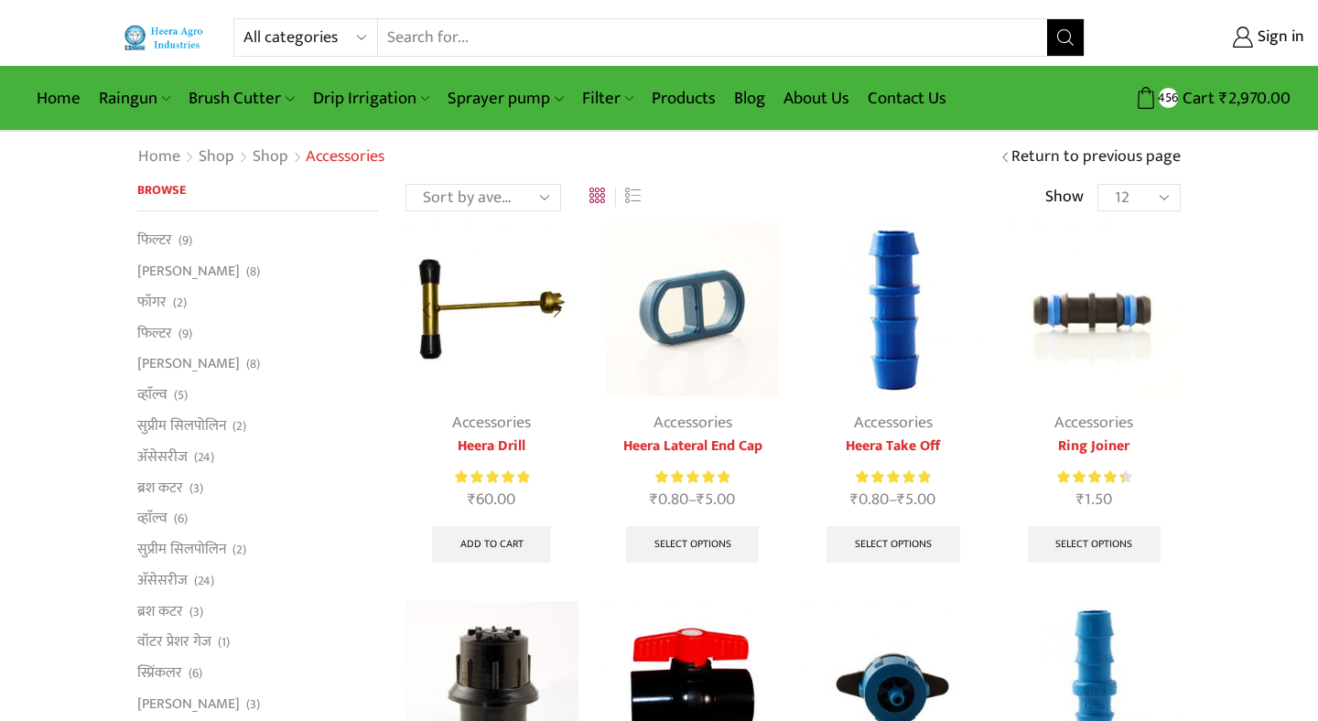
click at [506, 330] on img at bounding box center [492, 308] width 173 height 173
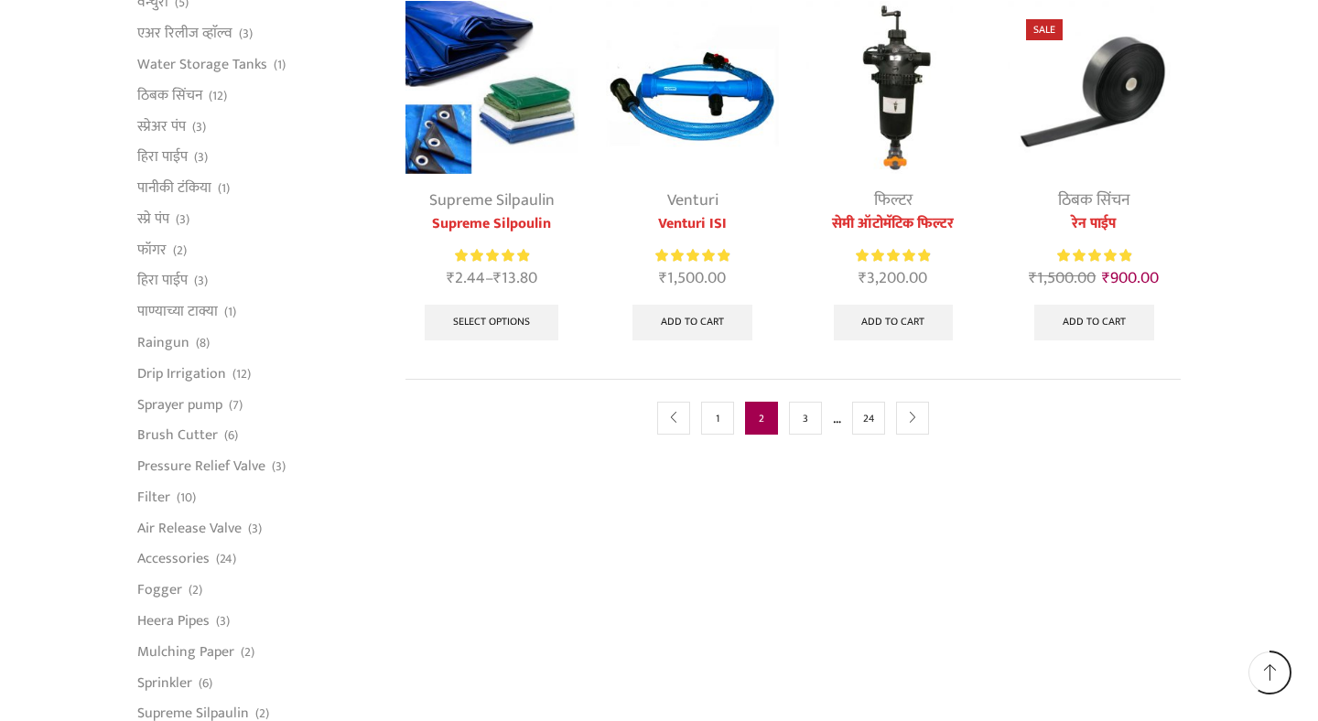
scroll to position [1076, 0]
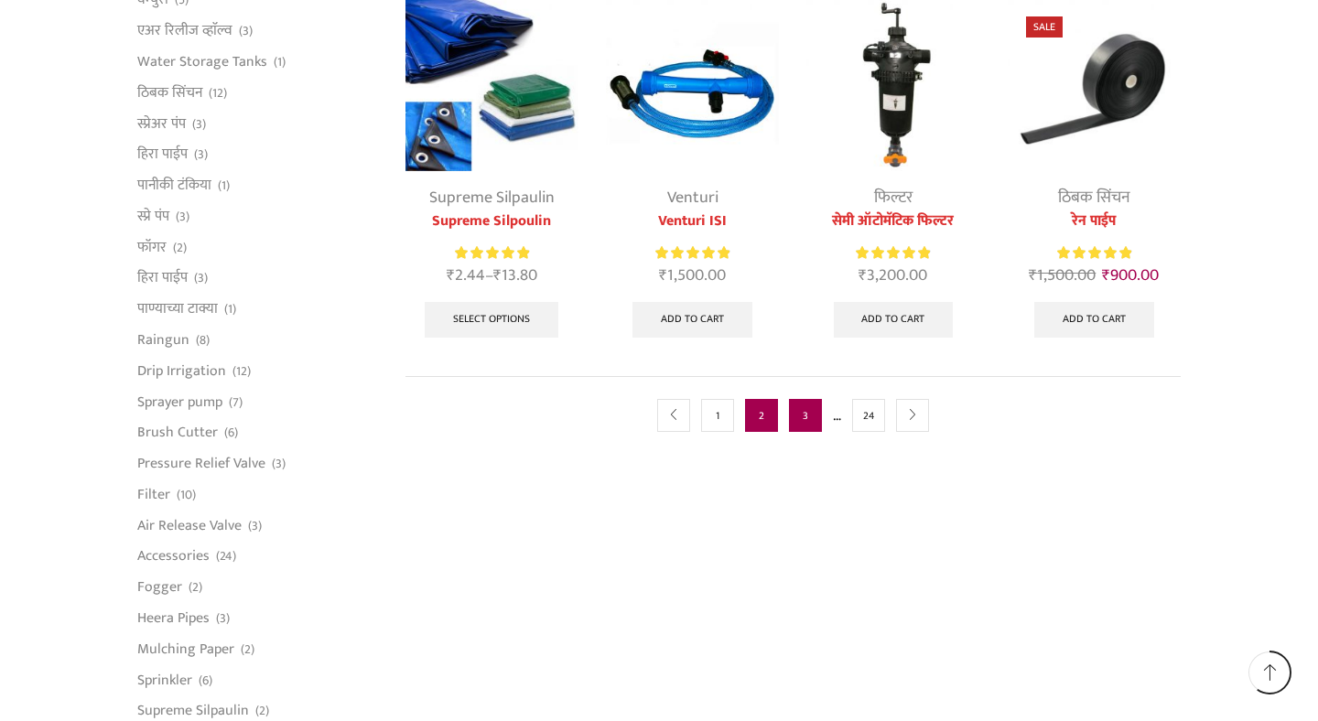
click at [807, 417] on link "3" at bounding box center [805, 415] width 33 height 33
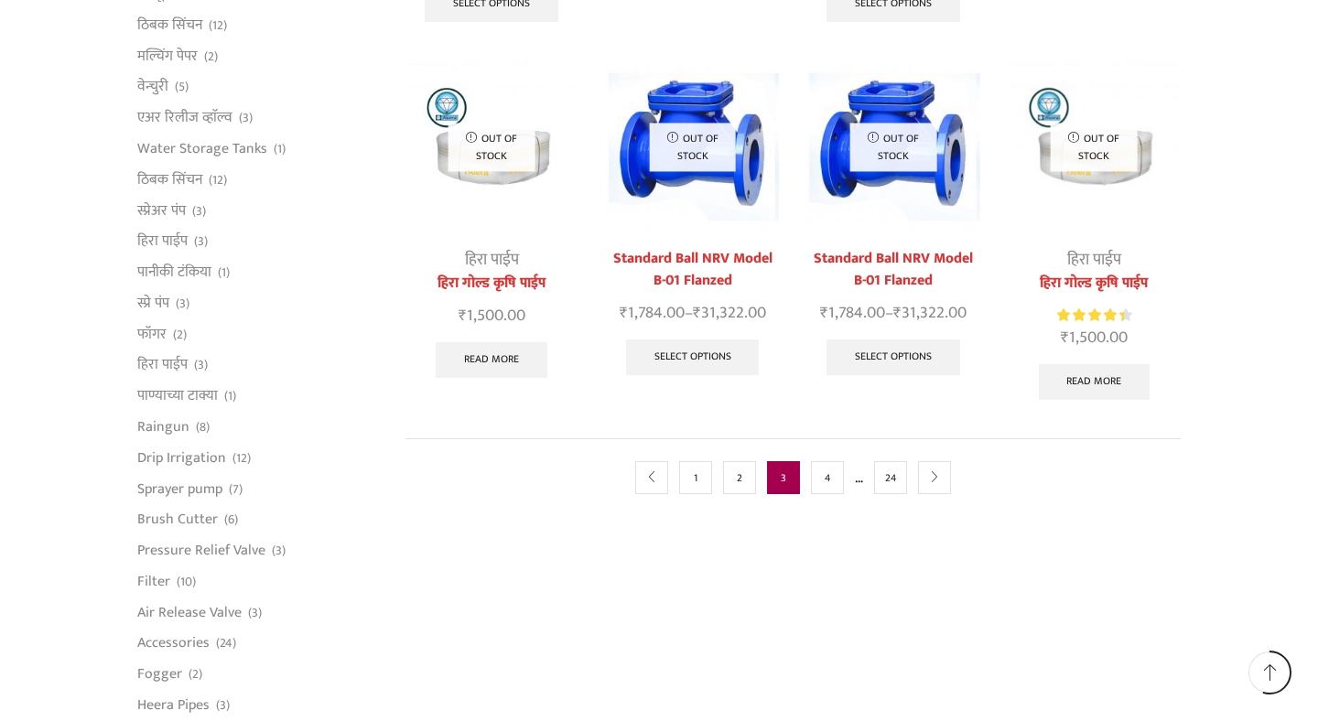
scroll to position [1003, 0]
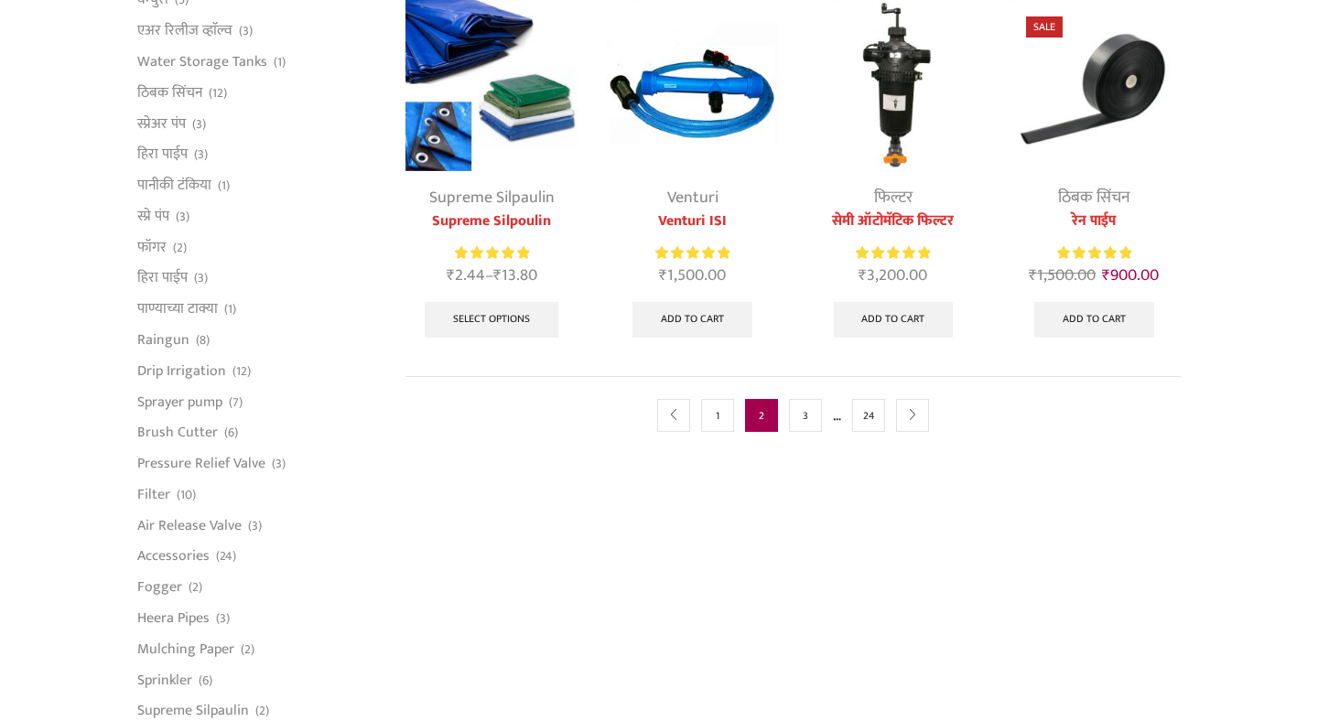
scroll to position [1076, 0]
click at [1105, 104] on img at bounding box center [1094, 84] width 173 height 173
